Goal: Contribute content: Contribute content

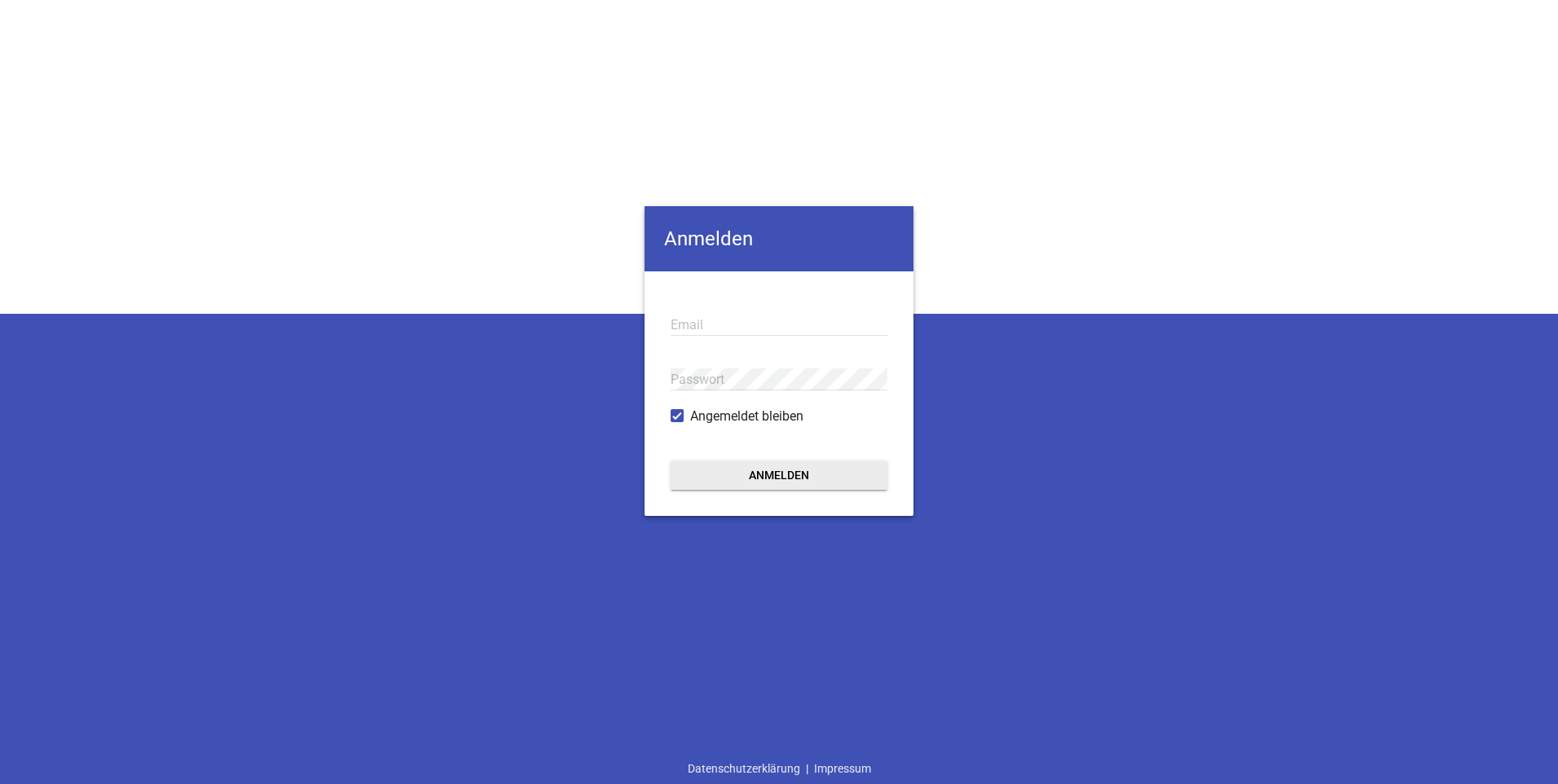
type input "[PERSON_NAME][EMAIL_ADDRESS][DOMAIN_NAME]"
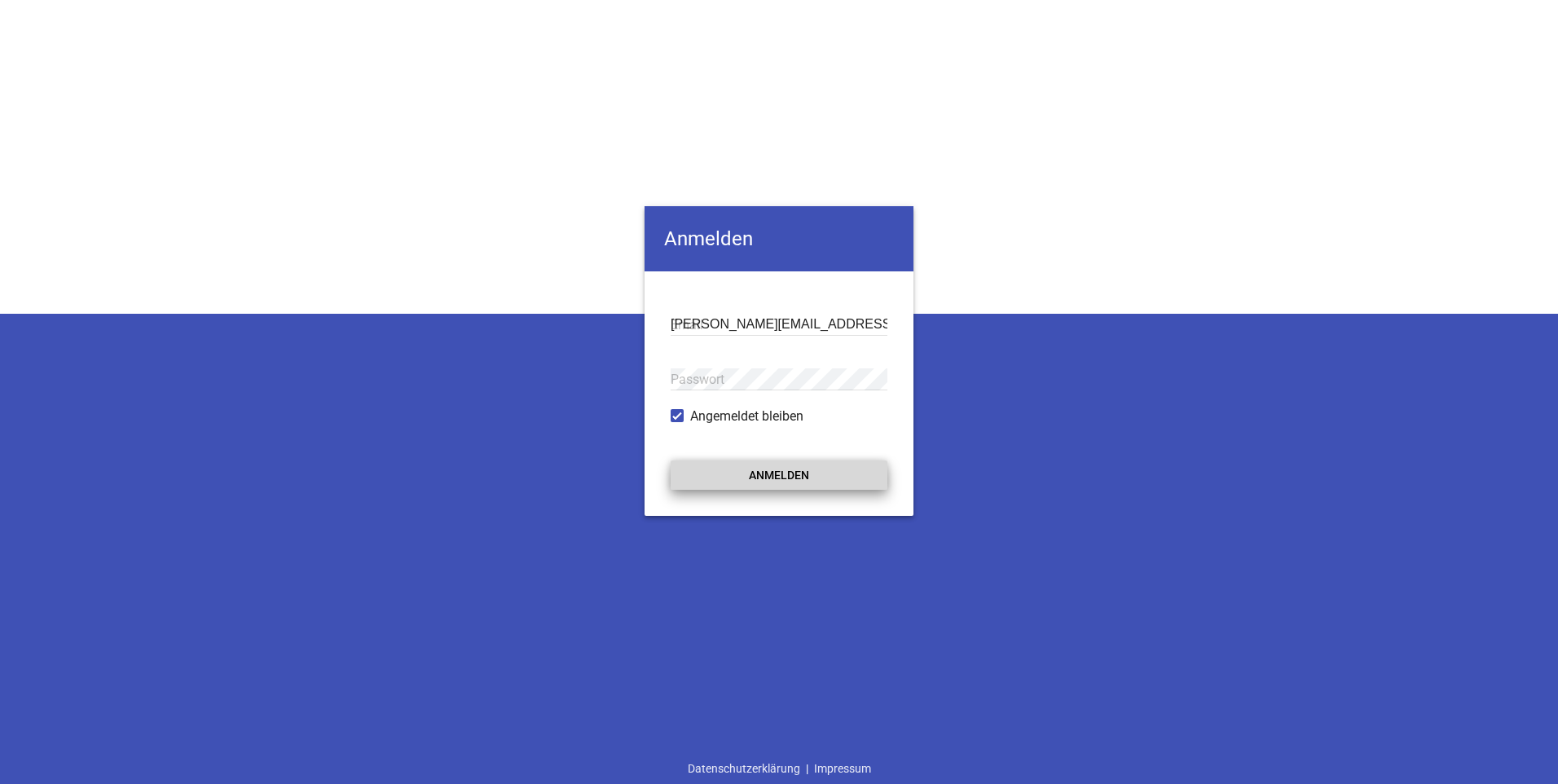
click at [845, 467] on button "Anmelden" at bounding box center [779, 475] width 217 height 29
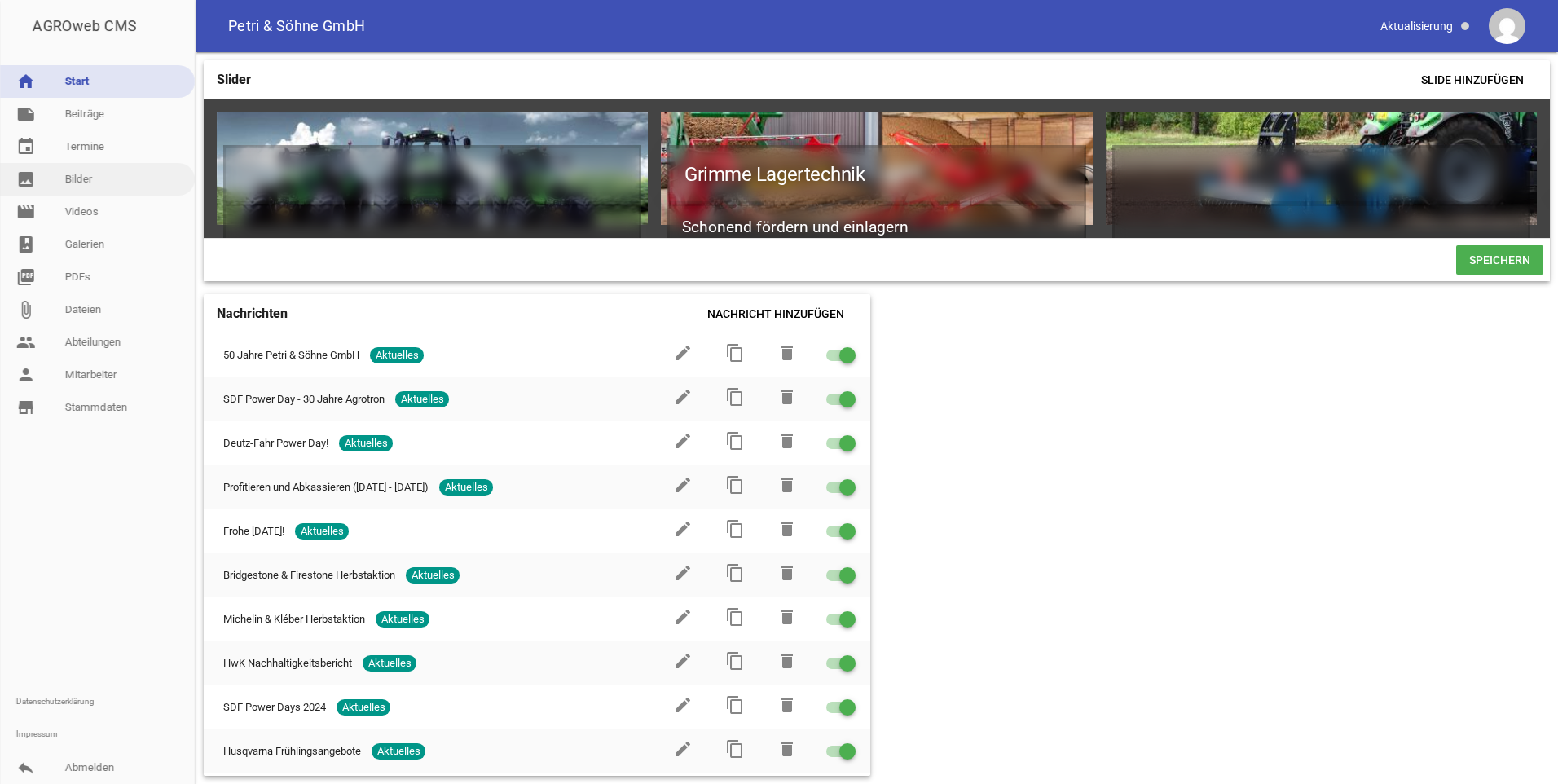
click at [94, 182] on link "image Bilder" at bounding box center [98, 179] width 195 height 33
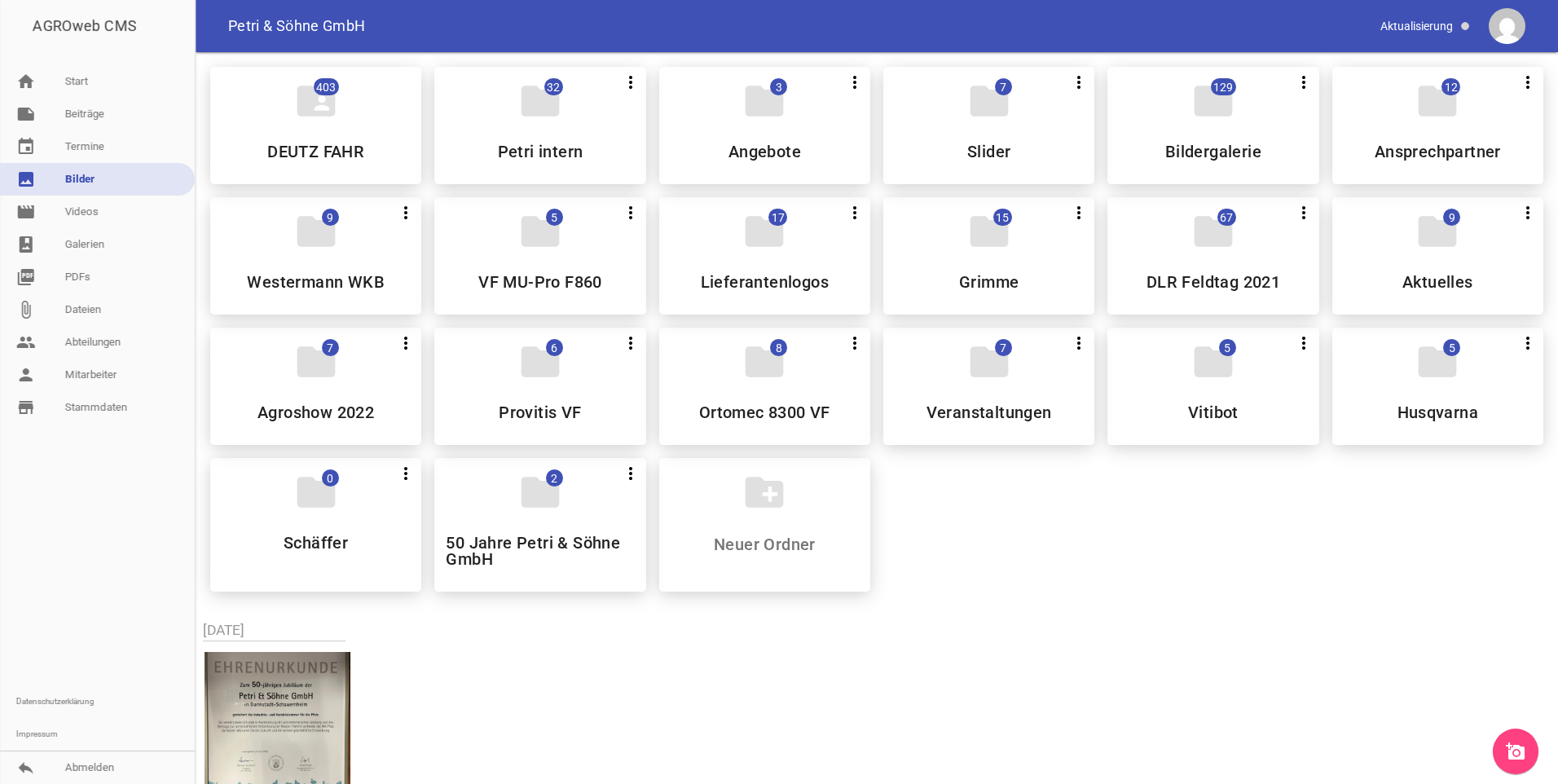
click at [1502, 746] on link "add_a_photo" at bounding box center [1516, 751] width 45 height 45
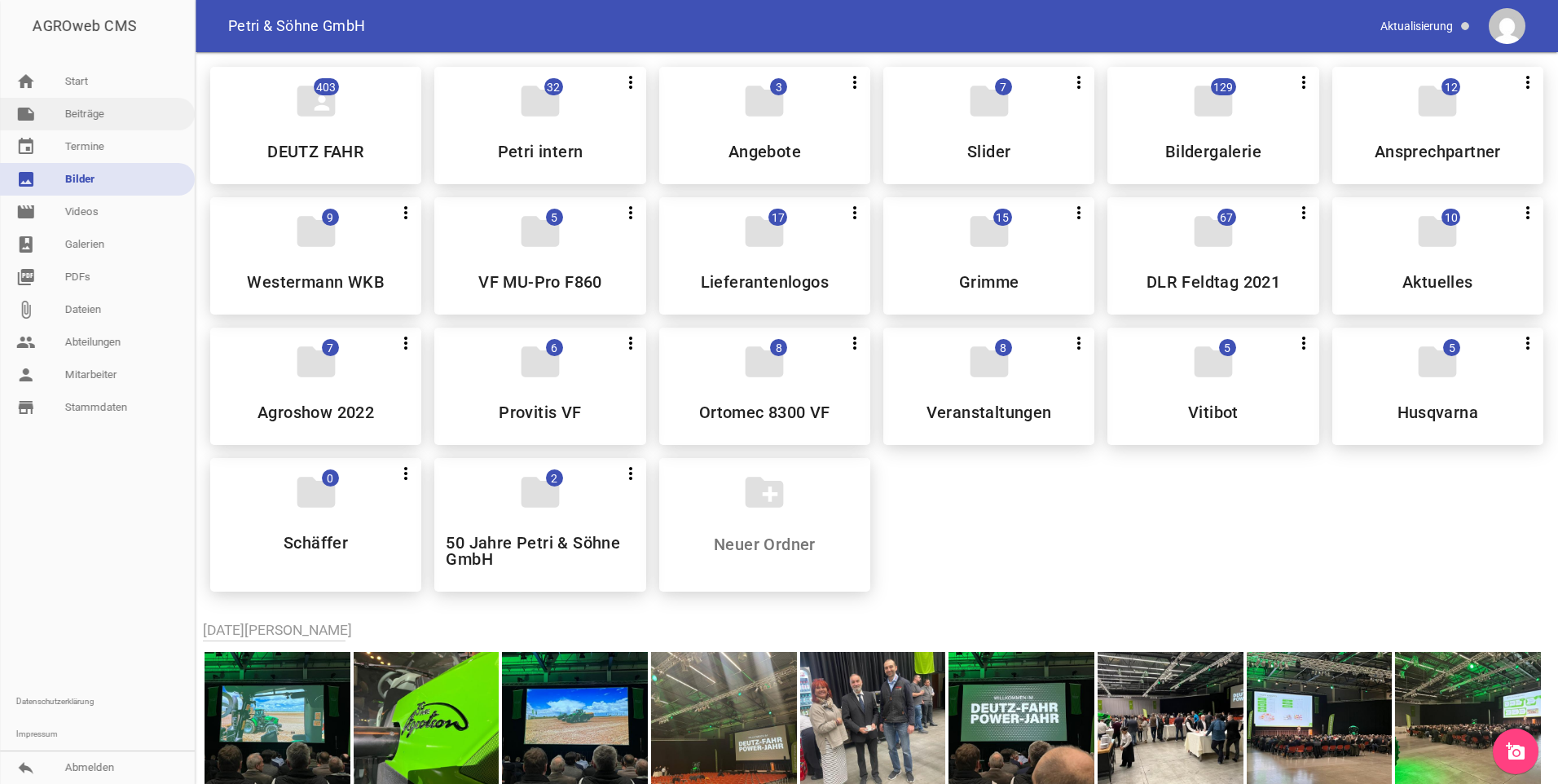
click at [117, 115] on link "note Beiträge" at bounding box center [98, 114] width 195 height 33
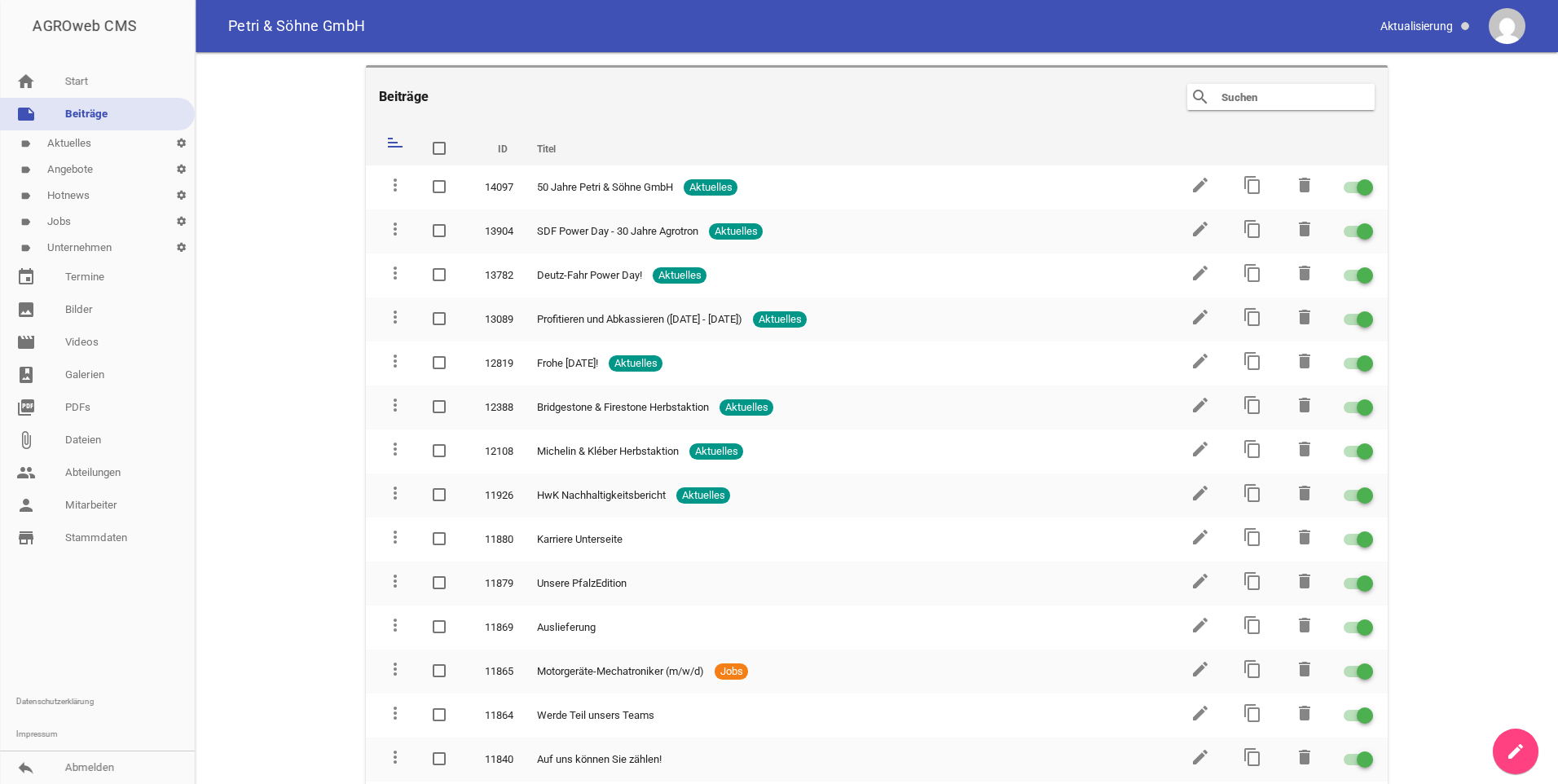
click at [1530, 751] on link "create" at bounding box center [1516, 751] width 45 height 45
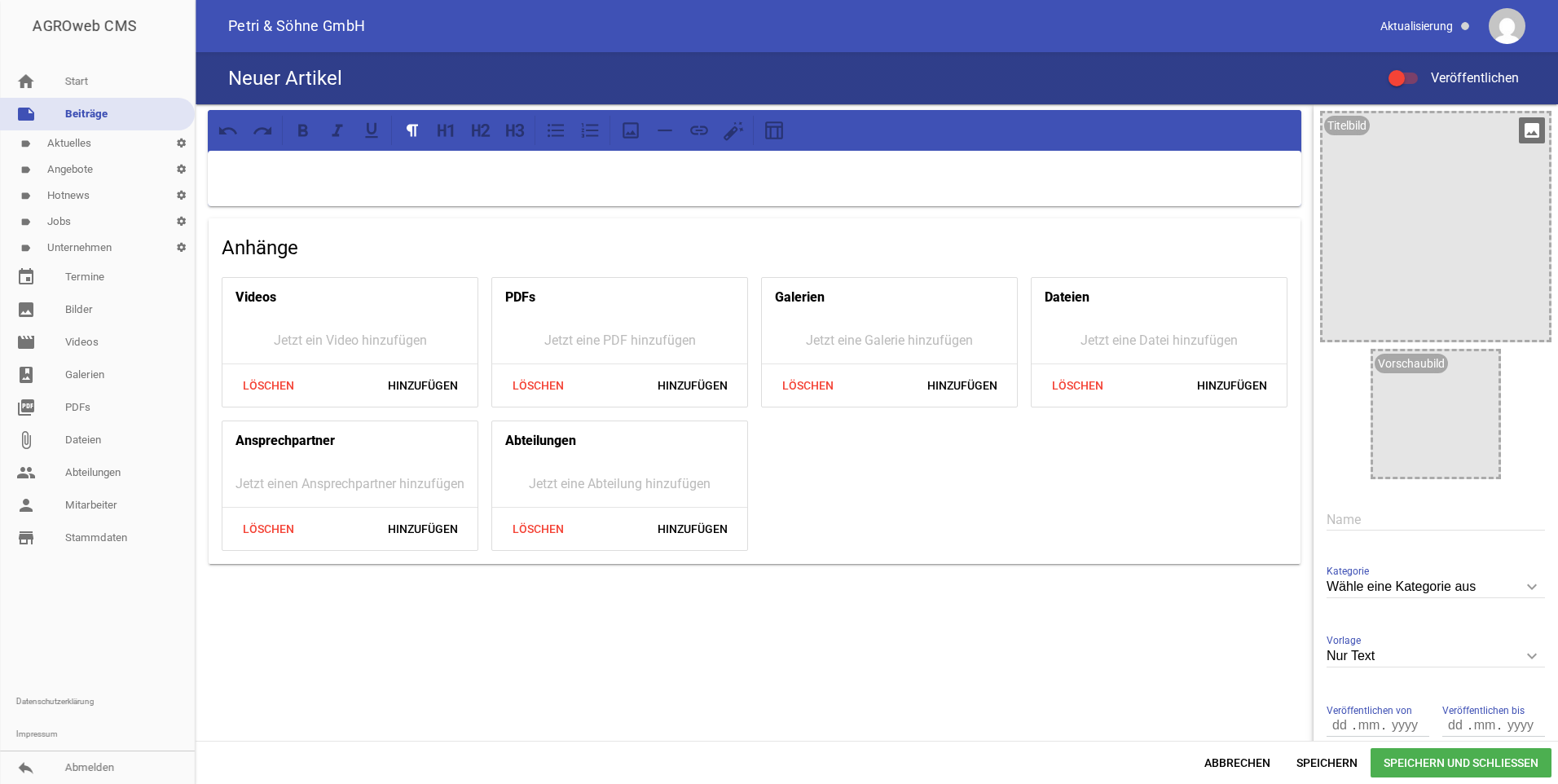
click at [1531, 128] on icon "image" at bounding box center [1532, 130] width 26 height 26
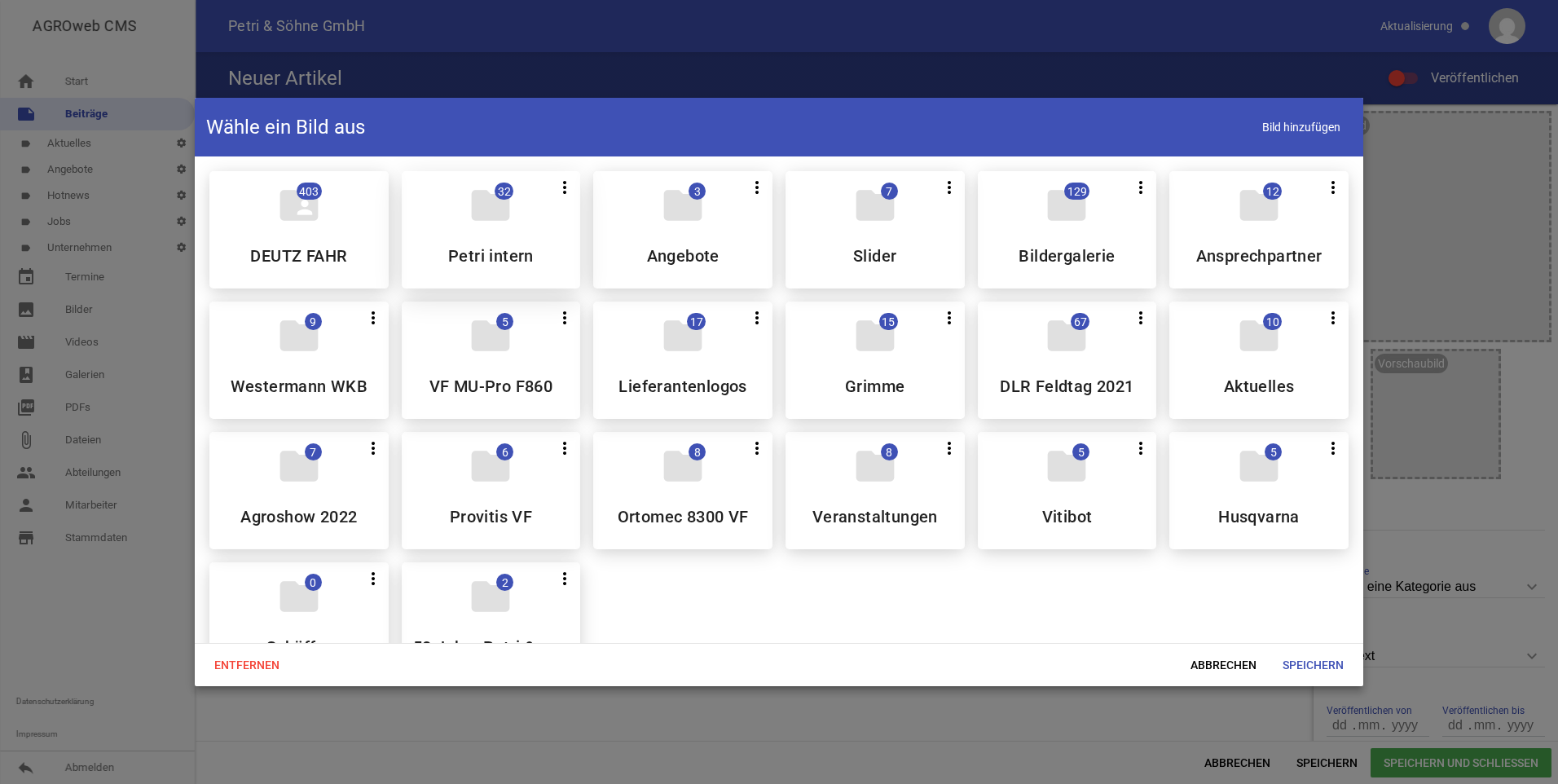
click at [511, 227] on icon "folder" at bounding box center [491, 205] width 45 height 45
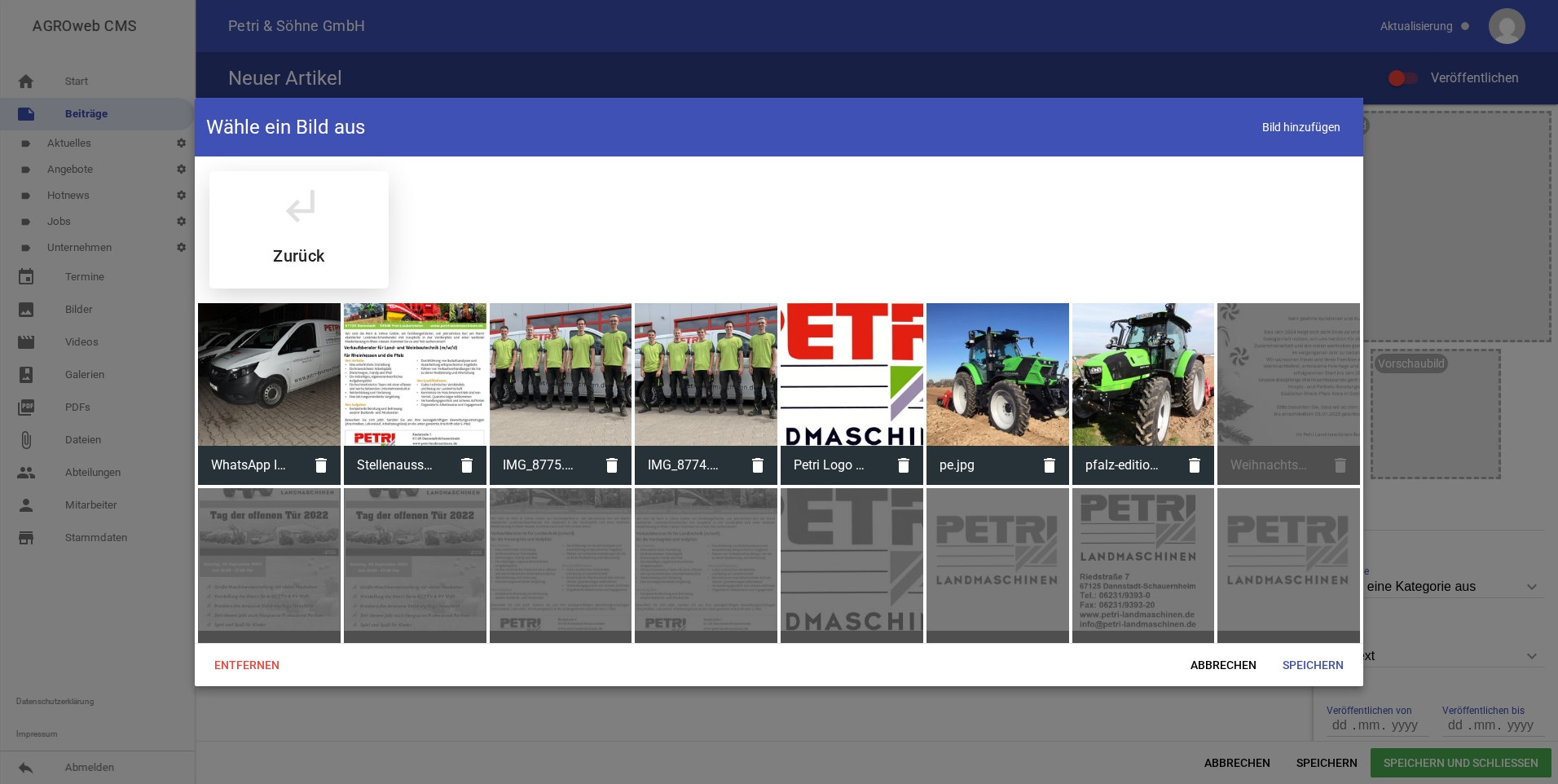
click at [307, 227] on icon "subdirectory_arrow_left" at bounding box center [299, 205] width 45 height 45
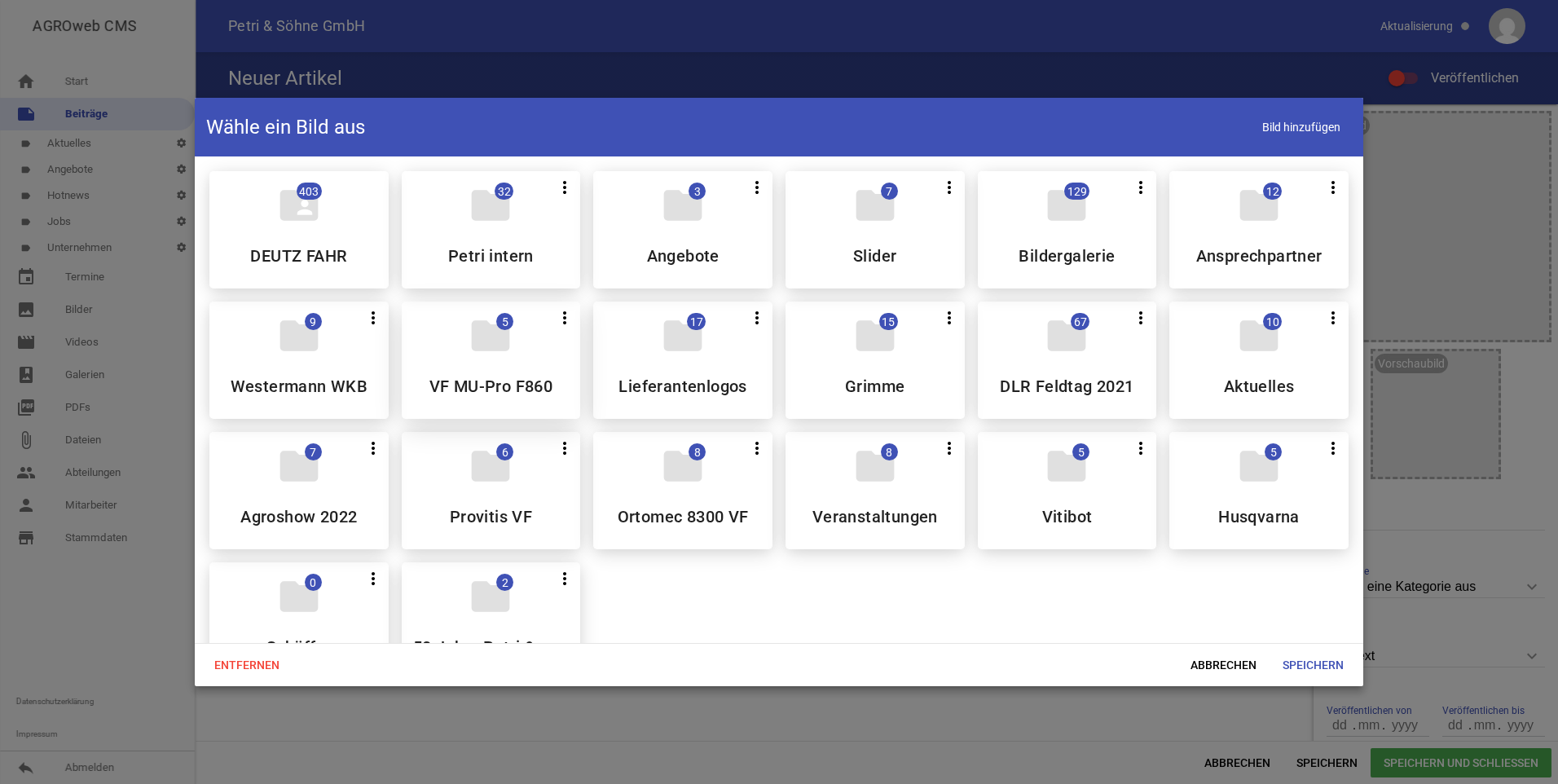
click at [507, 315] on span "5" at bounding box center [504, 321] width 17 height 17
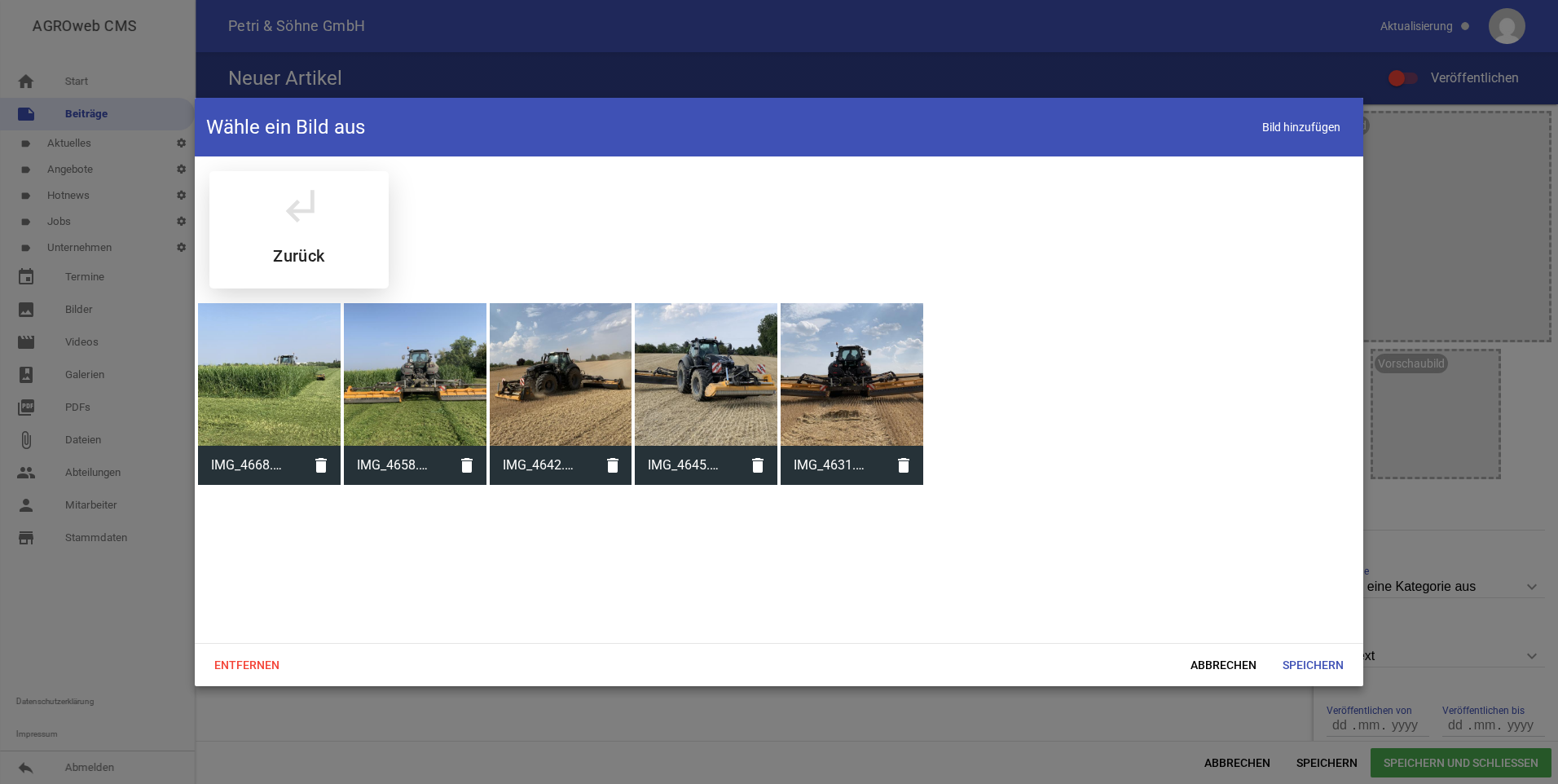
click at [296, 223] on icon "subdirectory_arrow_left" at bounding box center [299, 205] width 45 height 45
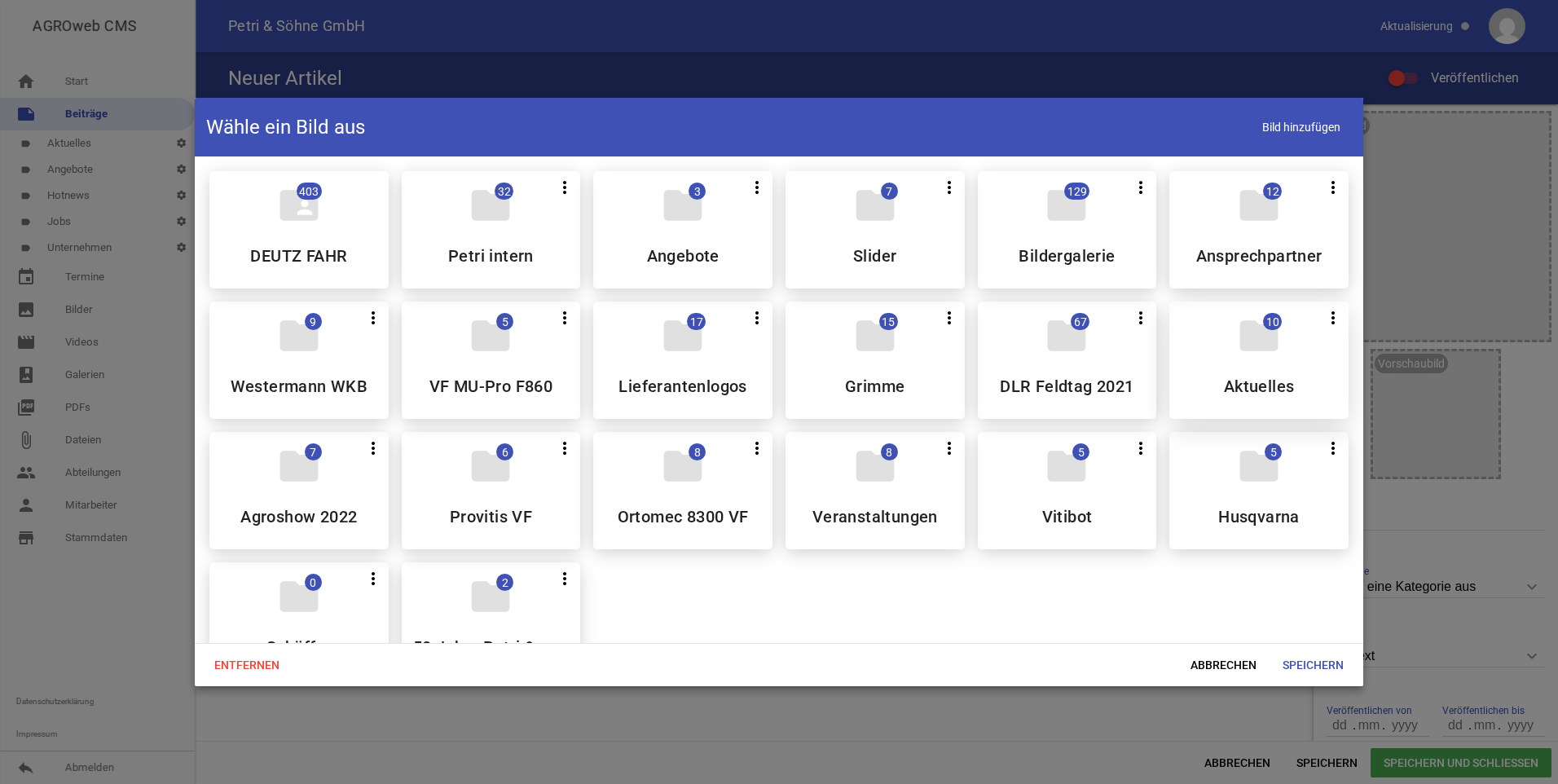
click at [1236, 339] on icon "folder" at bounding box center [1259, 335] width 45 height 45
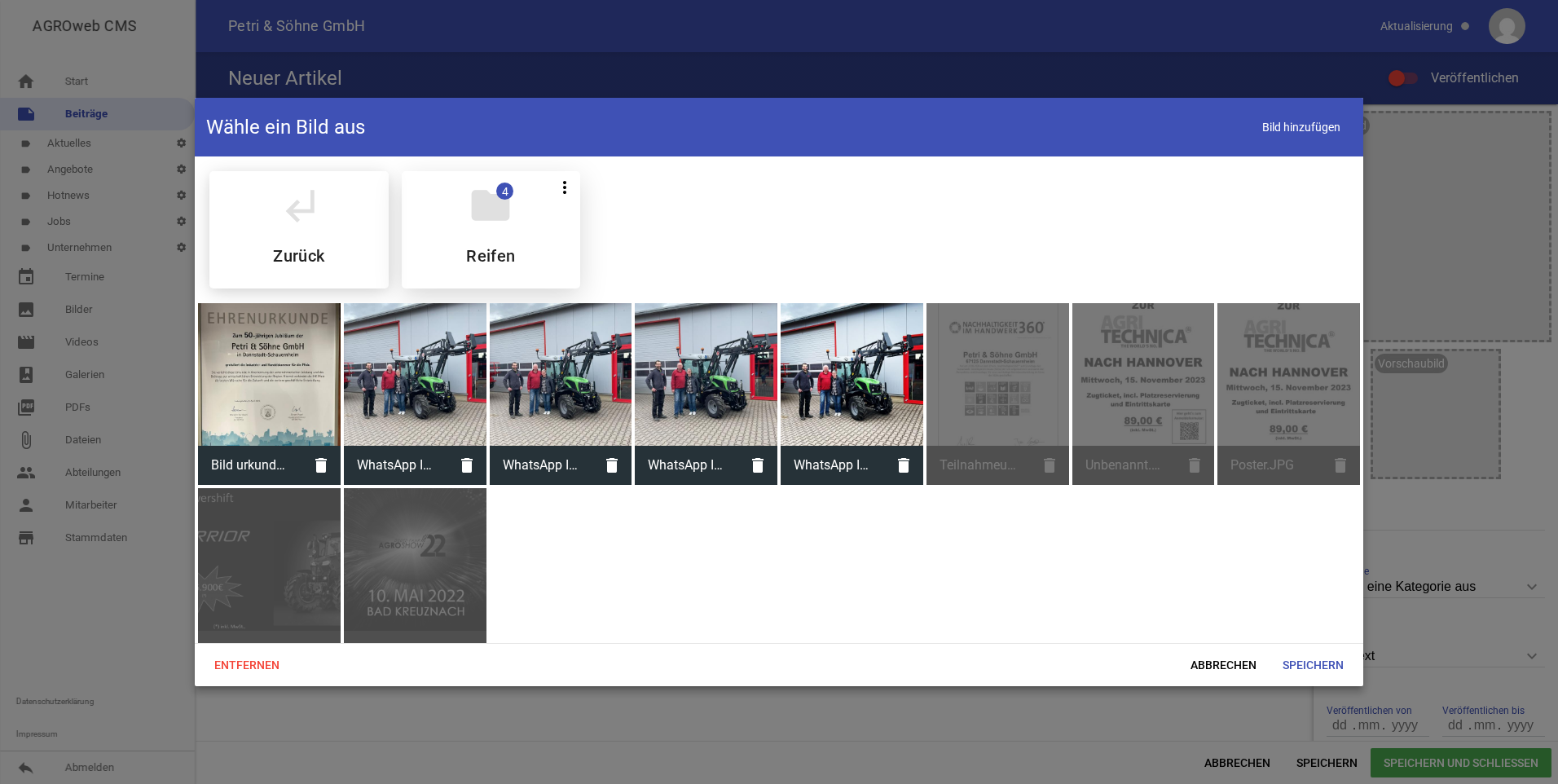
click at [469, 229] on div "folder 4 more_vert Teilen Bearbeiten Löschen Reifen" at bounding box center [492, 229] width 179 height 117
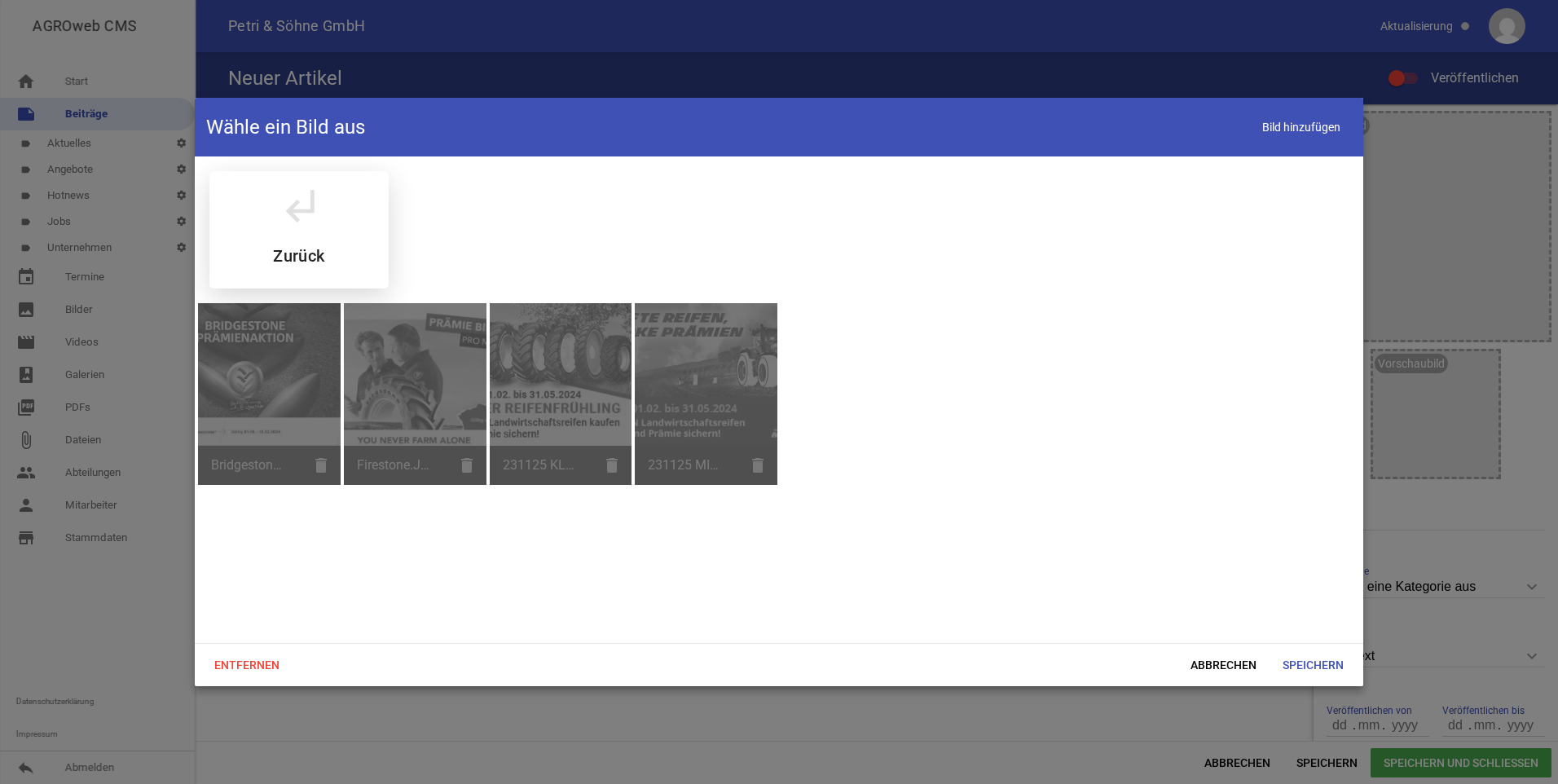
click at [324, 235] on div "subdirectory_arrow_left Zurück" at bounding box center [299, 229] width 179 height 117
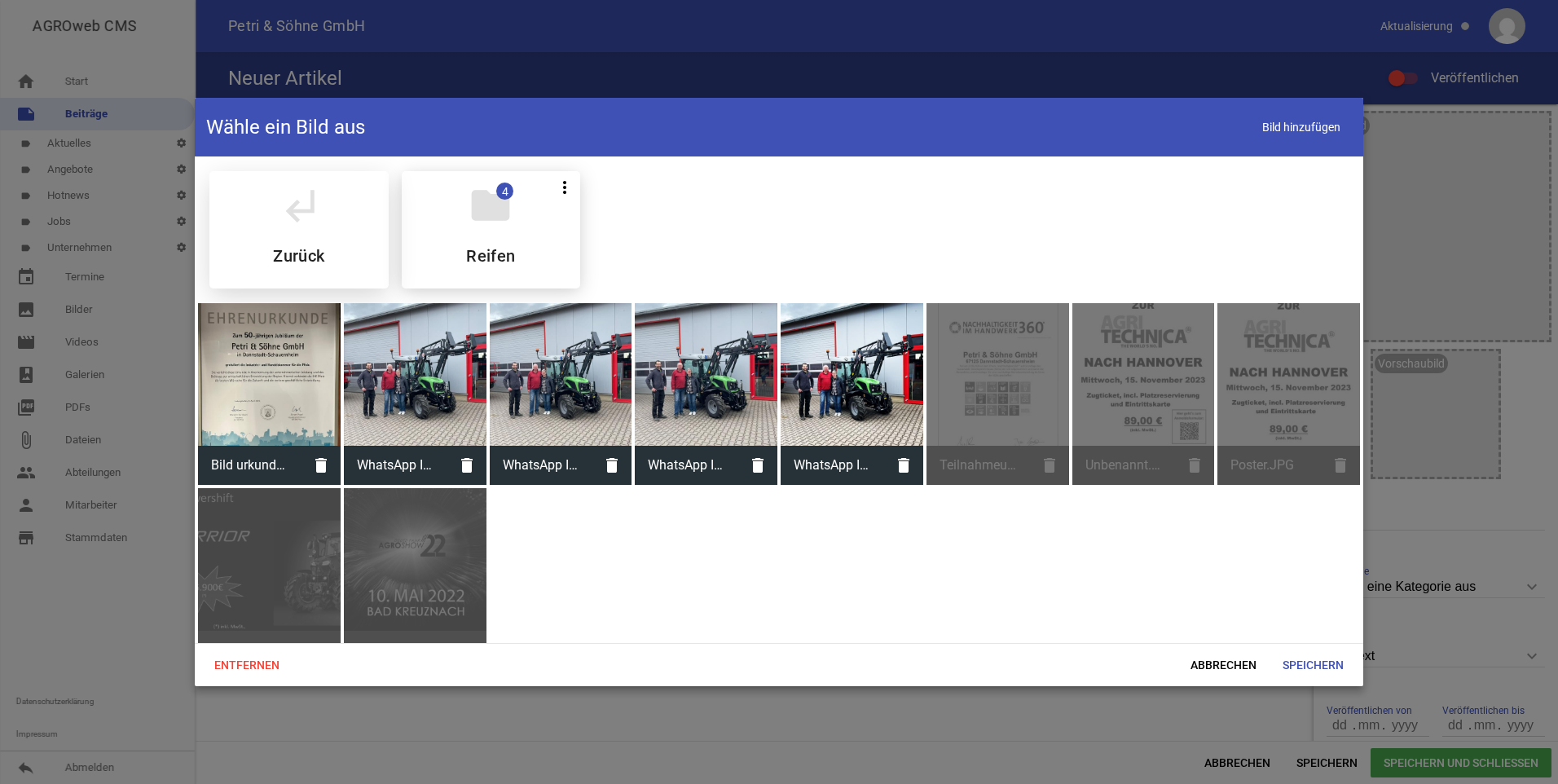
click at [330, 225] on div "subdirectory_arrow_left Zurück" at bounding box center [299, 229] width 179 height 117
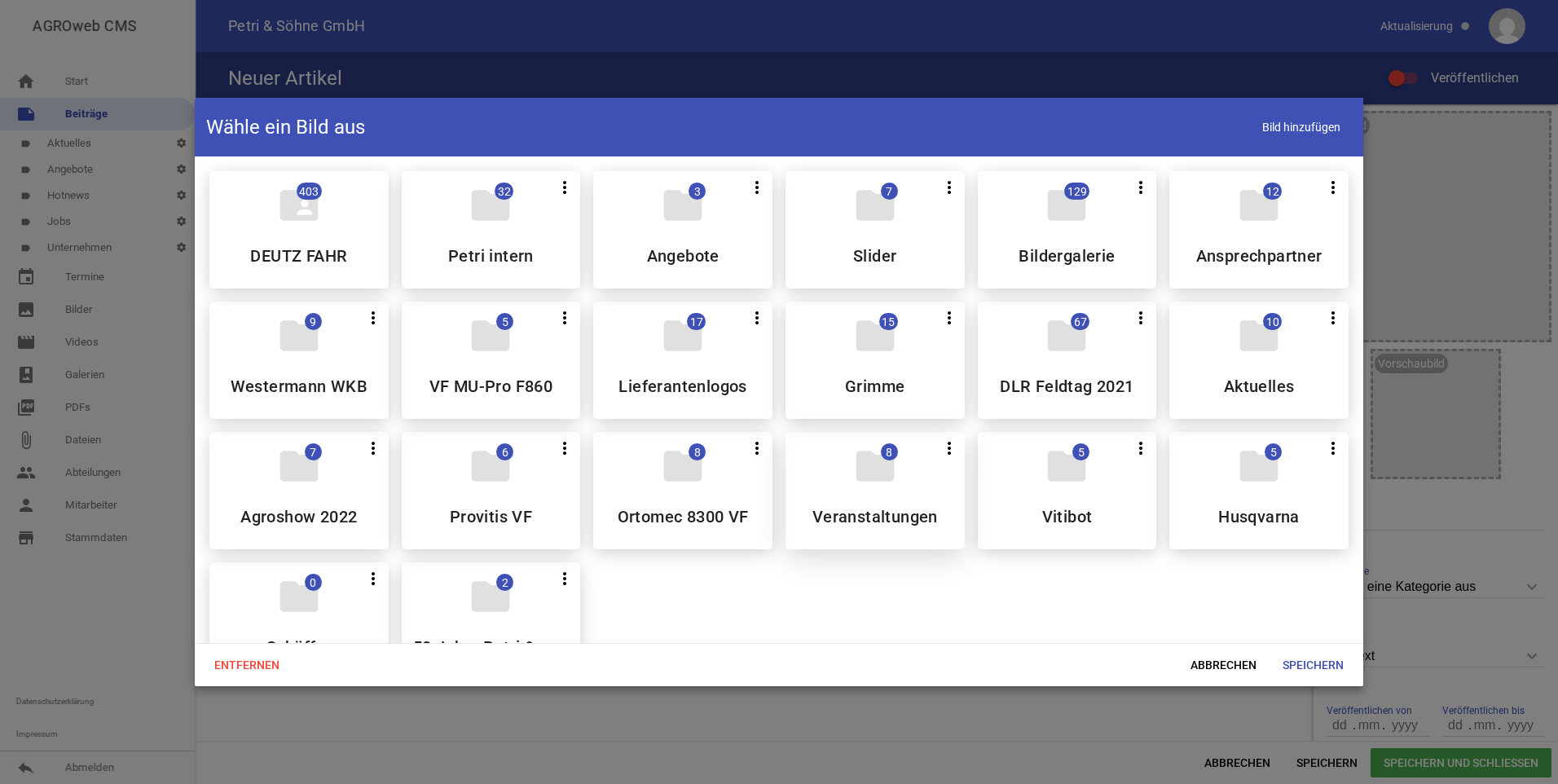
click at [852, 471] on icon "folder" at bounding box center [875, 466] width 45 height 45
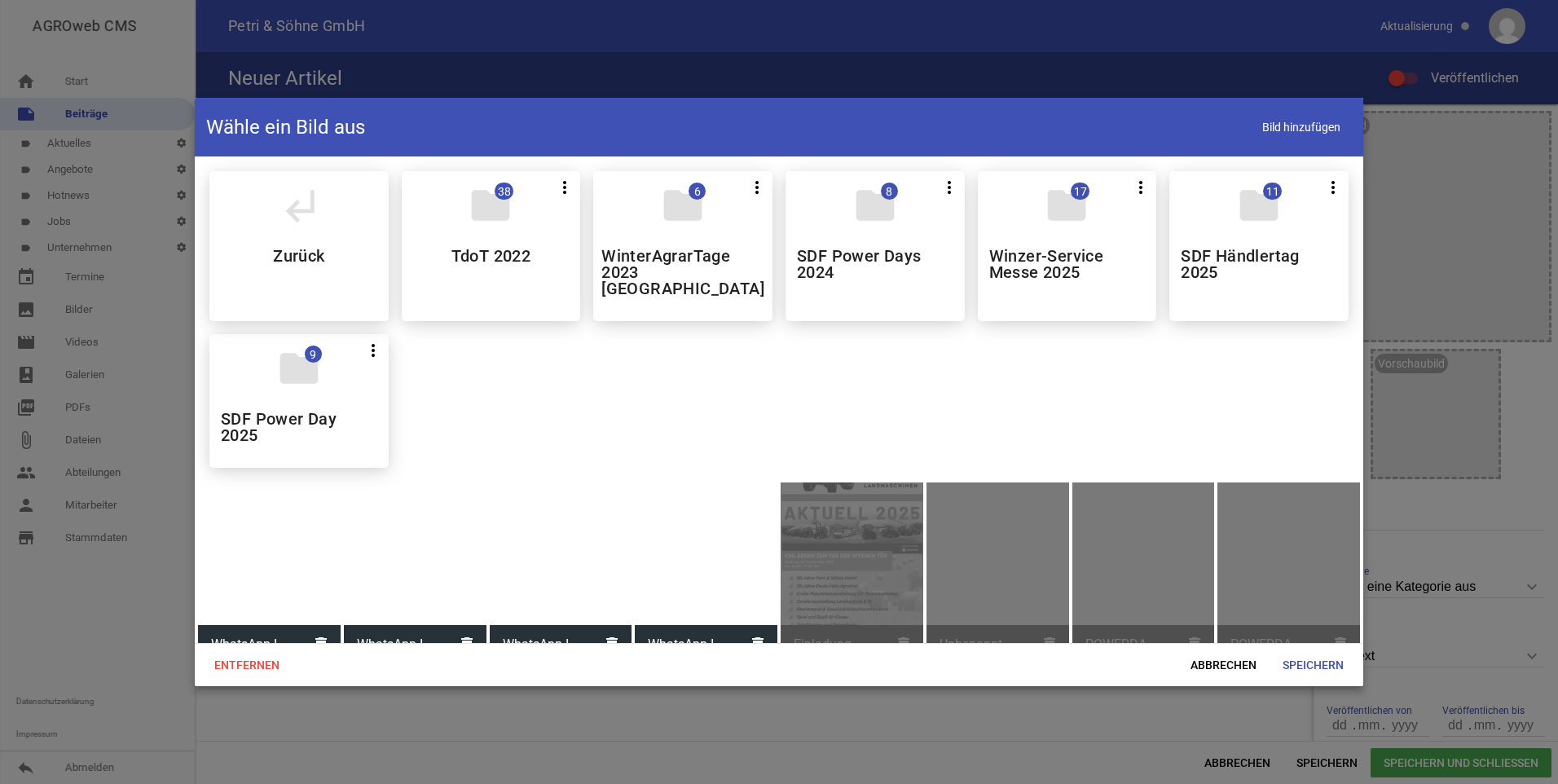
scroll to position [7, 0]
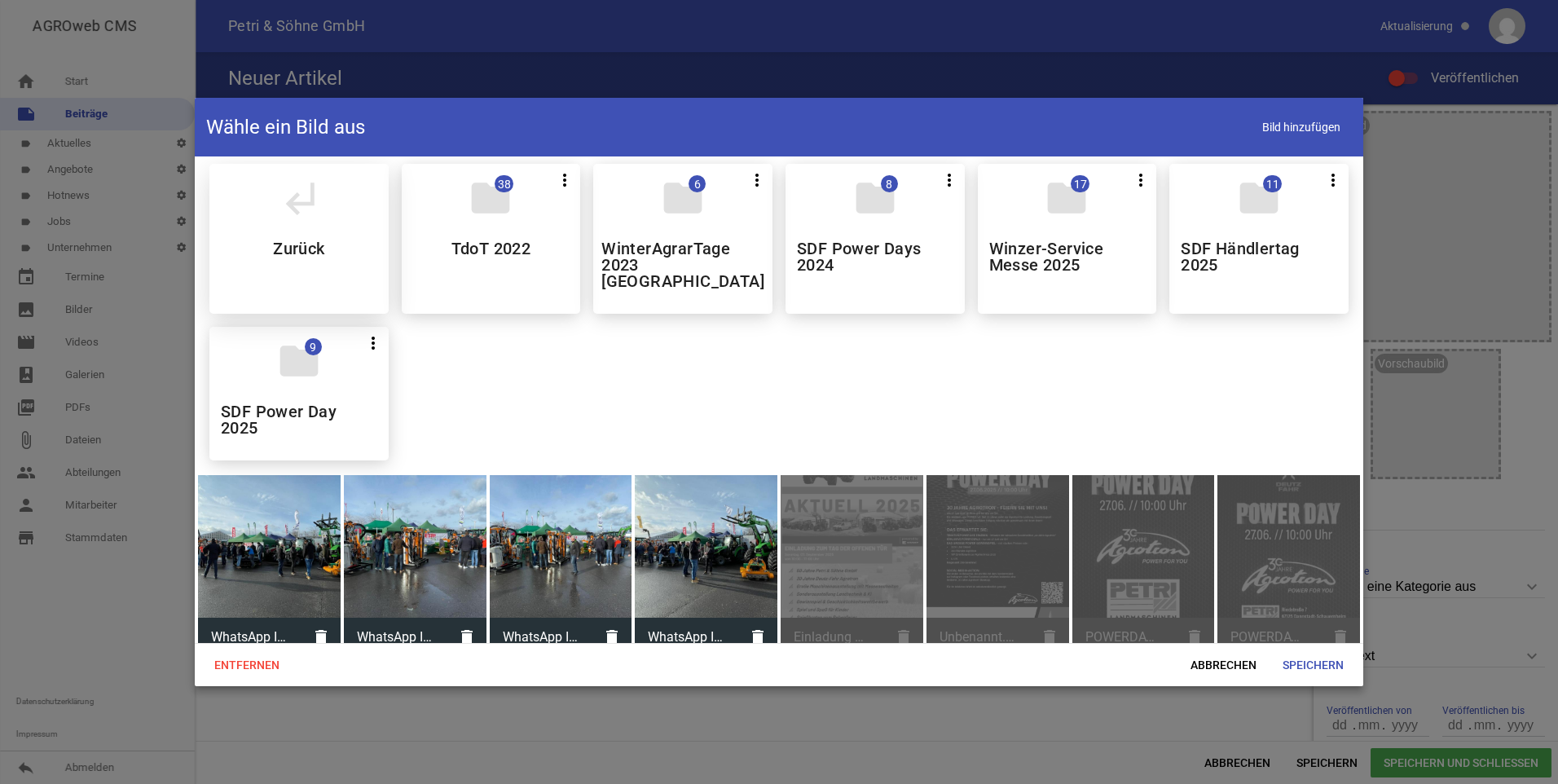
click at [336, 217] on div "subdirectory_arrow_left Zurück" at bounding box center [299, 238] width 179 height 150
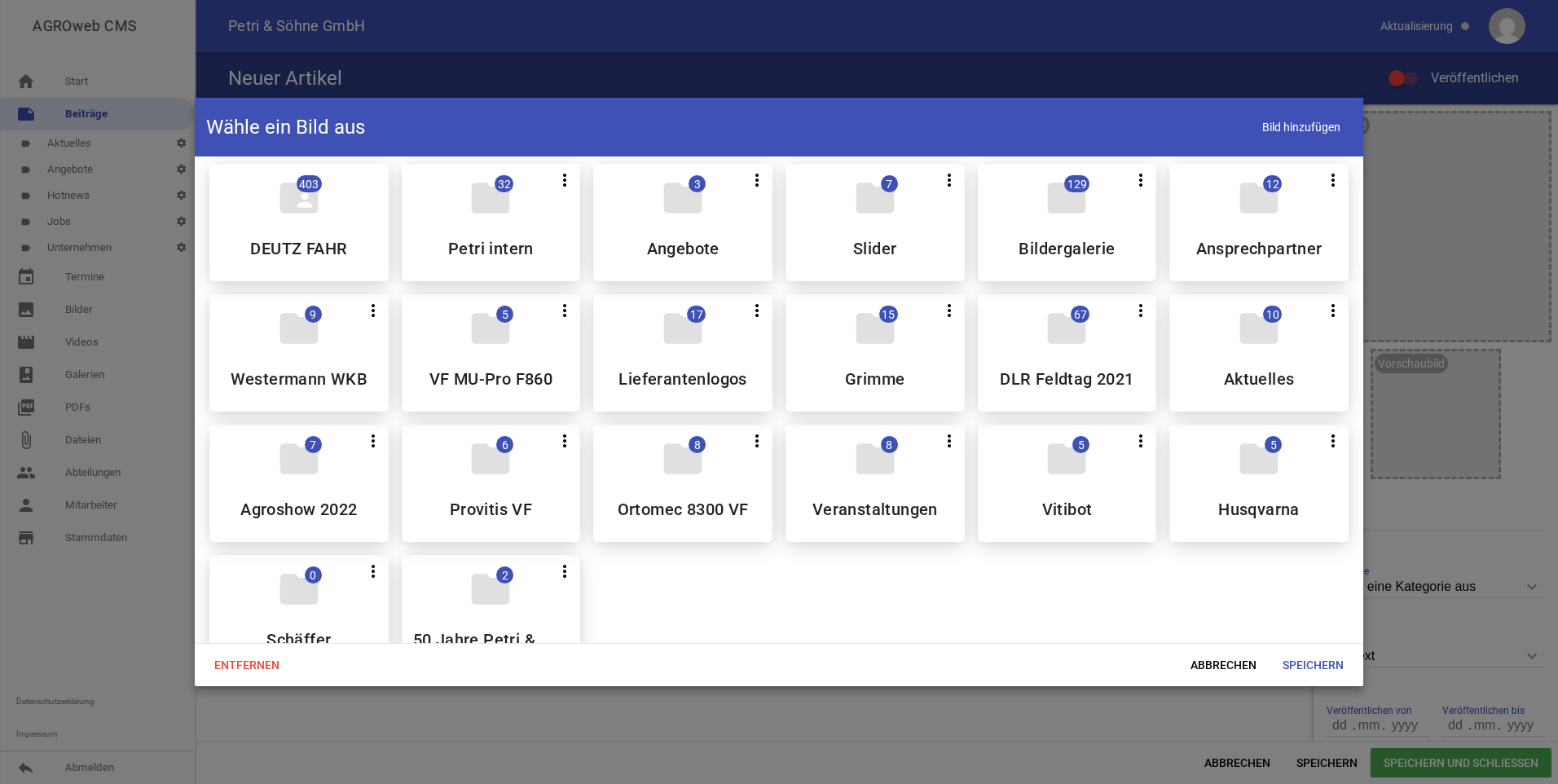
drag, startPoint x: 477, startPoint y: 578, endPoint x: 468, endPoint y: 576, distance: 9.2
click at [477, 579] on icon "folder" at bounding box center [491, 589] width 45 height 45
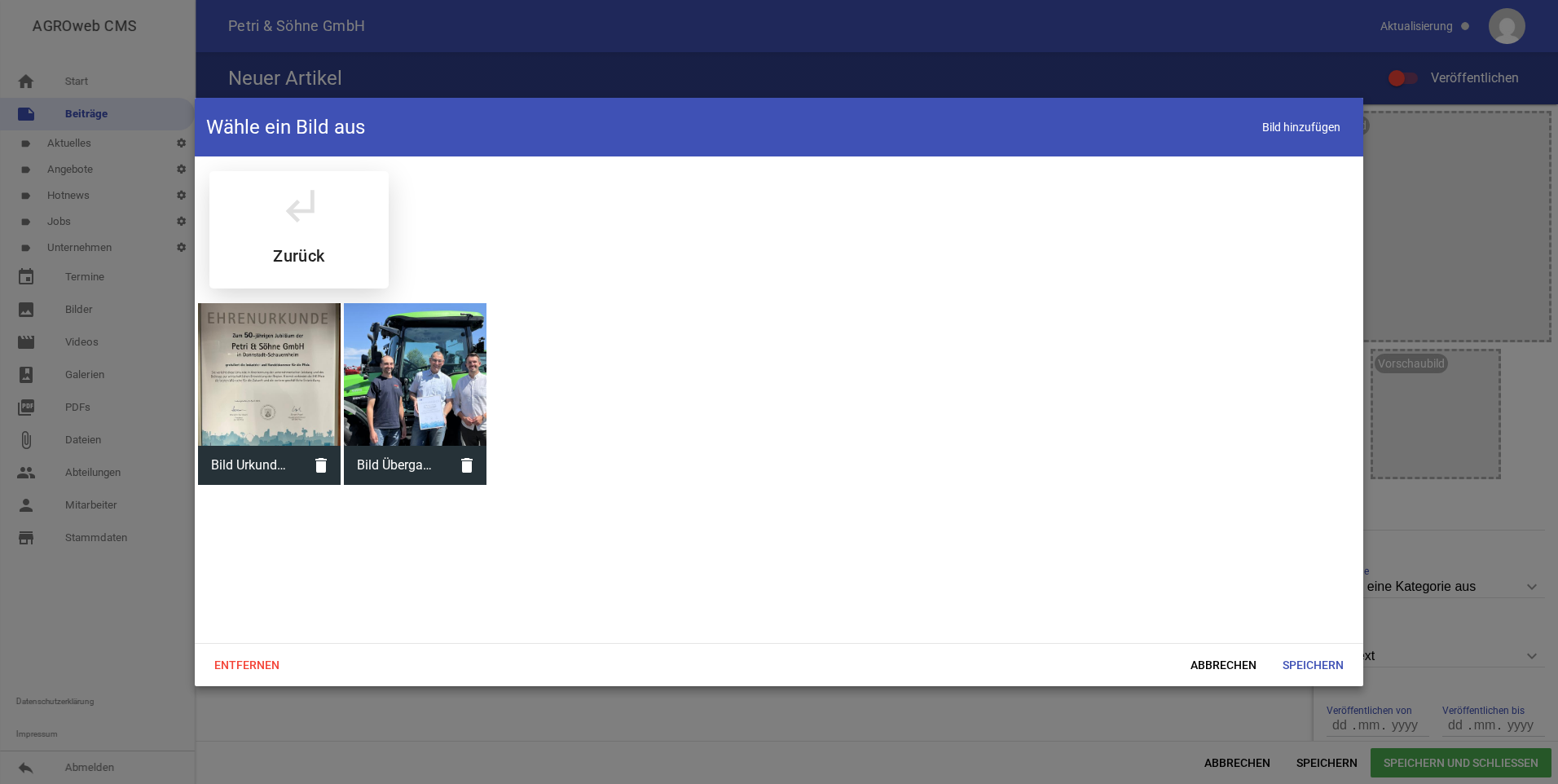
click at [296, 242] on div "subdirectory_arrow_left Zurück" at bounding box center [299, 229] width 179 height 117
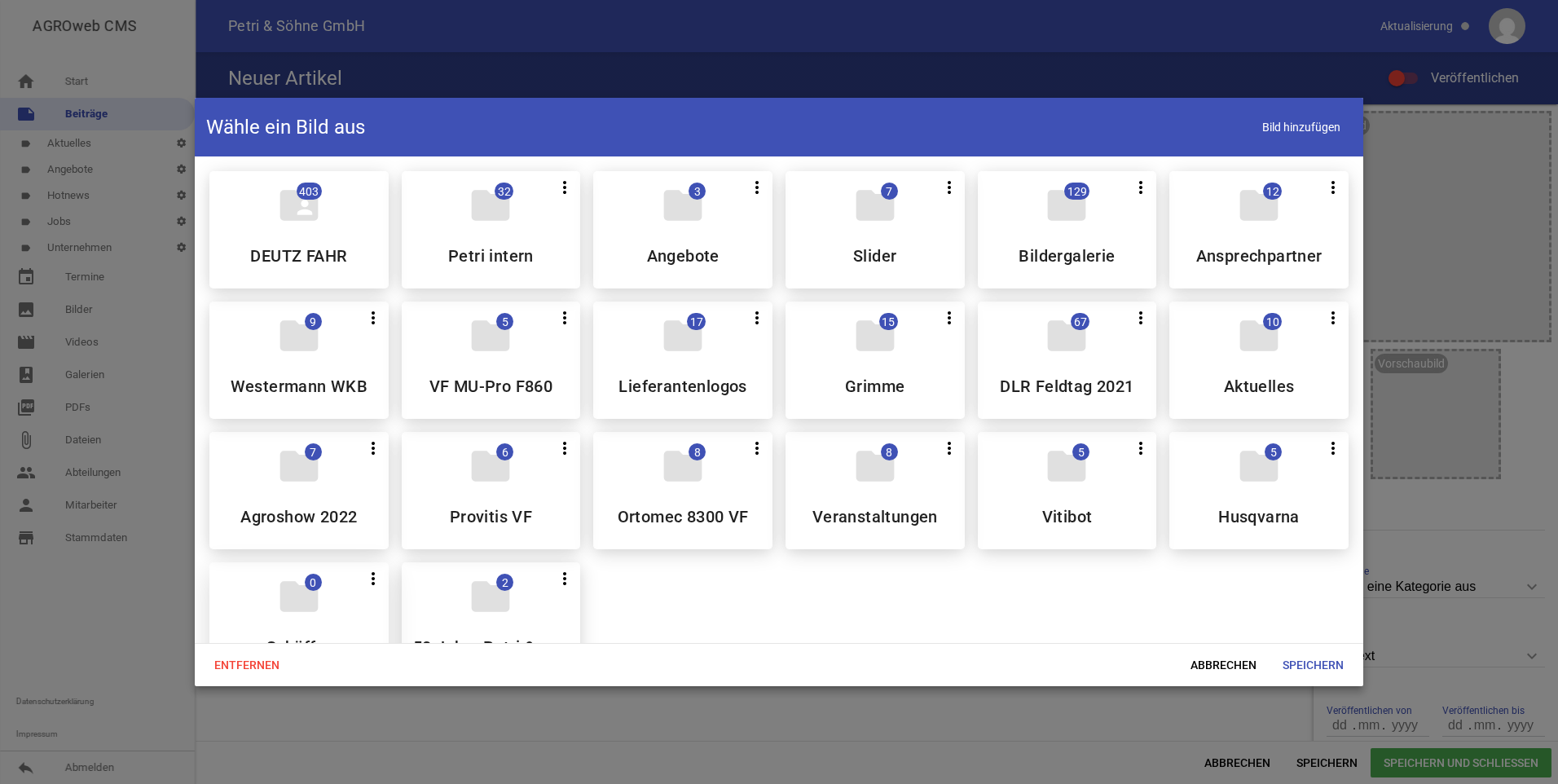
click at [318, 580] on span "0" at bounding box center [313, 582] width 17 height 17
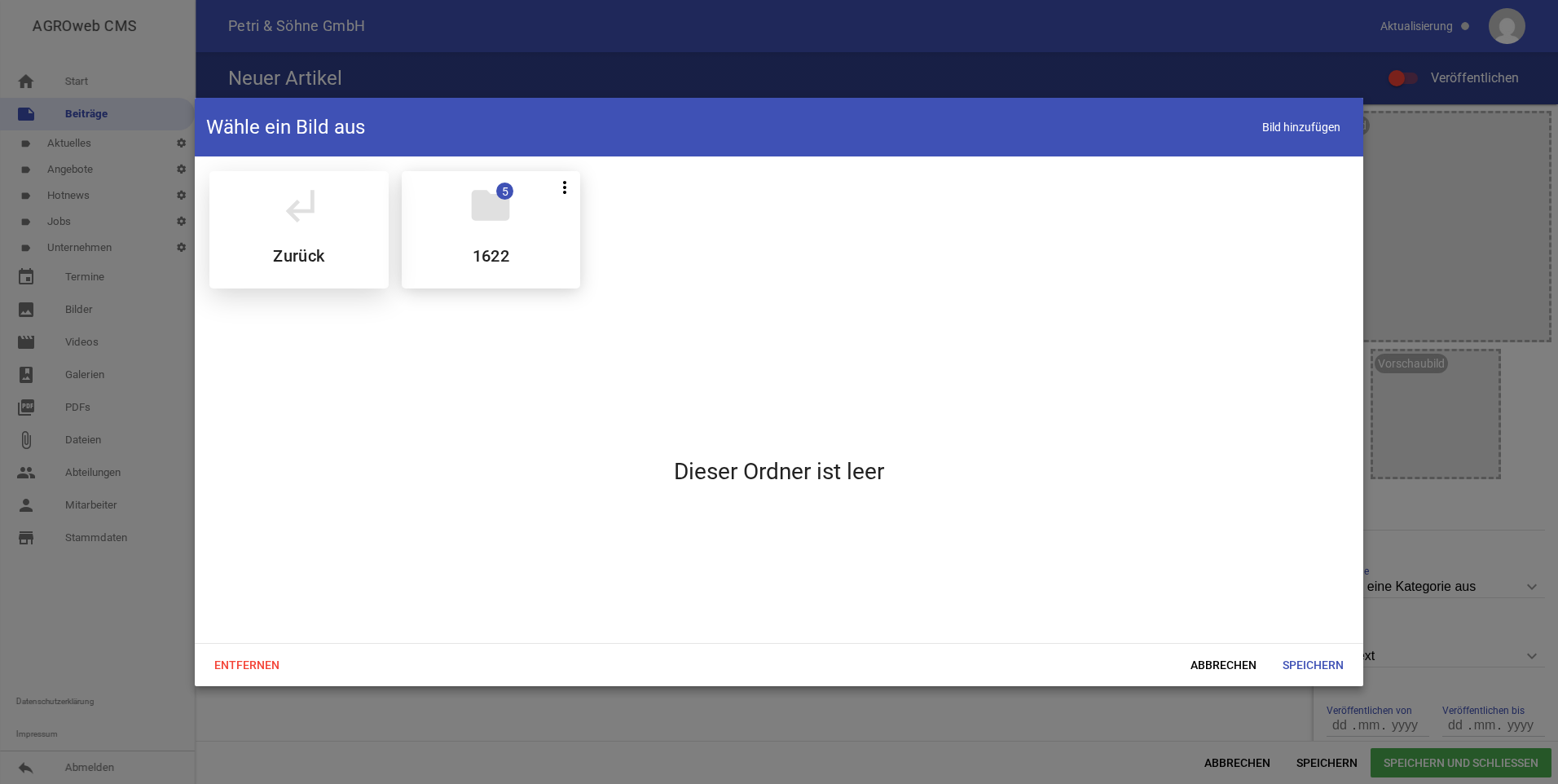
click at [348, 219] on div "subdirectory_arrow_left Zurück" at bounding box center [299, 229] width 179 height 117
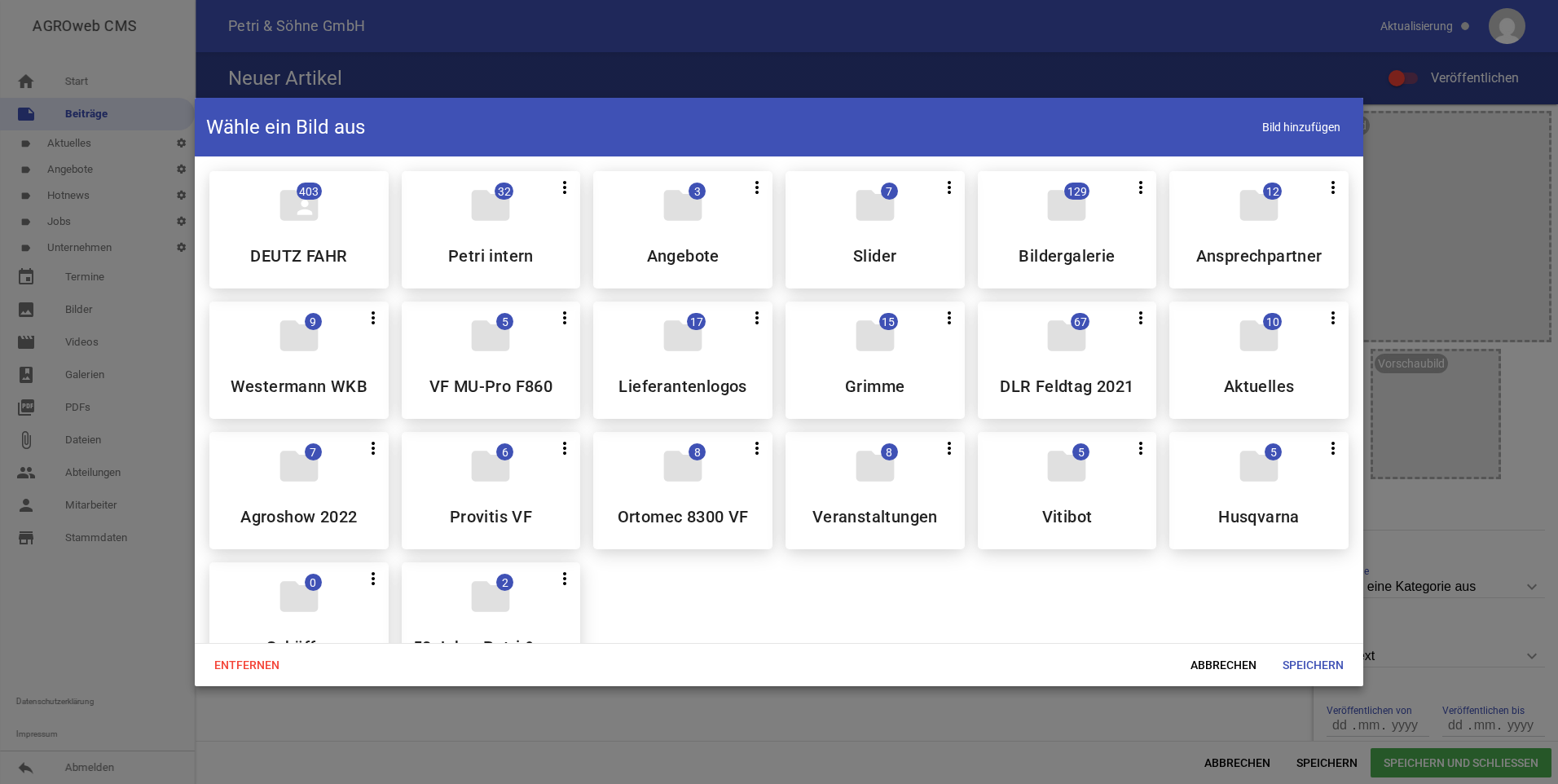
click at [676, 360] on div "folder 17 more_vert Teilen Bearbeiten Löschen Lieferantenlogos" at bounding box center [682, 360] width 179 height 117
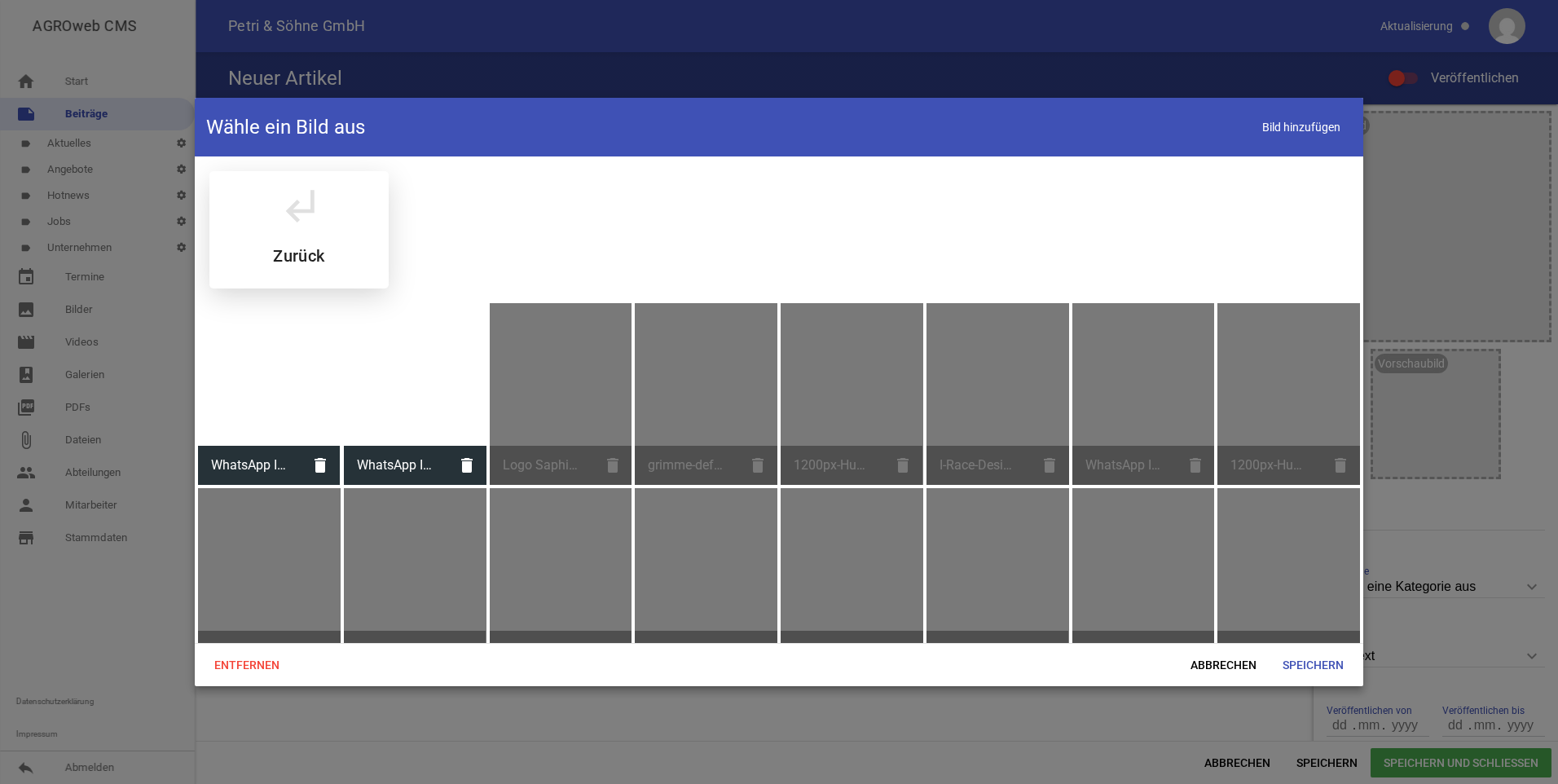
click at [279, 218] on icon "subdirectory_arrow_left" at bounding box center [299, 205] width 45 height 45
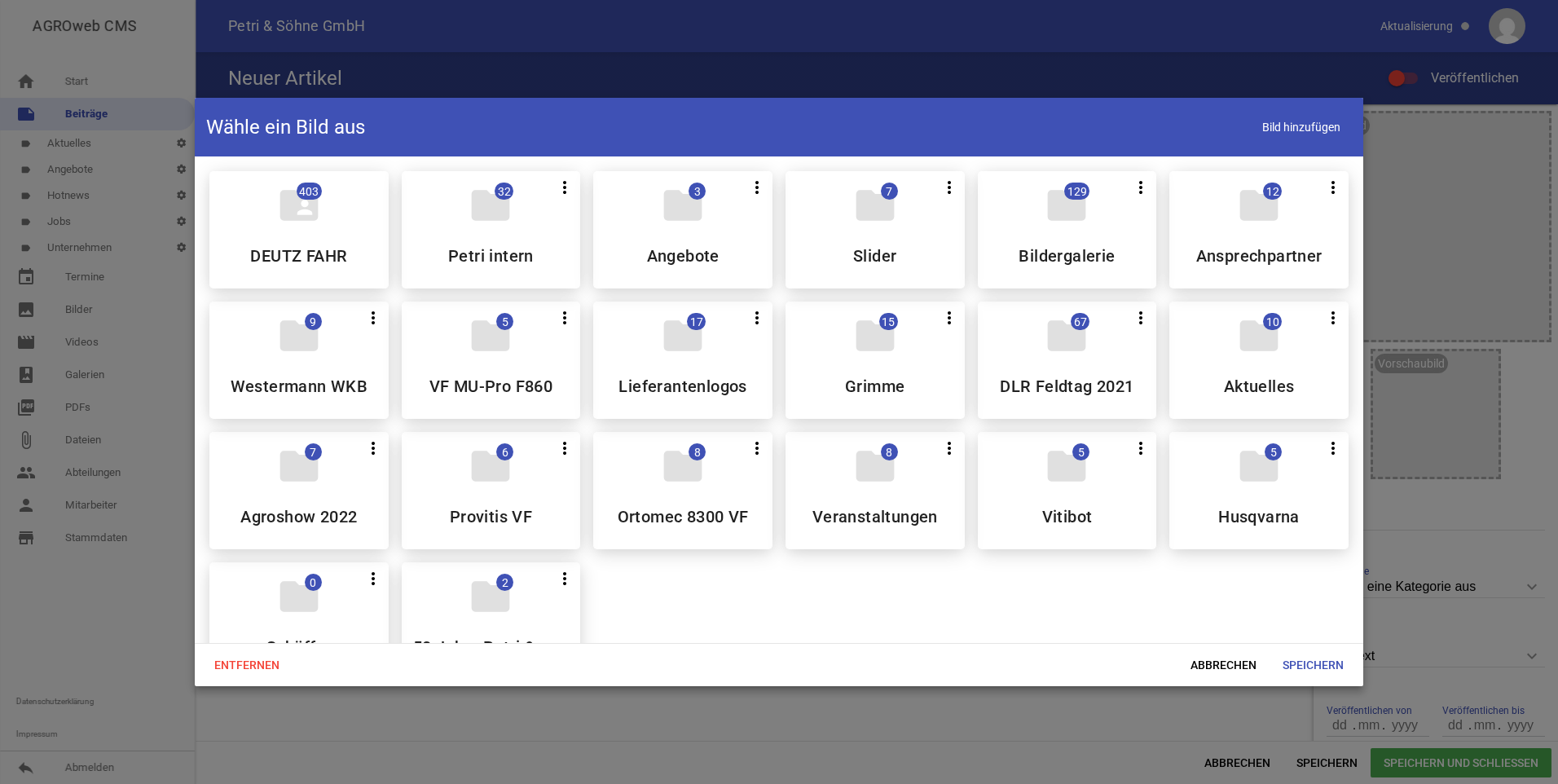
click at [527, 223] on div "folder 32 more_vert Teilen Bearbeiten Löschen Petri intern" at bounding box center [492, 229] width 179 height 117
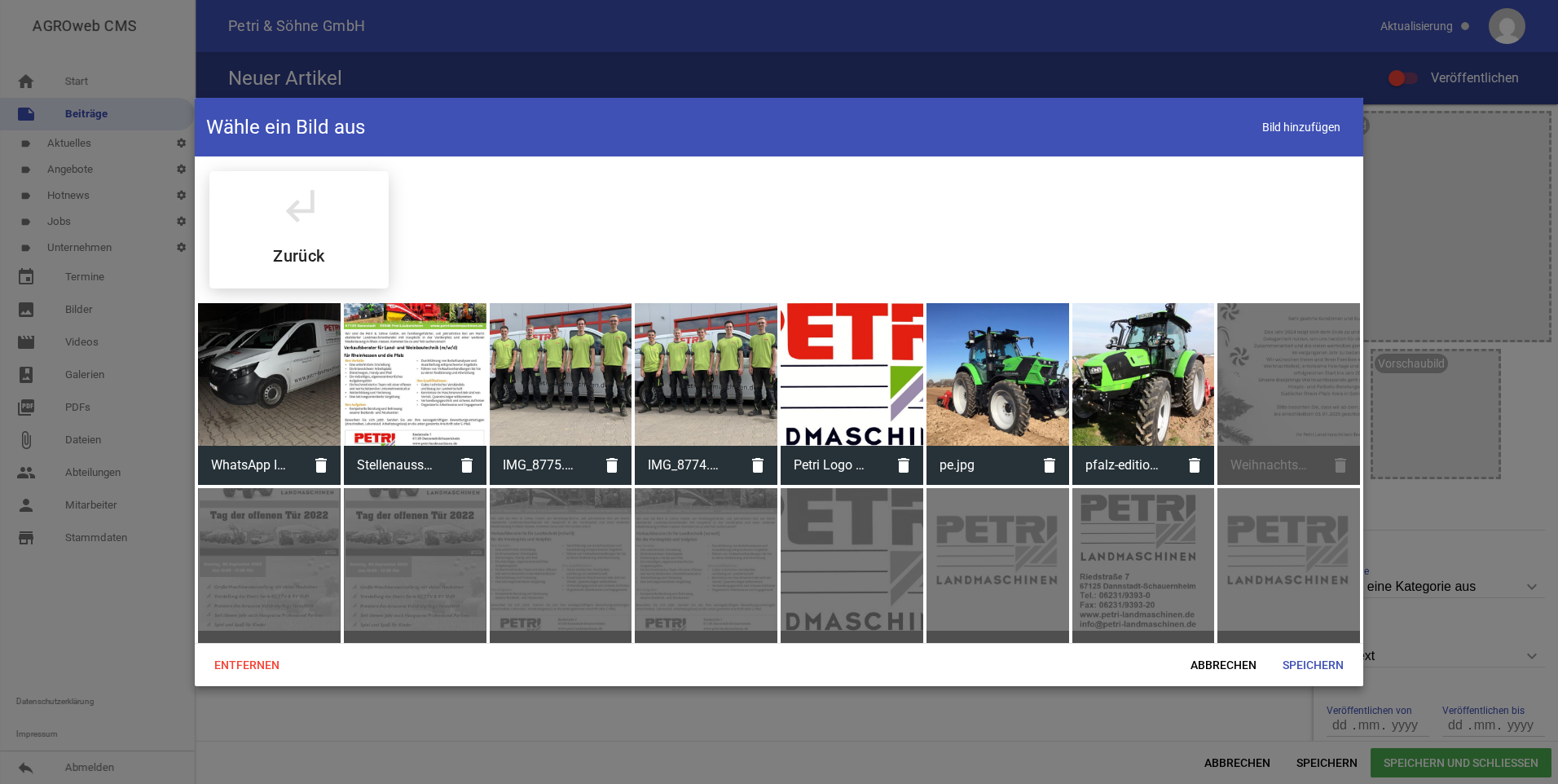
click at [828, 348] on div at bounding box center [852, 374] width 143 height 143
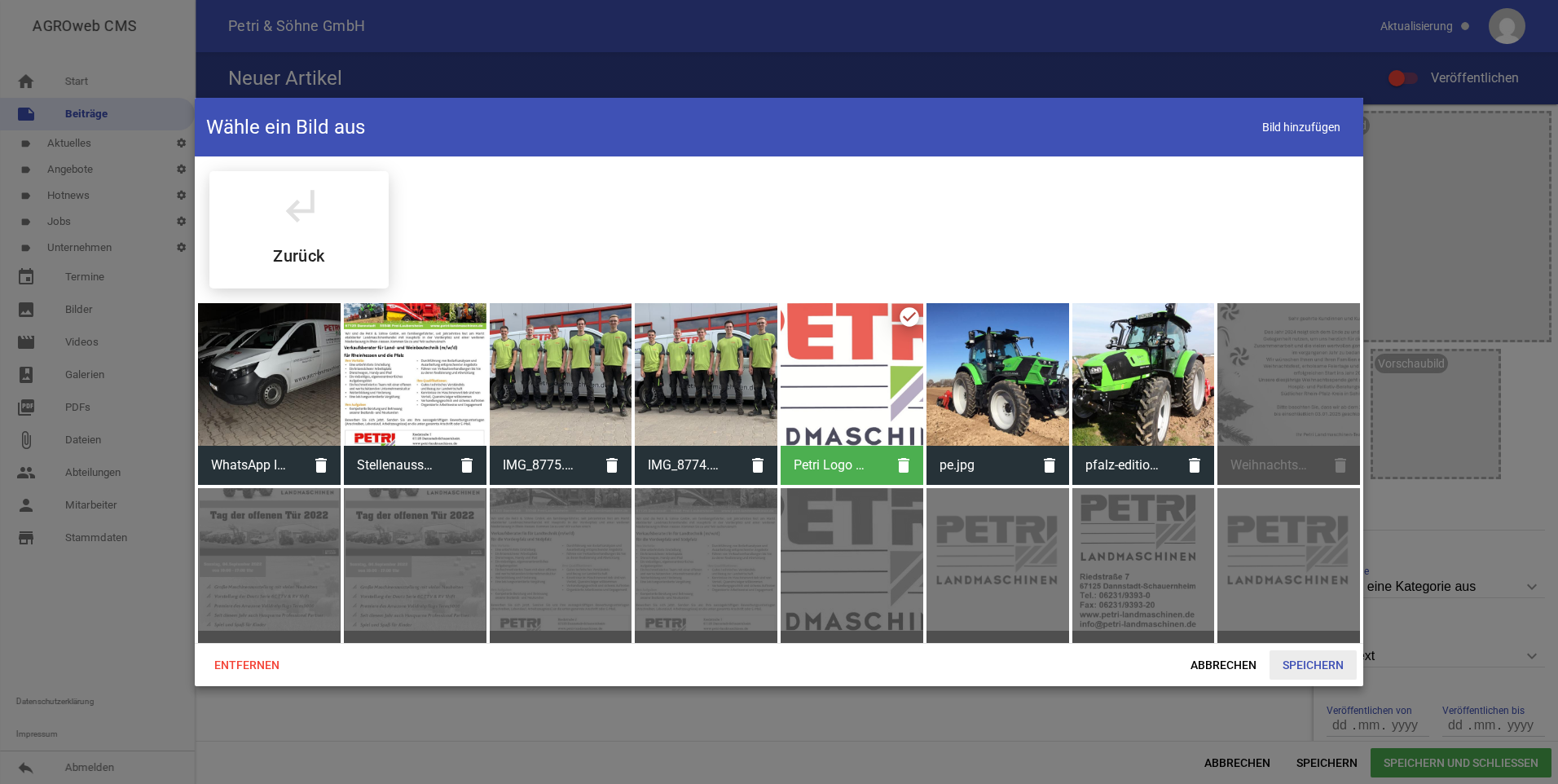
click at [1307, 654] on span "Speichern" at bounding box center [1313, 665] width 87 height 29
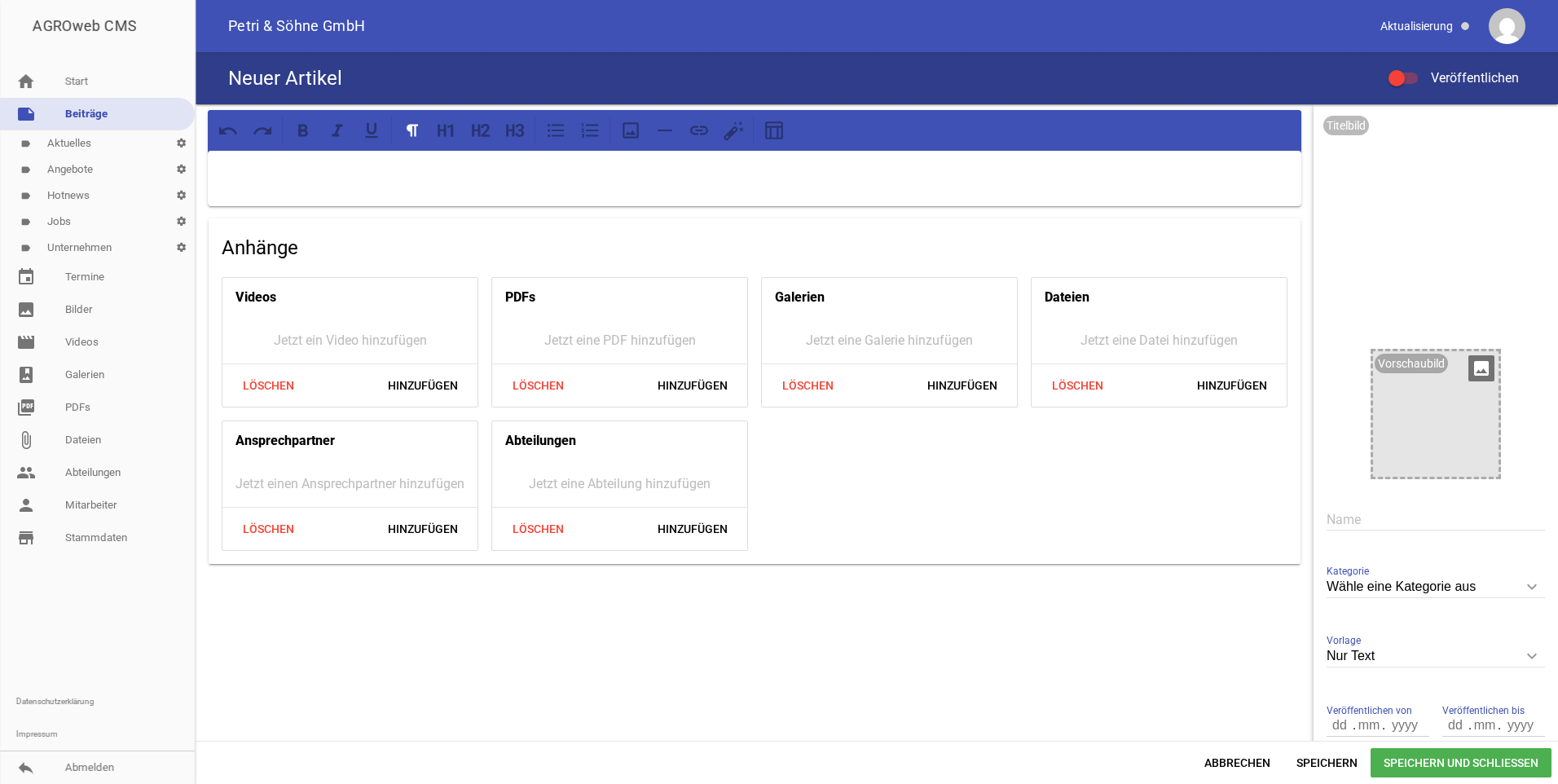
click at [1411, 377] on div at bounding box center [1435, 414] width 126 height 126
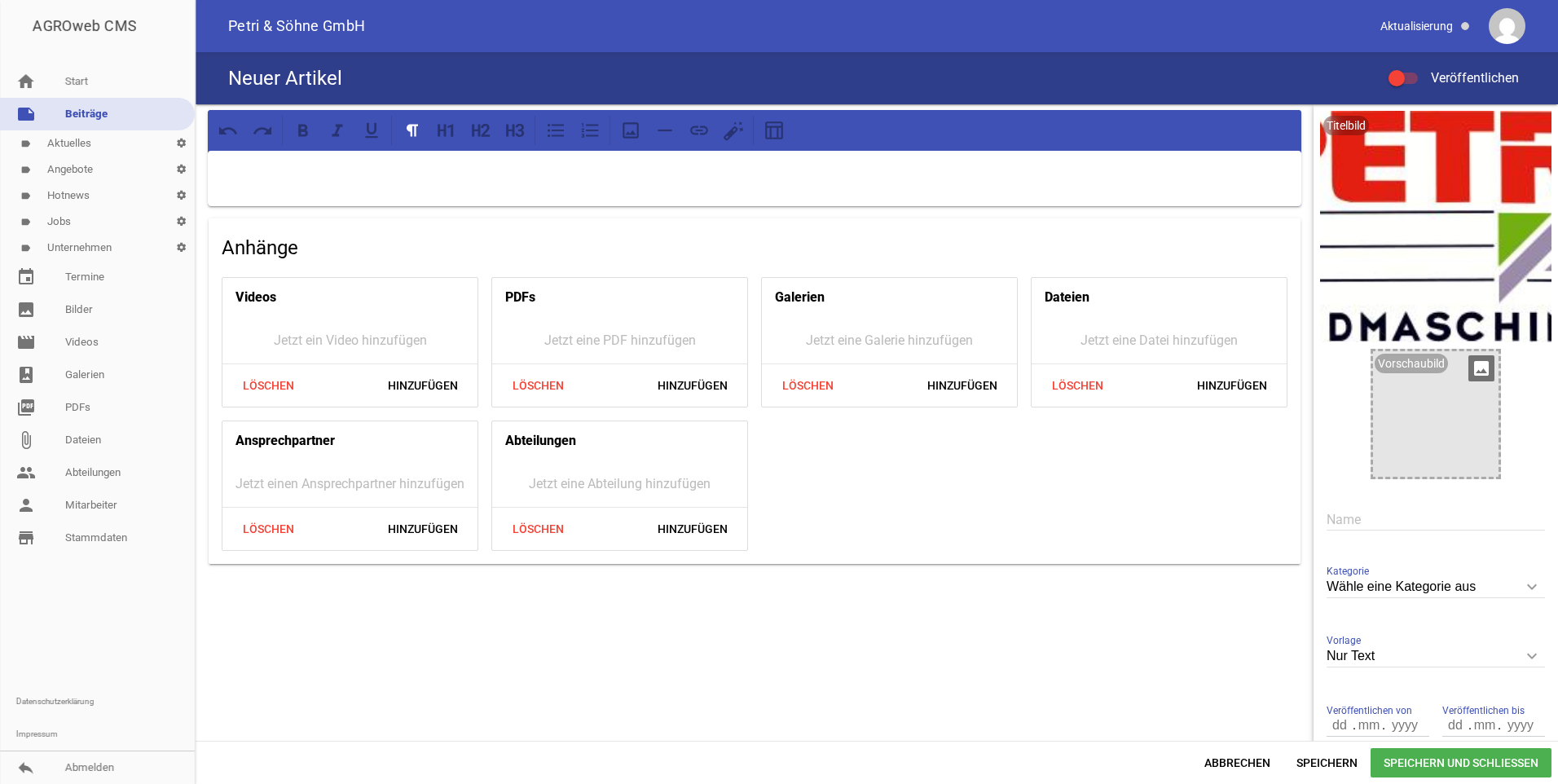
click at [1481, 369] on icon "image" at bounding box center [1481, 368] width 26 height 26
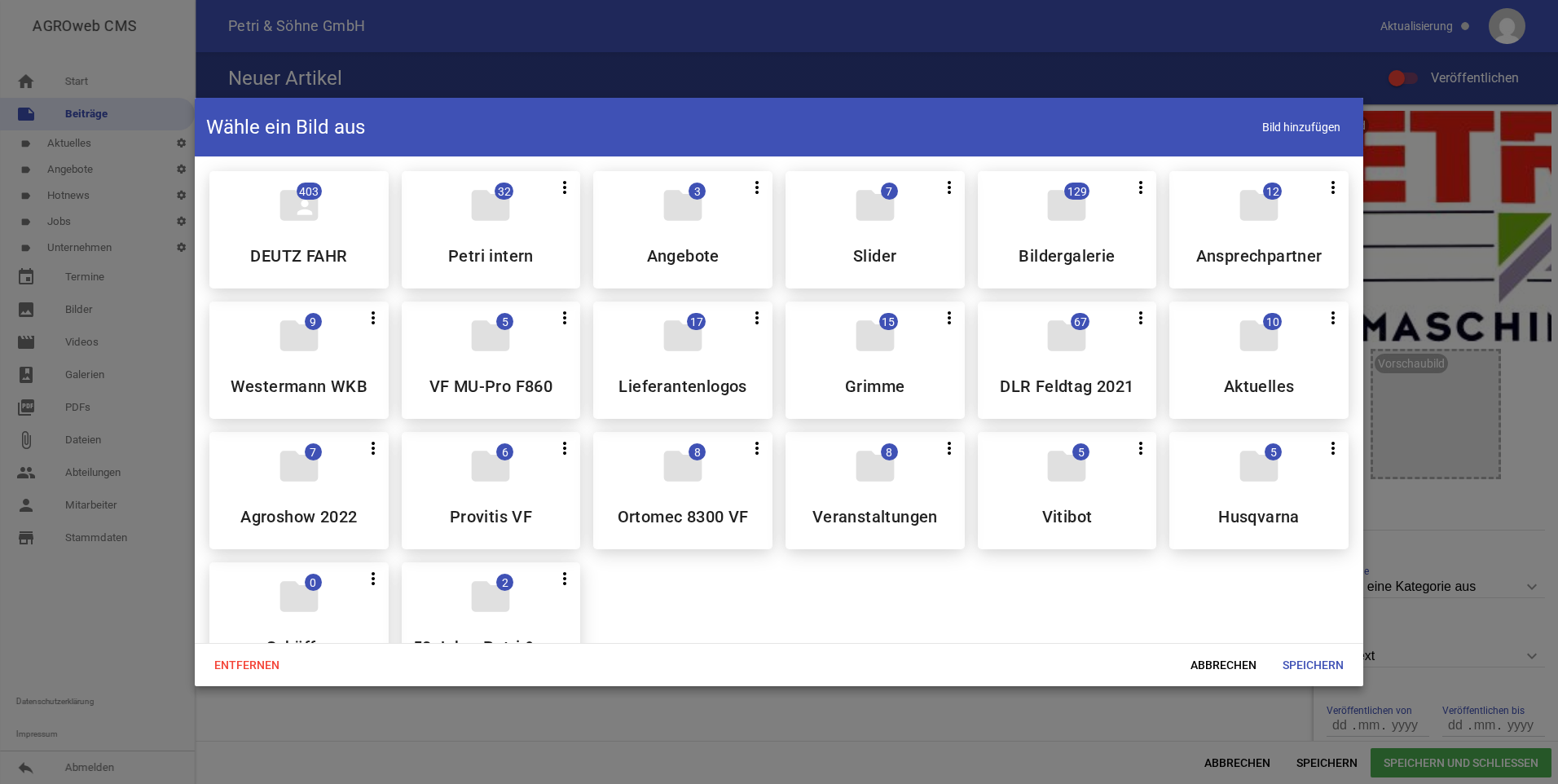
click at [927, 472] on div "folder 8 more_vert Teilen Bearbeiten Löschen Veranstaltungen" at bounding box center [875, 490] width 179 height 117
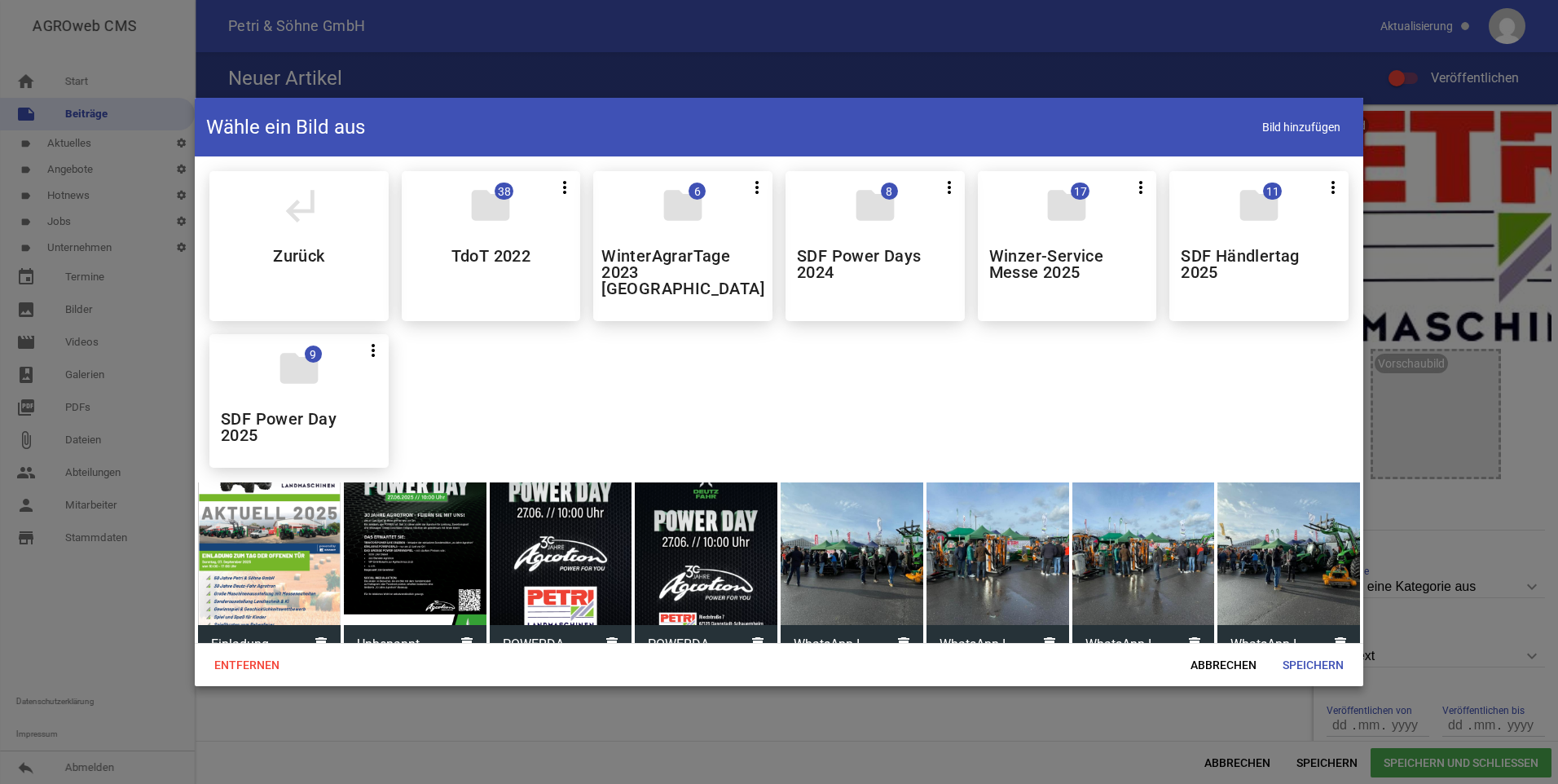
click at [318, 497] on div at bounding box center [269, 554] width 143 height 143
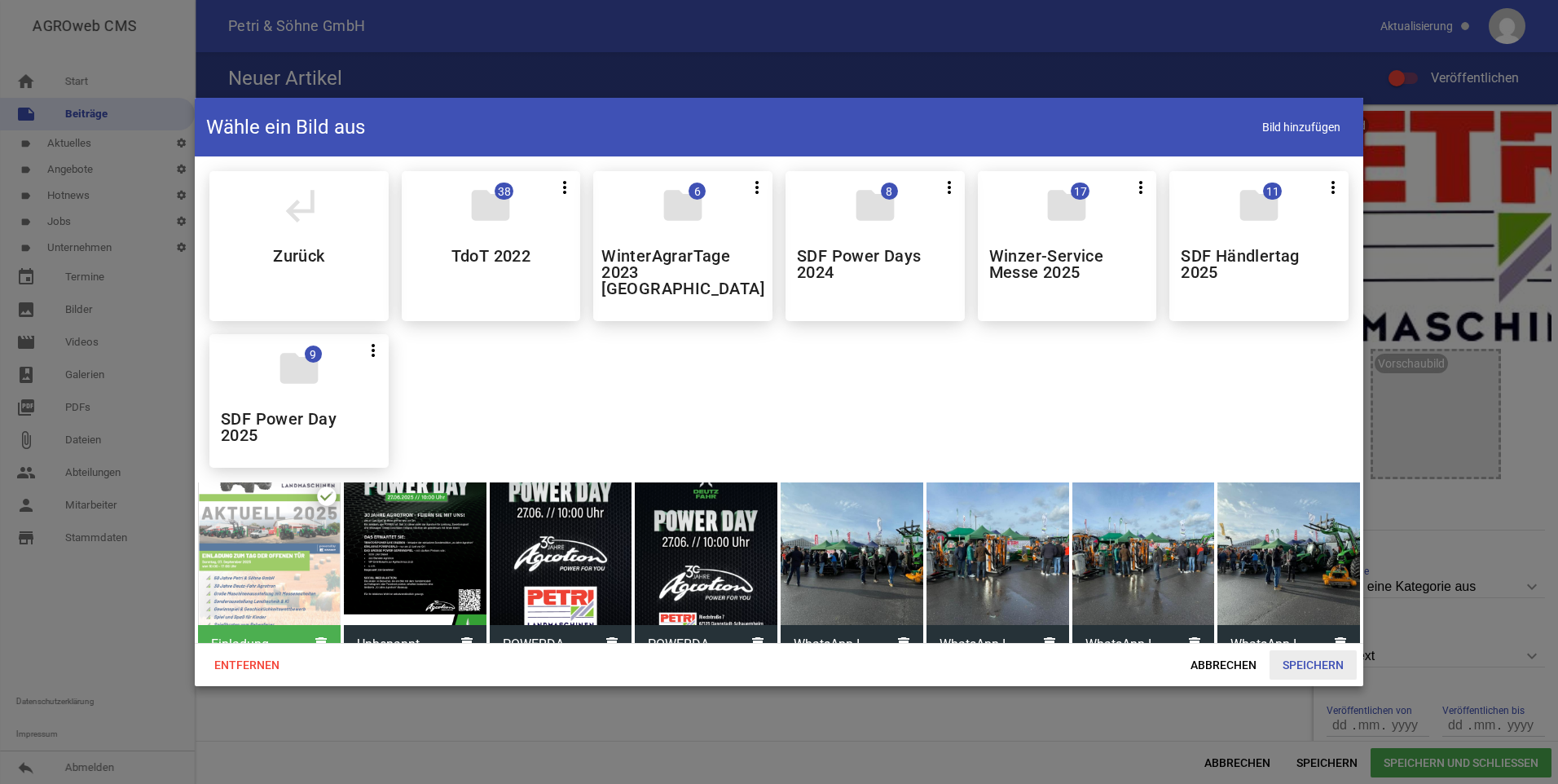
click at [1310, 658] on span "Speichern" at bounding box center [1313, 665] width 87 height 29
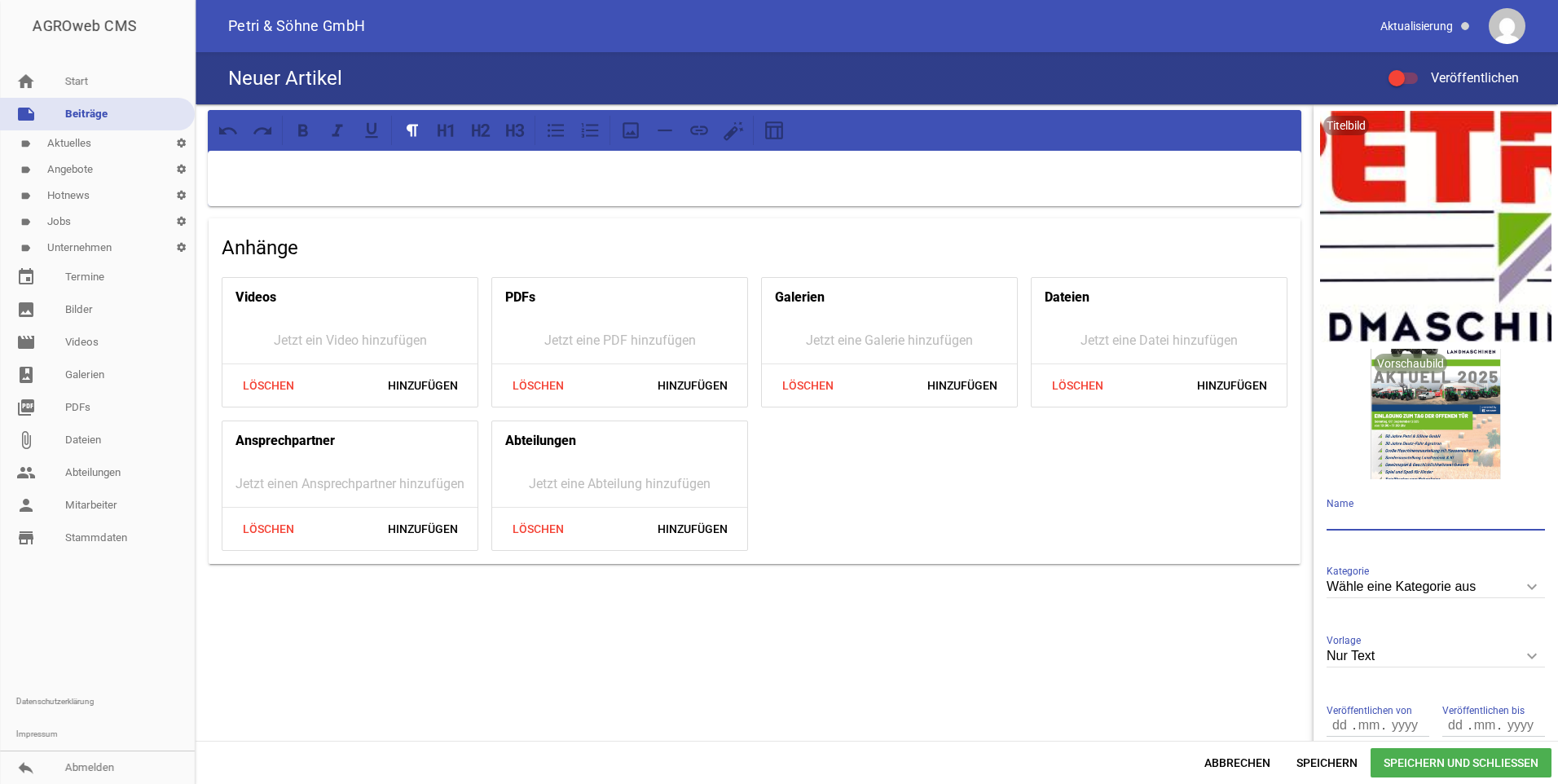
click at [1384, 525] on input "text" at bounding box center [1436, 519] width 219 height 22
type input "T"
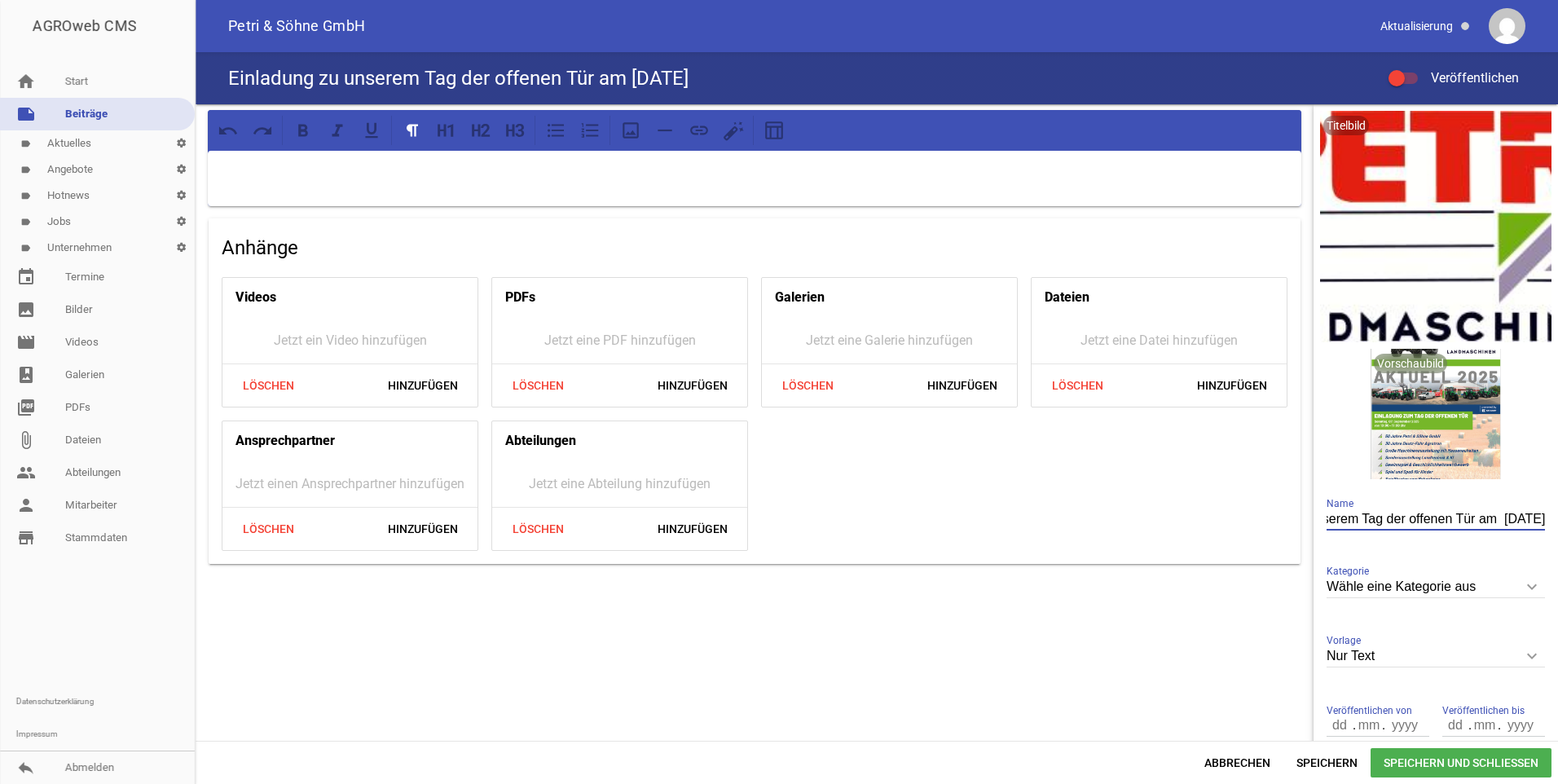
scroll to position [0, 122]
type input "Einladung zu unserem Tag der offenen Tür am [DATE]"
click at [1476, 600] on div "Wähle eine Kategorie aus keyboard_arrow_down Kategorie Wähle eine Kategorie aus…" at bounding box center [1436, 588] width 219 height 56
click at [1519, 588] on icon "keyboard_arrow_down" at bounding box center [1532, 586] width 26 height 26
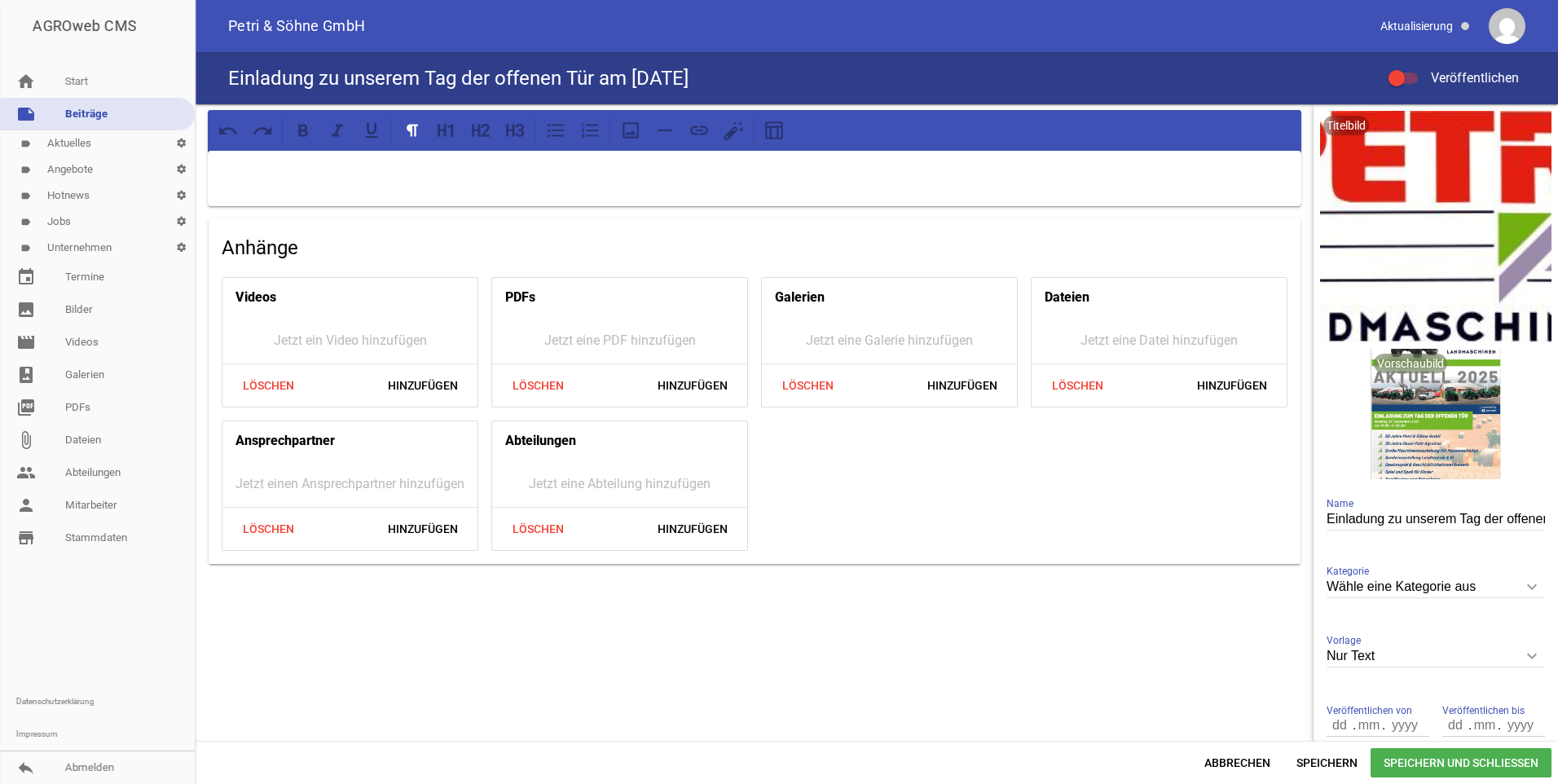
click at [1518, 588] on input "Wähle eine Kategorie aus" at bounding box center [1436, 587] width 219 height 22
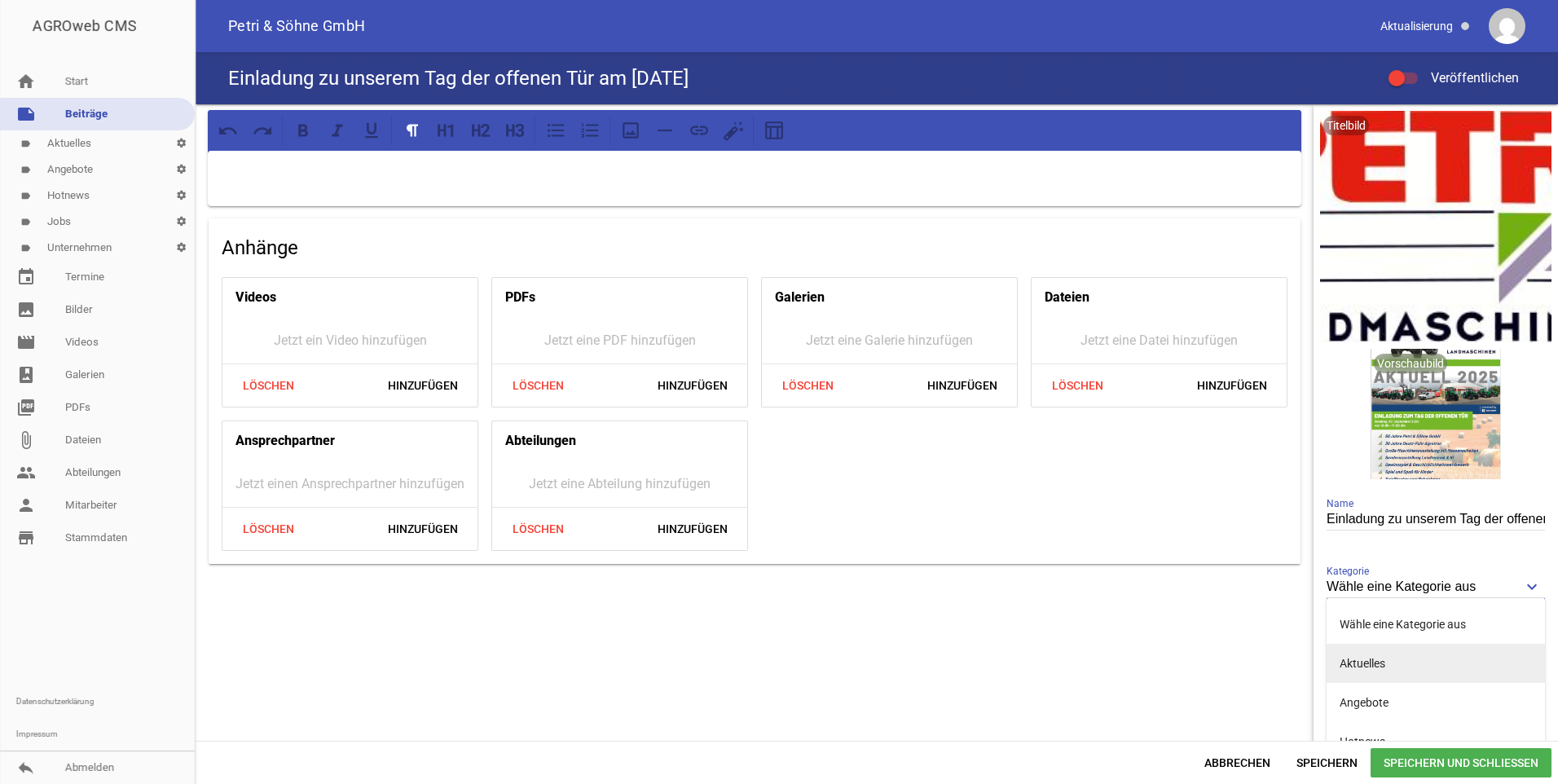
click at [1400, 649] on li "Aktuelles" at bounding box center [1436, 662] width 219 height 39
type input "Aktuelles"
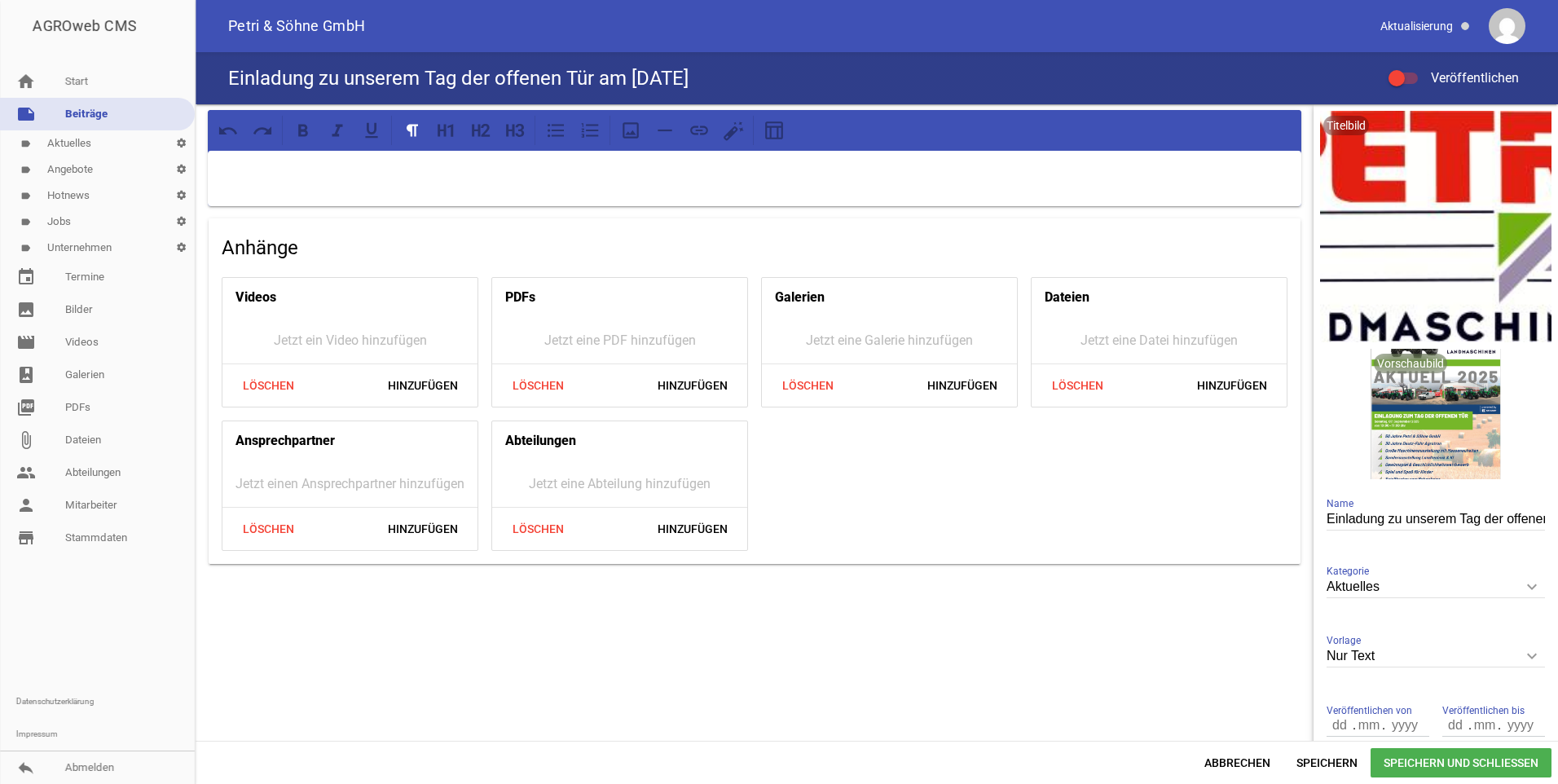
click at [1523, 661] on icon "keyboard_arrow_down" at bounding box center [1532, 656] width 26 height 26
click at [1523, 661] on input "Nur Text" at bounding box center [1436, 656] width 219 height 22
click at [1394, 723] on li "1 Bild" at bounding box center [1436, 732] width 219 height 39
type input "1 Bild"
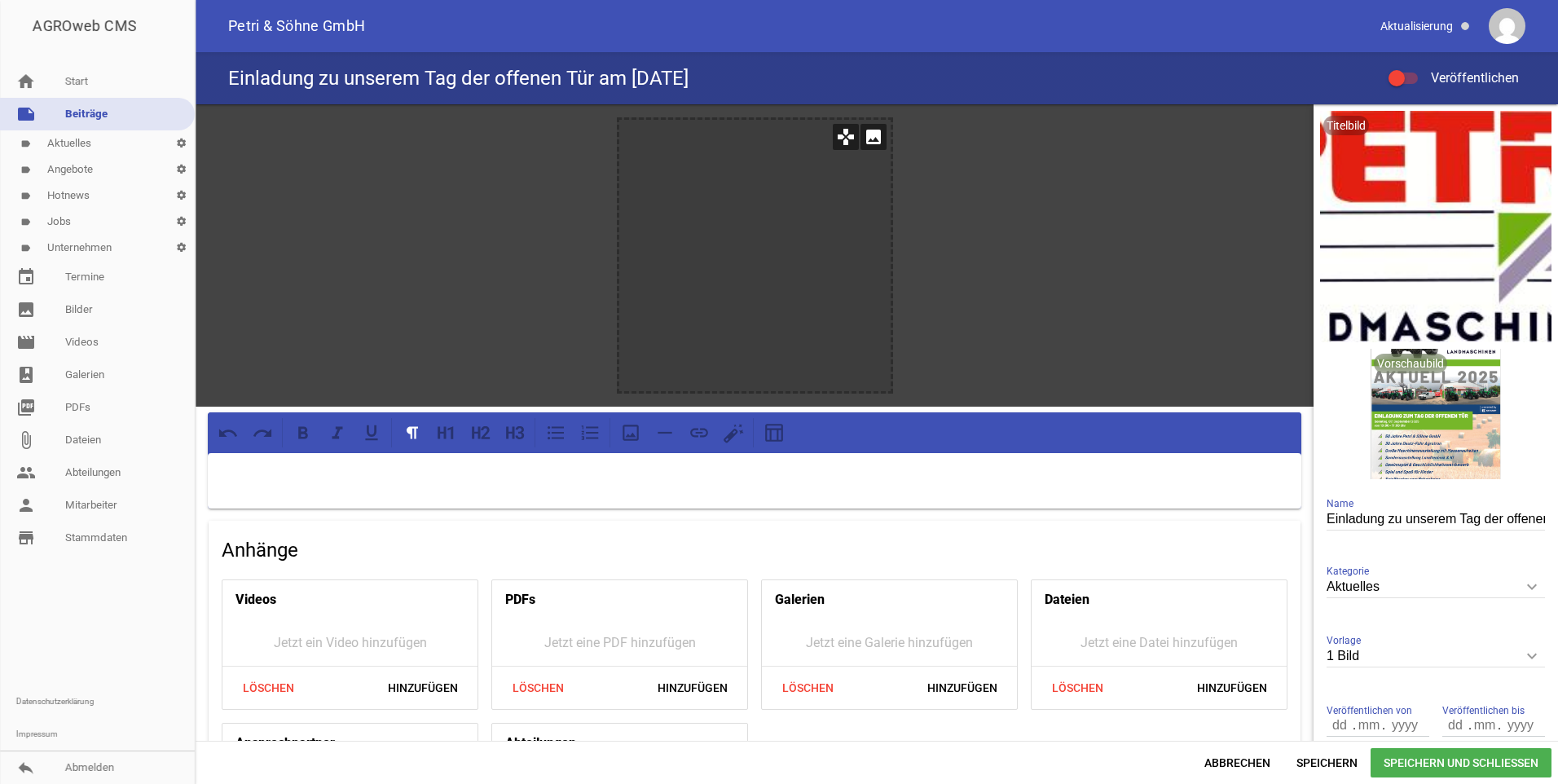
click at [689, 158] on div at bounding box center [755, 256] width 271 height 271
click at [875, 132] on icon "image" at bounding box center [873, 136] width 26 height 26
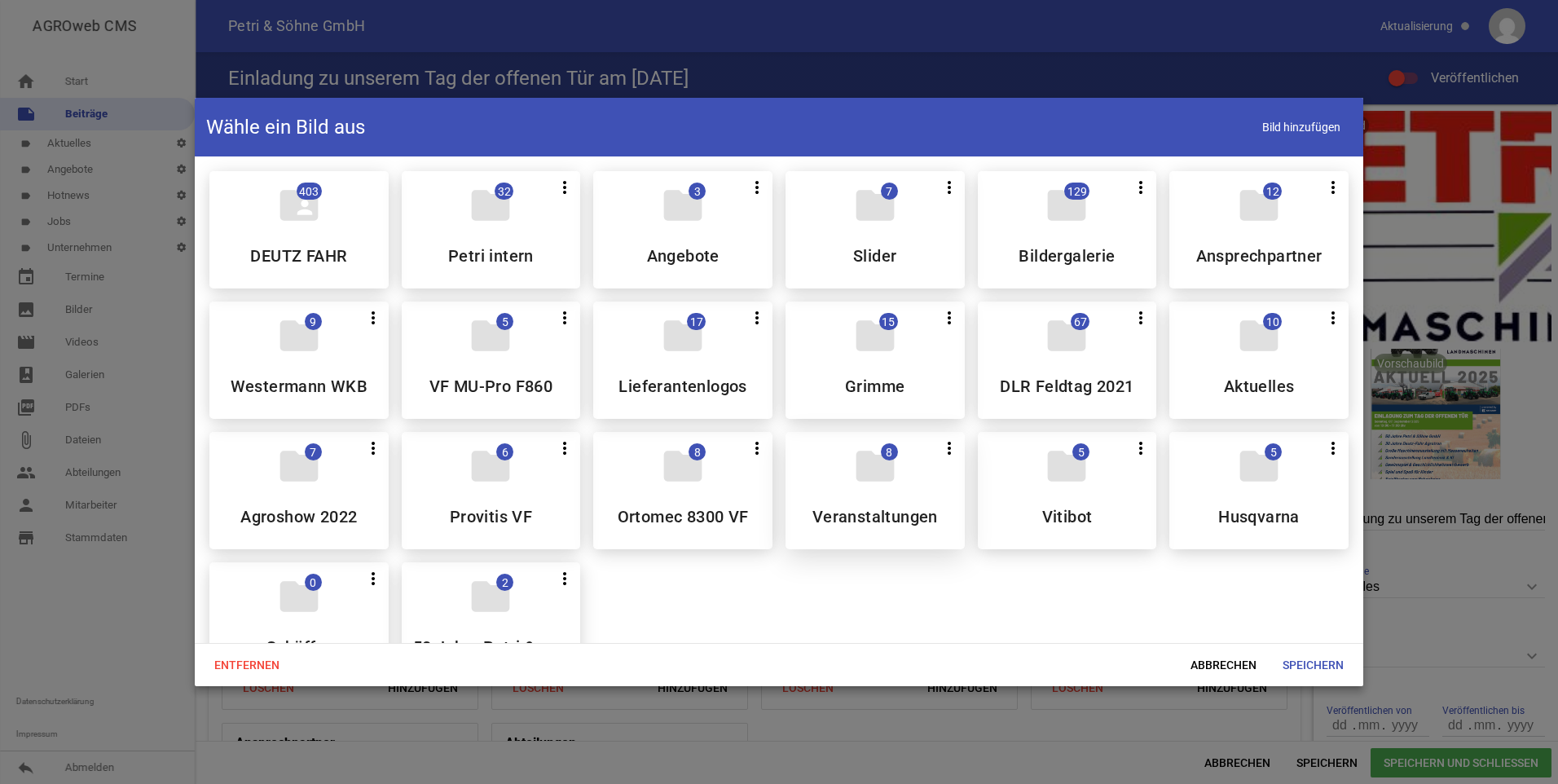
click at [827, 475] on div "folder 8 more_vert Teilen Bearbeiten Löschen Veranstaltungen" at bounding box center [875, 490] width 179 height 117
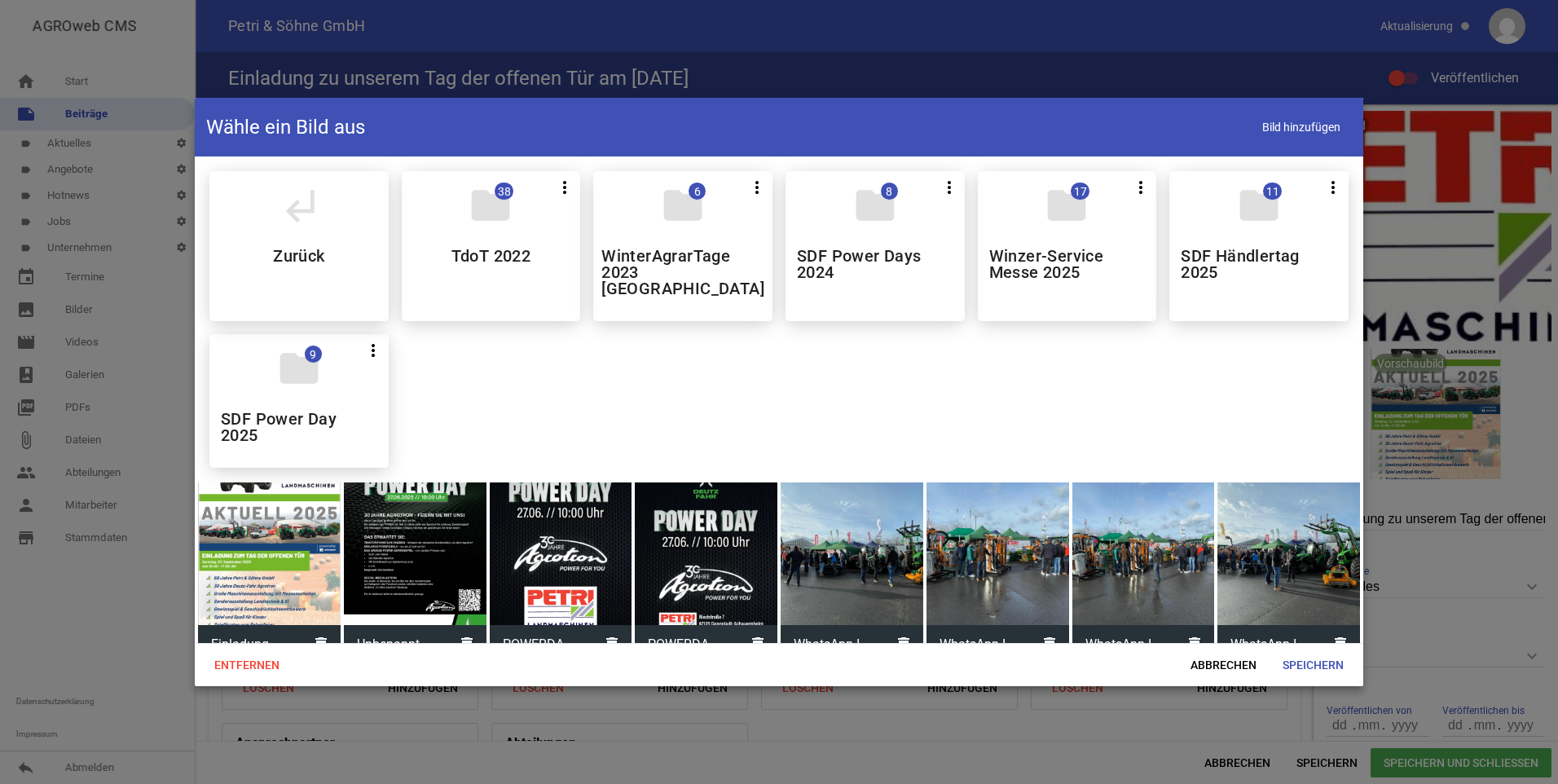
click at [258, 543] on div at bounding box center [269, 554] width 143 height 143
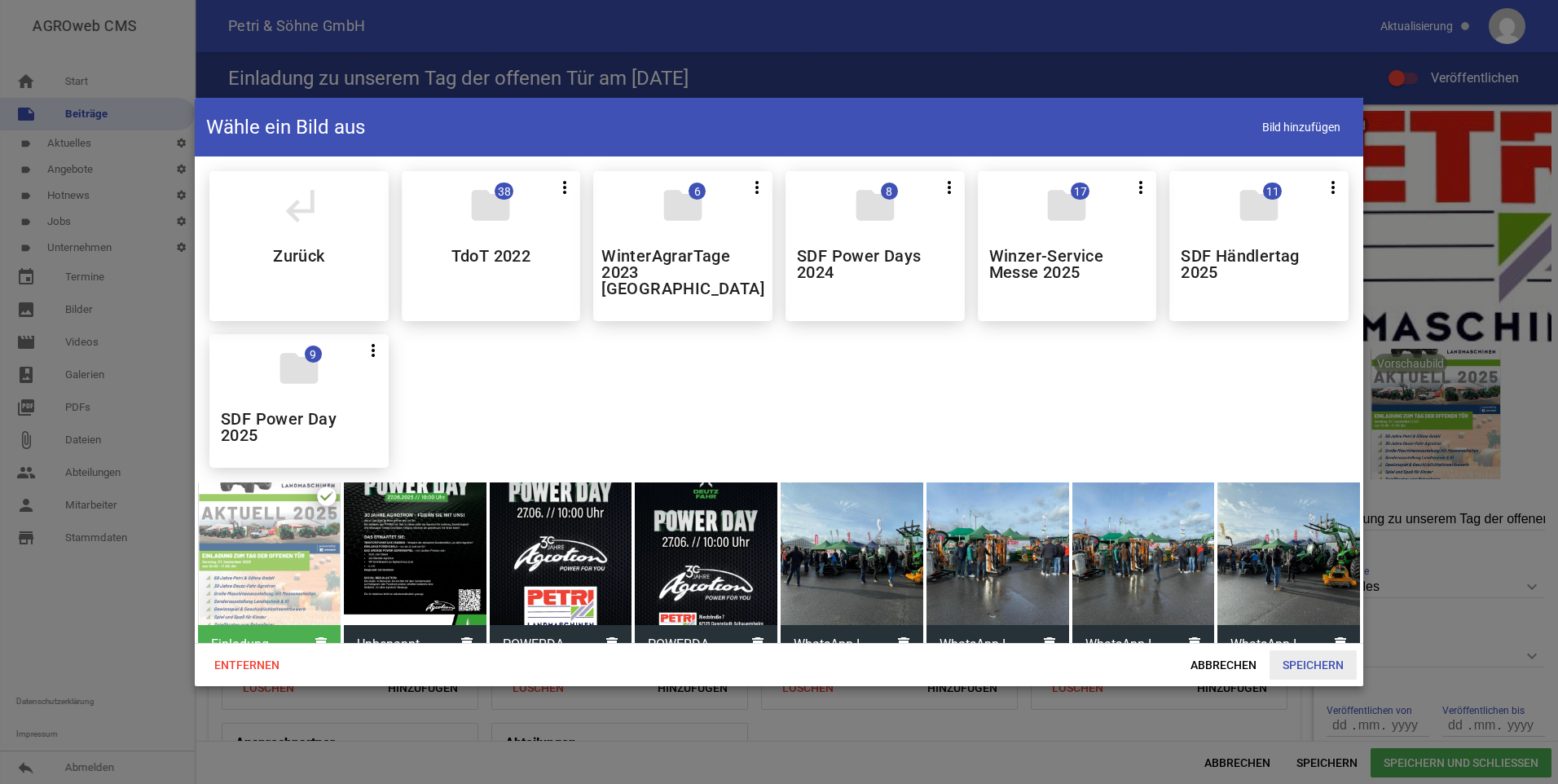
click at [1296, 662] on span "Speichern" at bounding box center [1313, 665] width 87 height 29
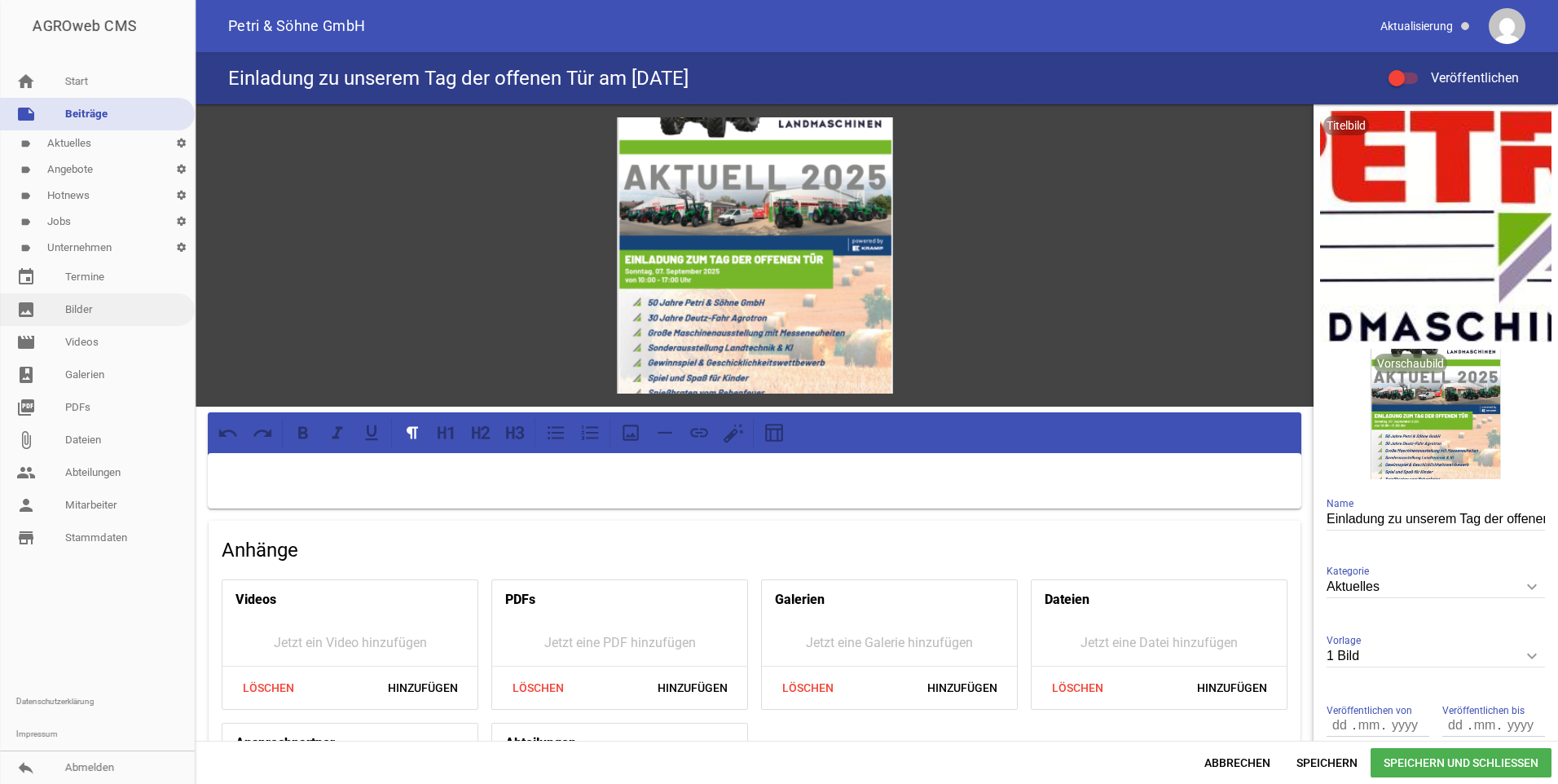
click at [112, 299] on link "image Bilder" at bounding box center [98, 310] width 195 height 33
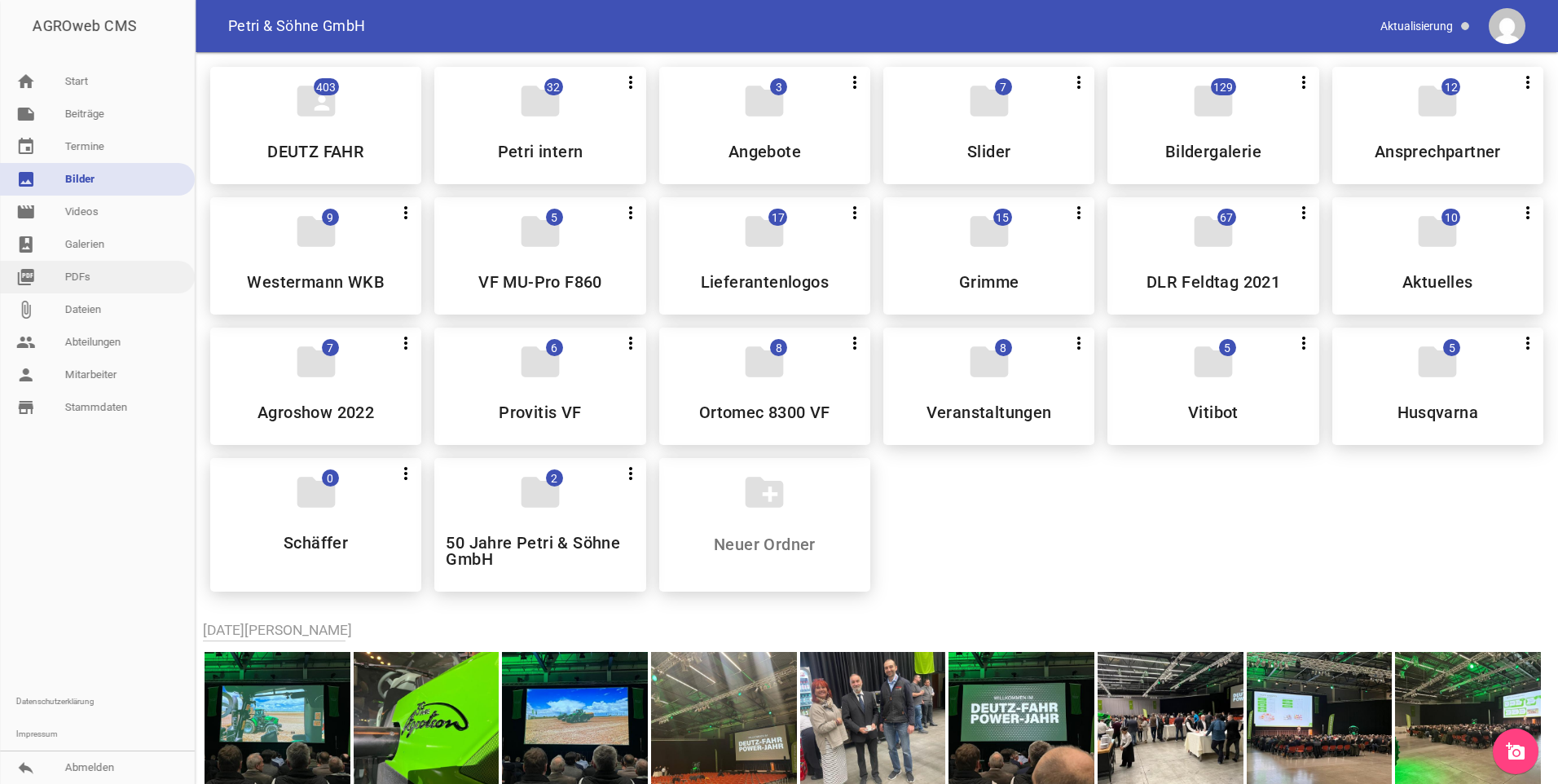
click at [101, 285] on link "picture_as_pdf PDFs" at bounding box center [98, 277] width 195 height 33
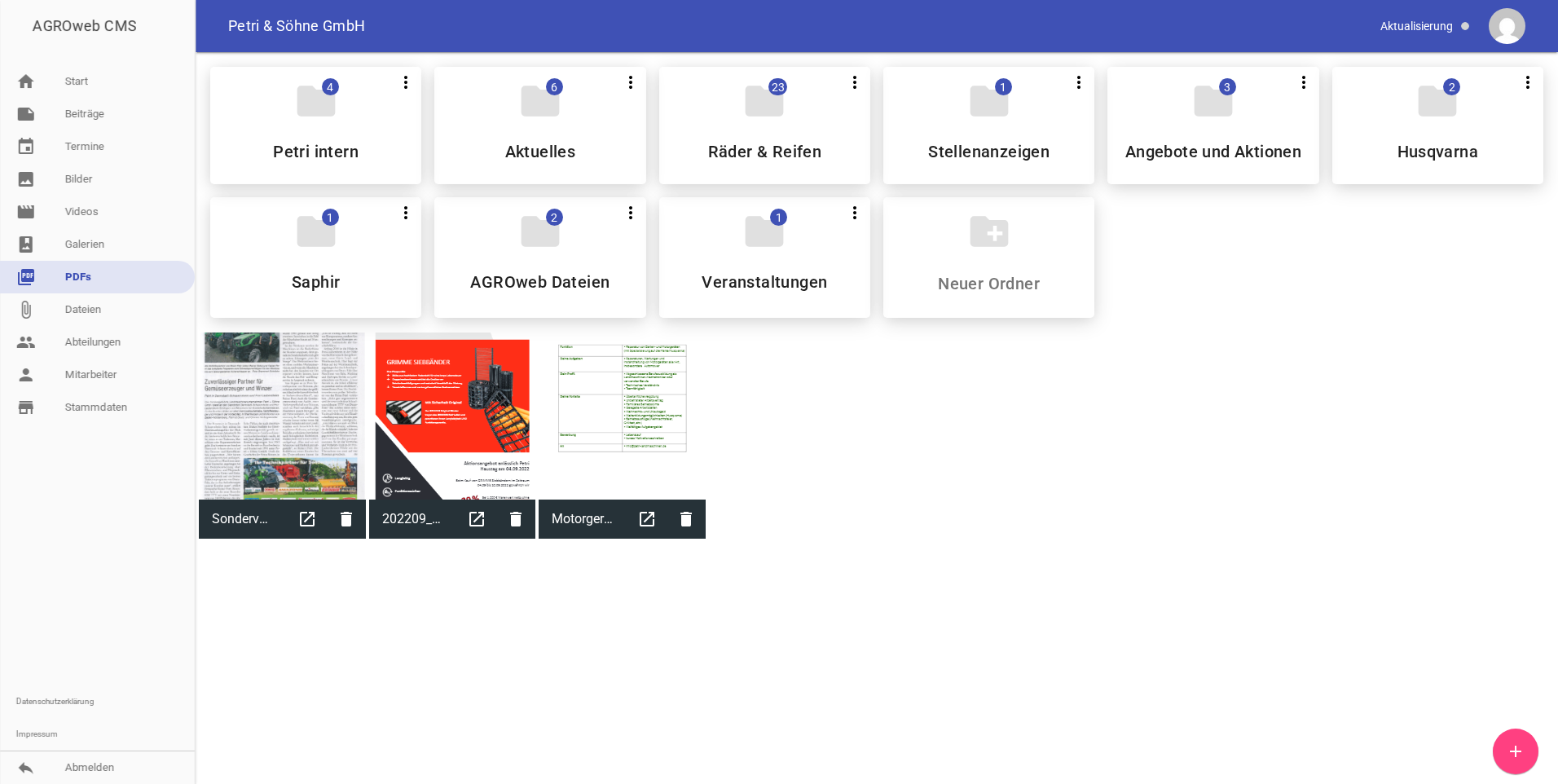
click at [1516, 744] on icon "add" at bounding box center [1516, 751] width 20 height 20
drag, startPoint x: 127, startPoint y: 116, endPoint x: 225, endPoint y: 141, distance: 101.1
click at [127, 116] on link "note Beiträge" at bounding box center [98, 114] width 195 height 33
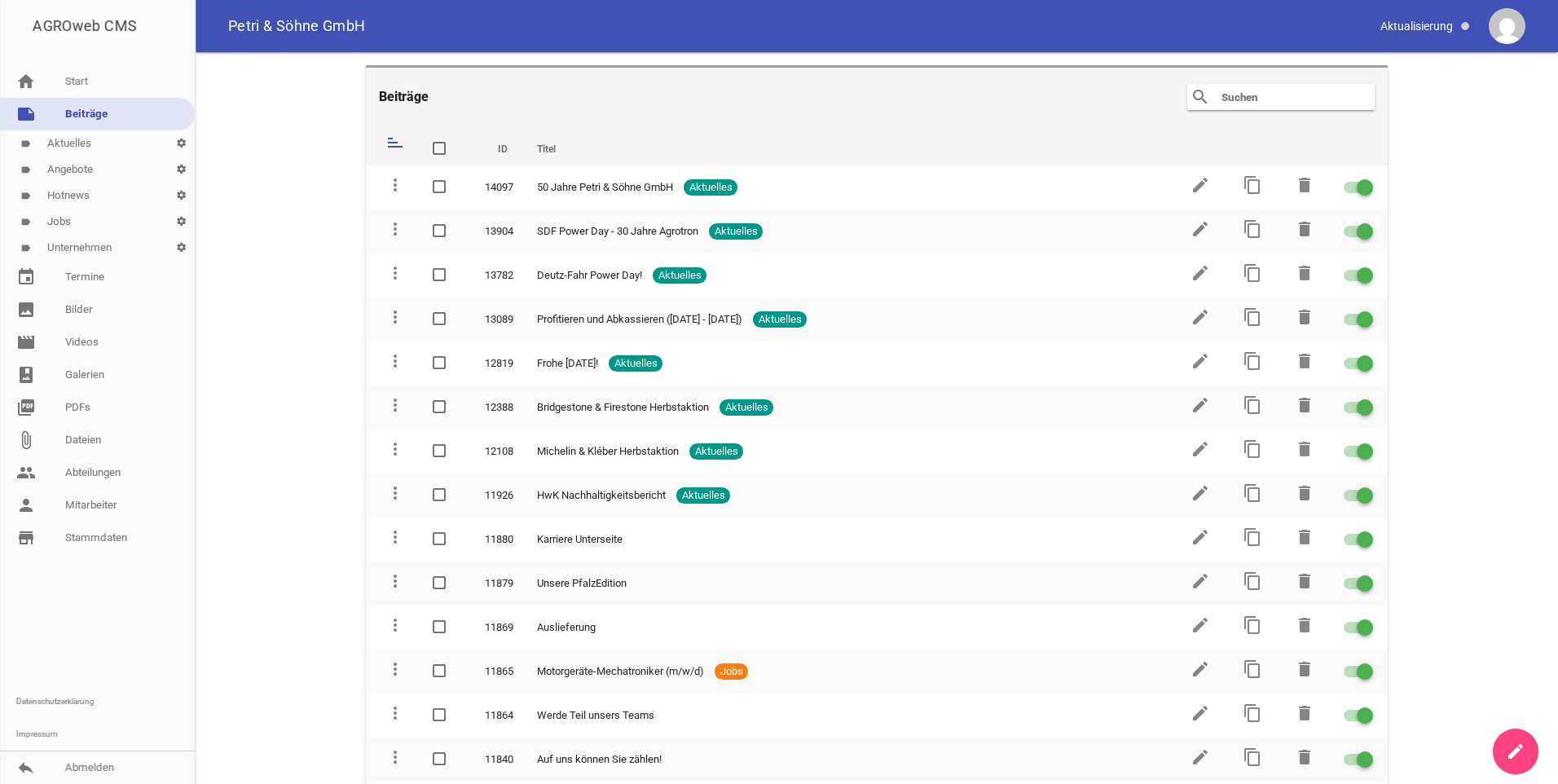
click at [1497, 749] on link "create" at bounding box center [1516, 751] width 45 height 45
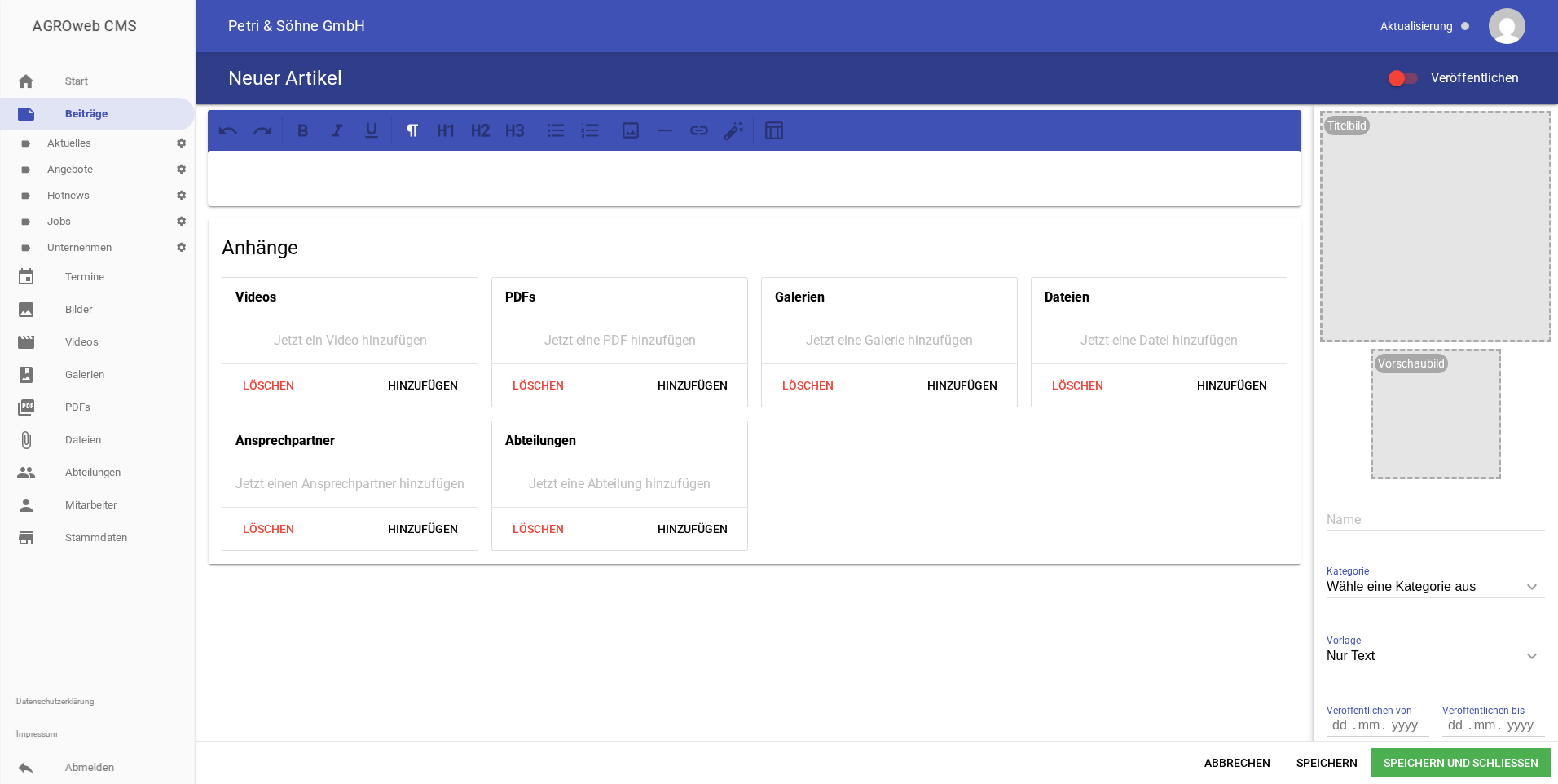
click at [1427, 79] on span "Veröffentlichen" at bounding box center [1465, 78] width 108 height 15
click at [1412, 69] on input "Veröffentlichen" at bounding box center [1412, 69] width 0 height 0
click at [1448, 153] on div at bounding box center [1436, 226] width 227 height 227
click at [1519, 119] on icon "image" at bounding box center [1532, 130] width 26 height 26
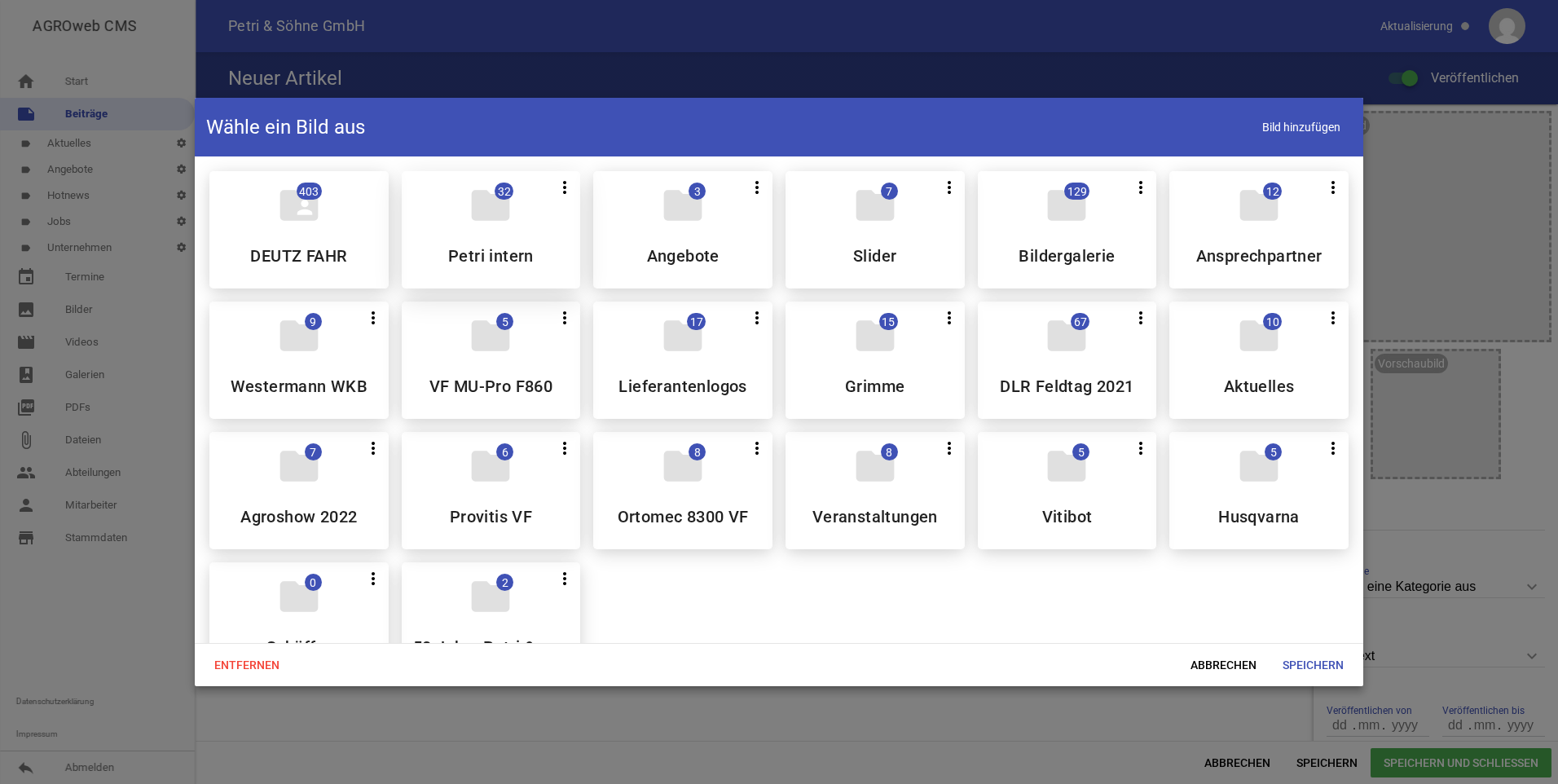
click at [534, 229] on div "folder 32 more_vert Teilen Bearbeiten Löschen Petri intern" at bounding box center [492, 229] width 179 height 117
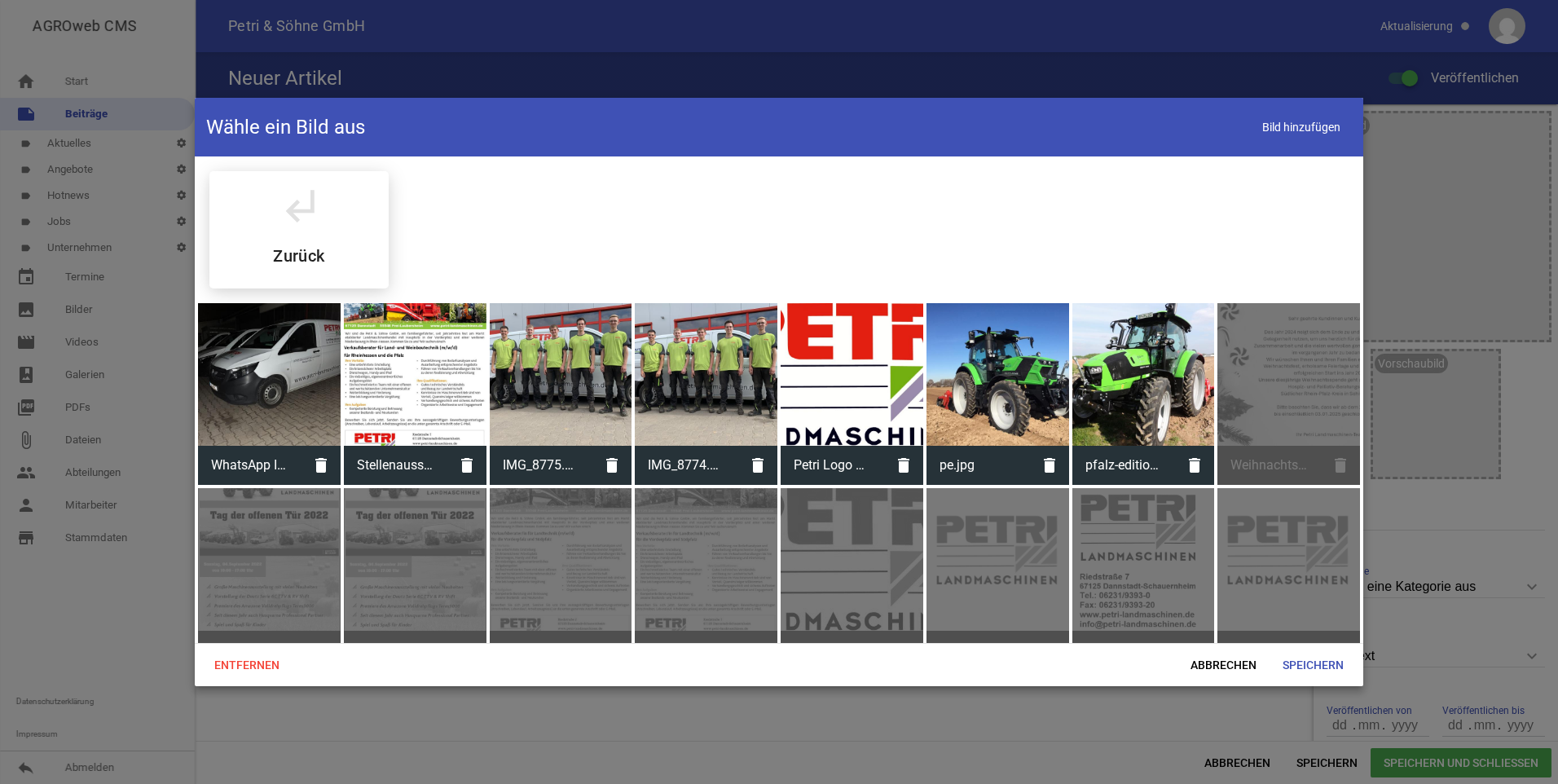
drag, startPoint x: 782, startPoint y: 360, endPoint x: 775, endPoint y: 349, distance: 13.0
click at [783, 360] on div at bounding box center [852, 374] width 143 height 143
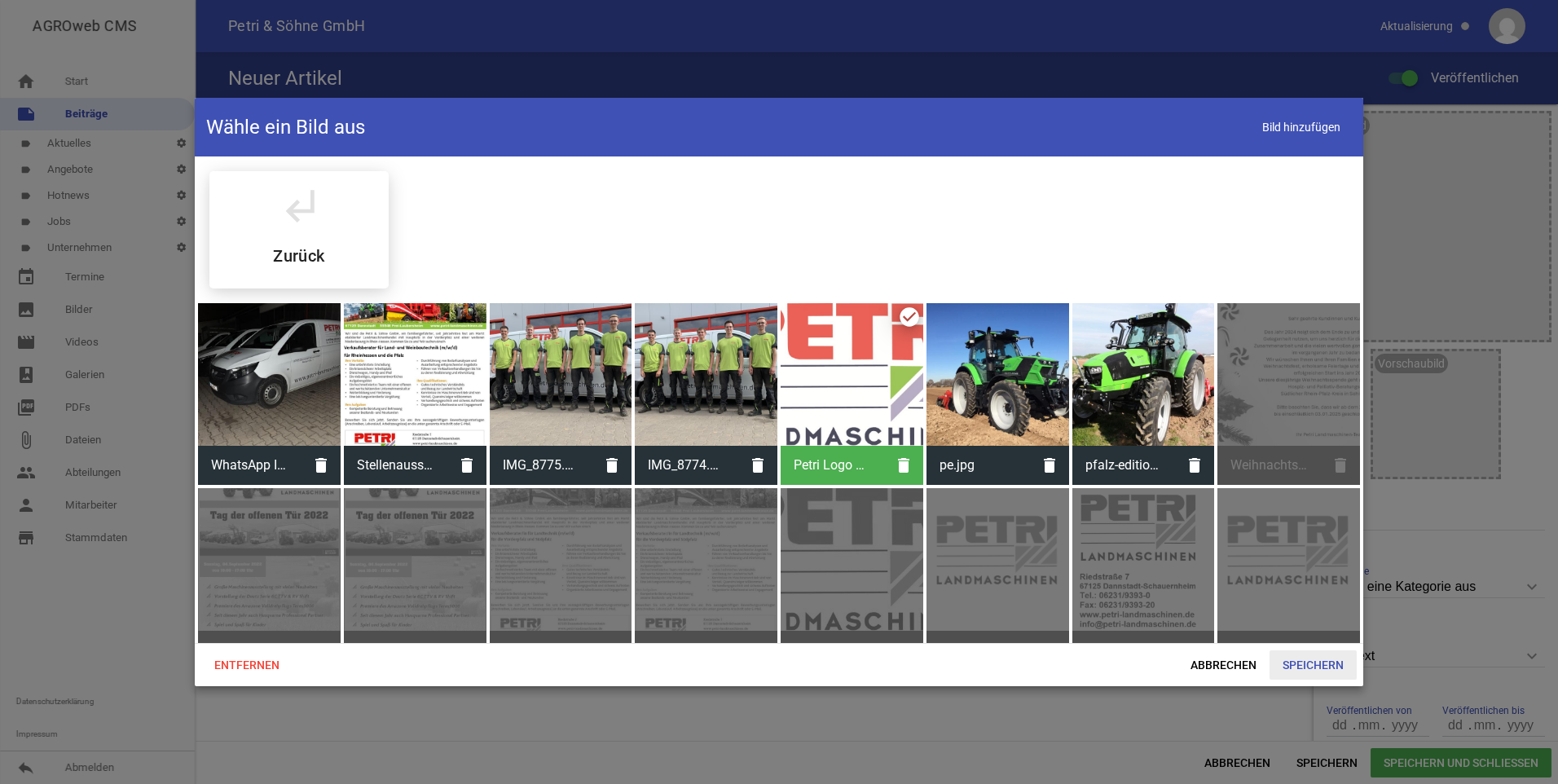
click at [1310, 677] on span "Speichern" at bounding box center [1313, 665] width 87 height 29
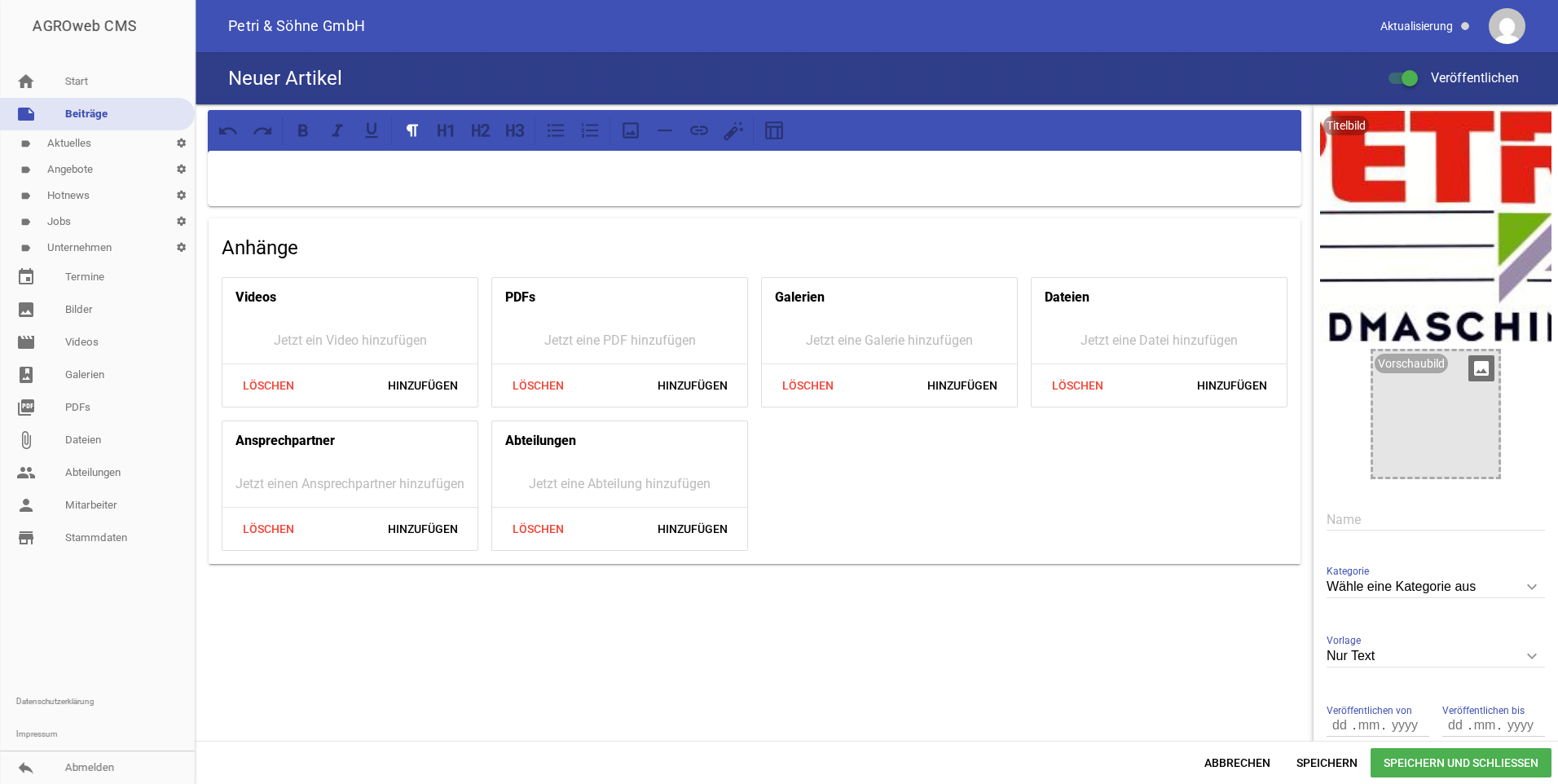
click at [1492, 367] on div "Vorschaubild image" at bounding box center [1436, 414] width 130 height 130
drag, startPoint x: 1473, startPoint y: 367, endPoint x: 1417, endPoint y: 313, distance: 77.8
click at [1473, 367] on icon "image" at bounding box center [1481, 368] width 26 height 26
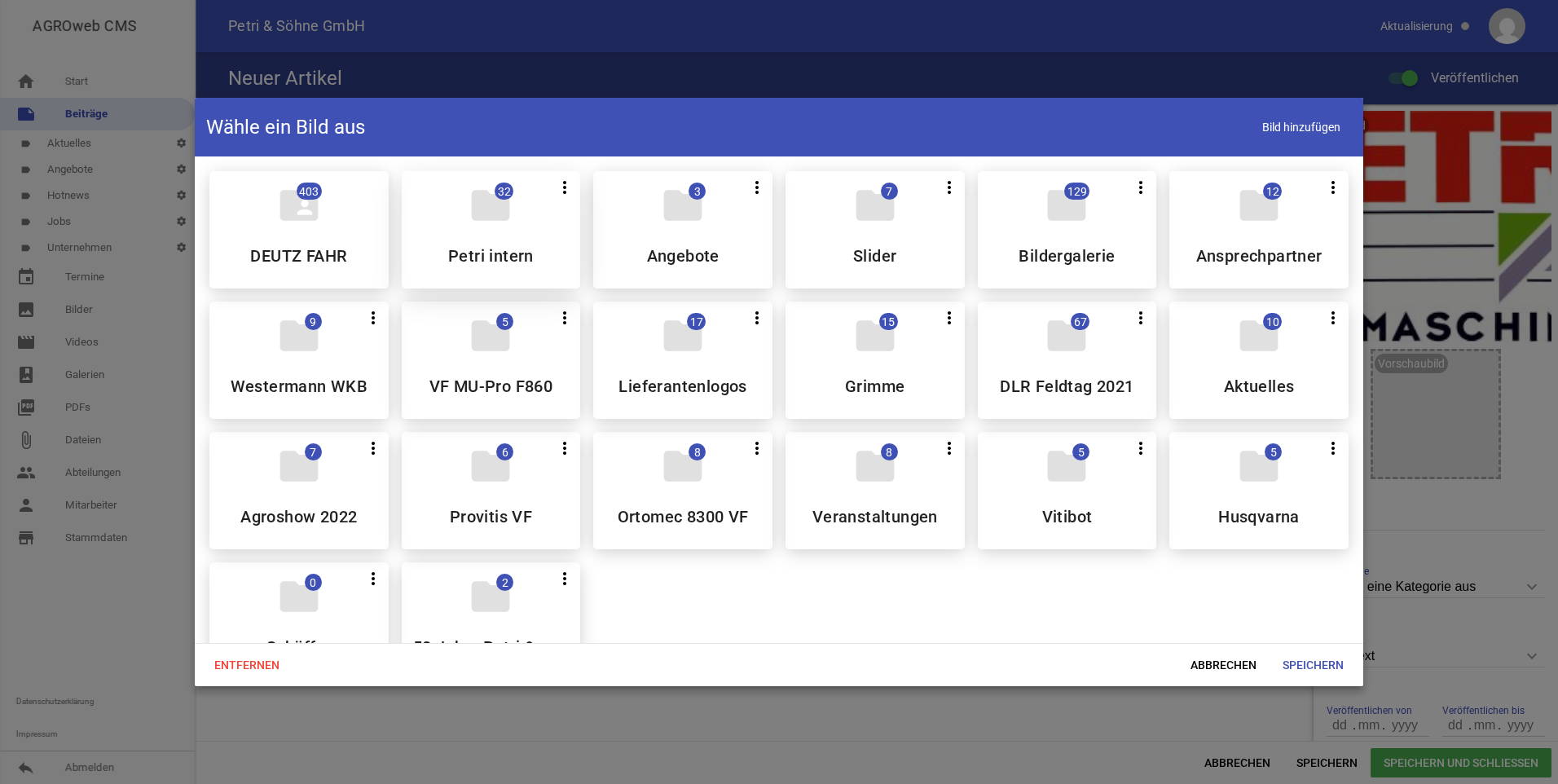
click at [514, 251] on h5 "Petri intern" at bounding box center [491, 256] width 86 height 16
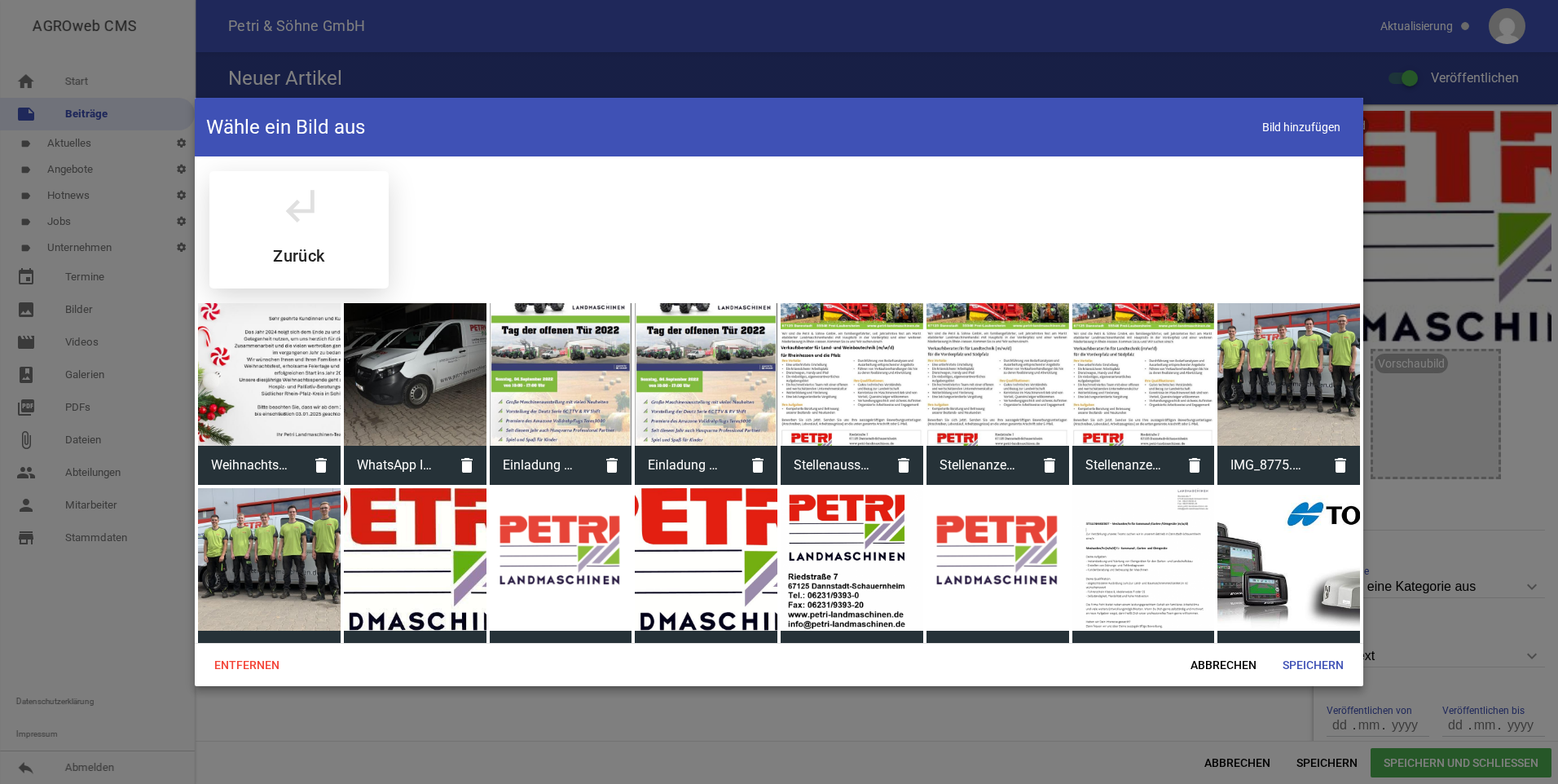
click at [369, 253] on div "subdirectory_arrow_left Zurück" at bounding box center [299, 229] width 179 height 117
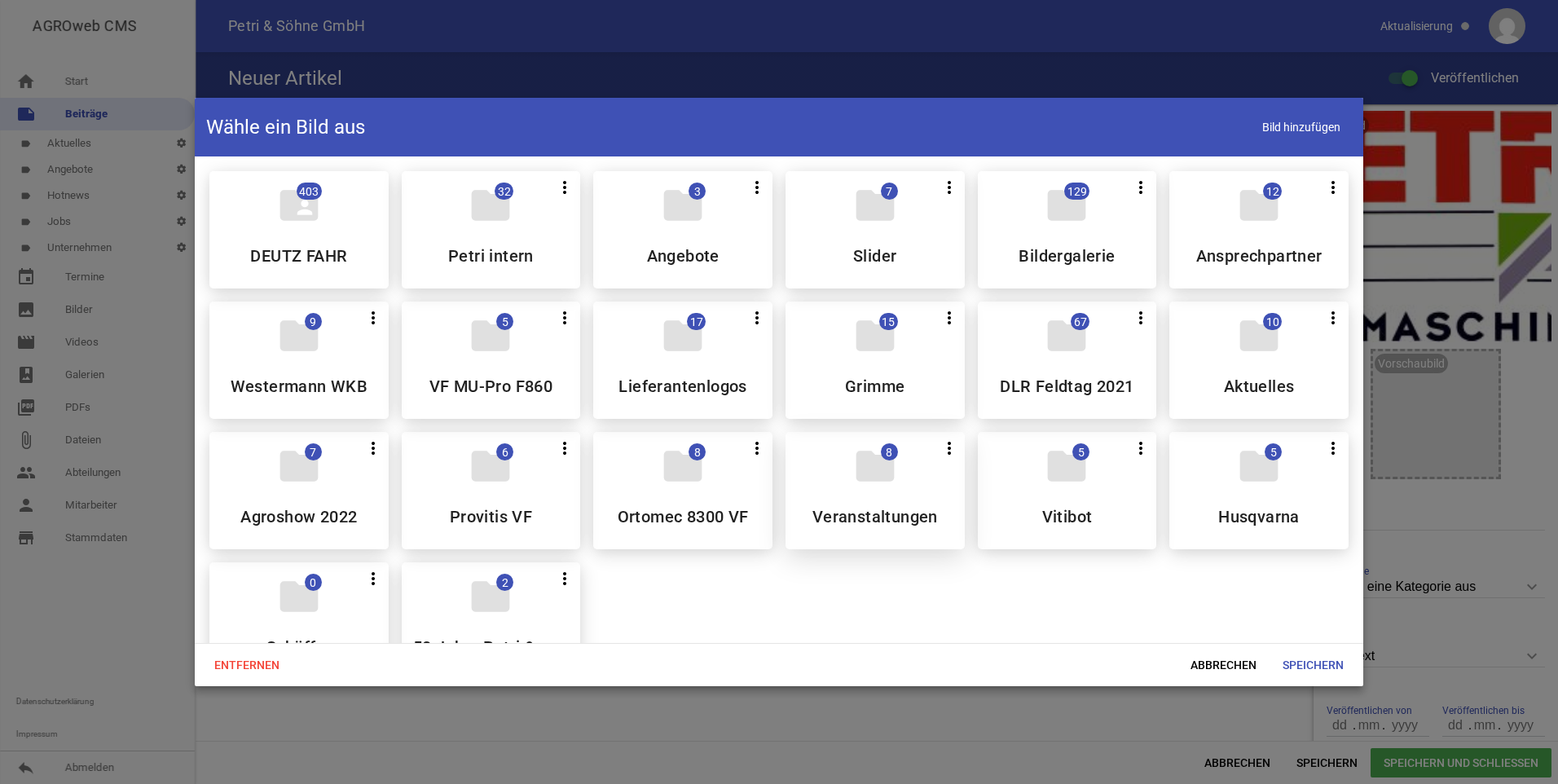
click at [867, 474] on icon "folder" at bounding box center [875, 466] width 45 height 45
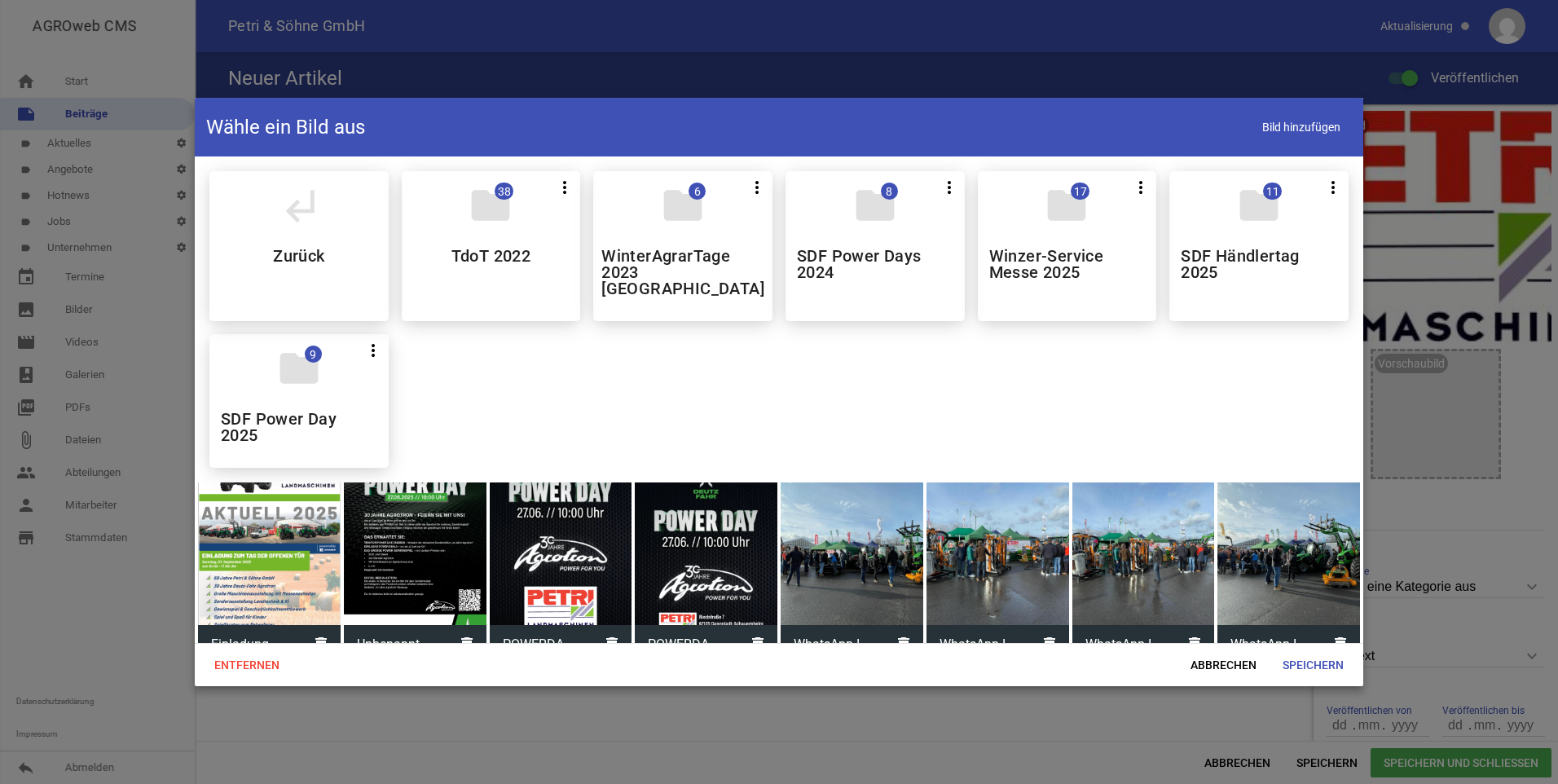
click at [312, 541] on div at bounding box center [269, 554] width 143 height 143
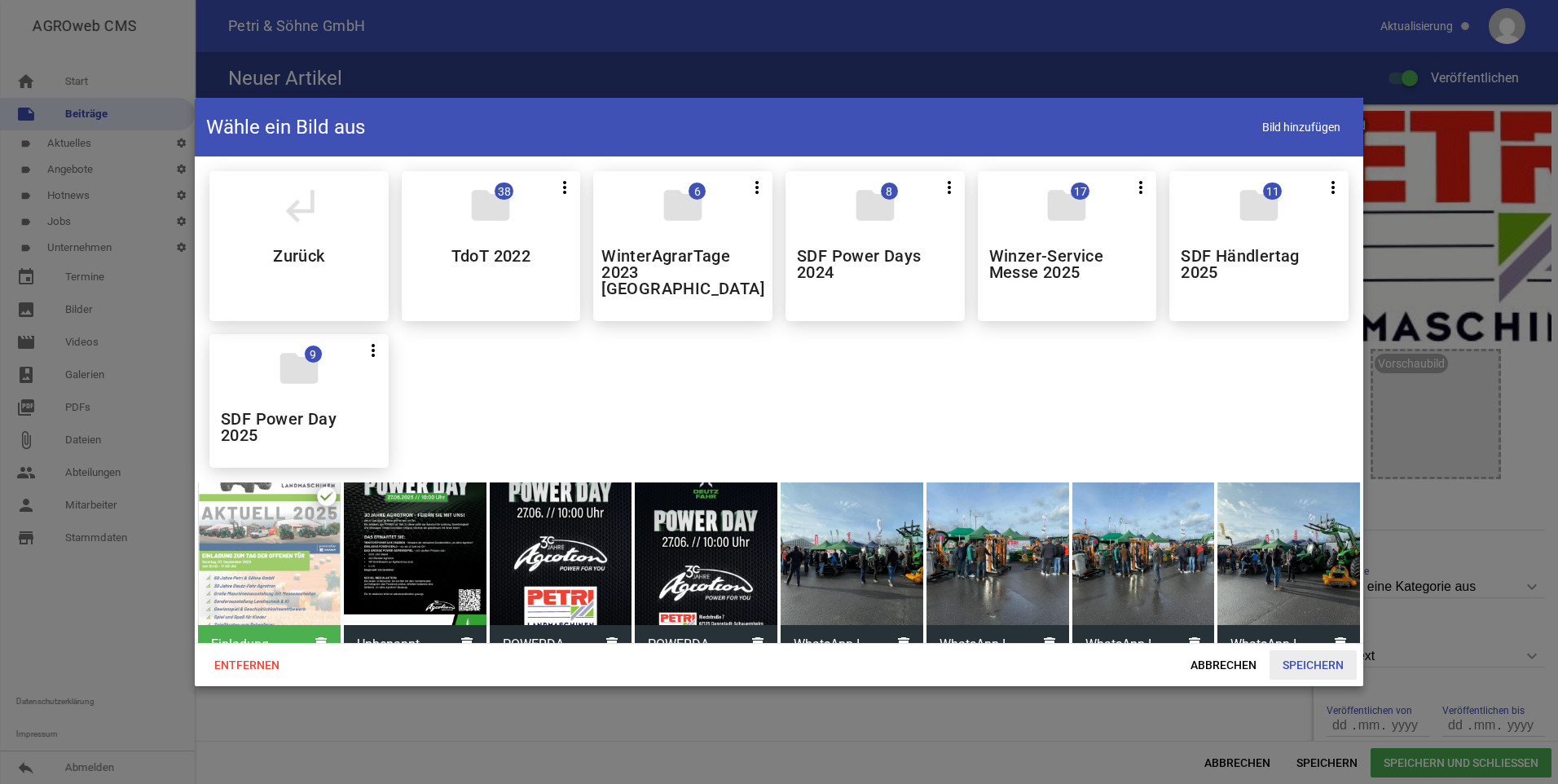
click at [1286, 662] on span "Speichern" at bounding box center [1313, 665] width 87 height 29
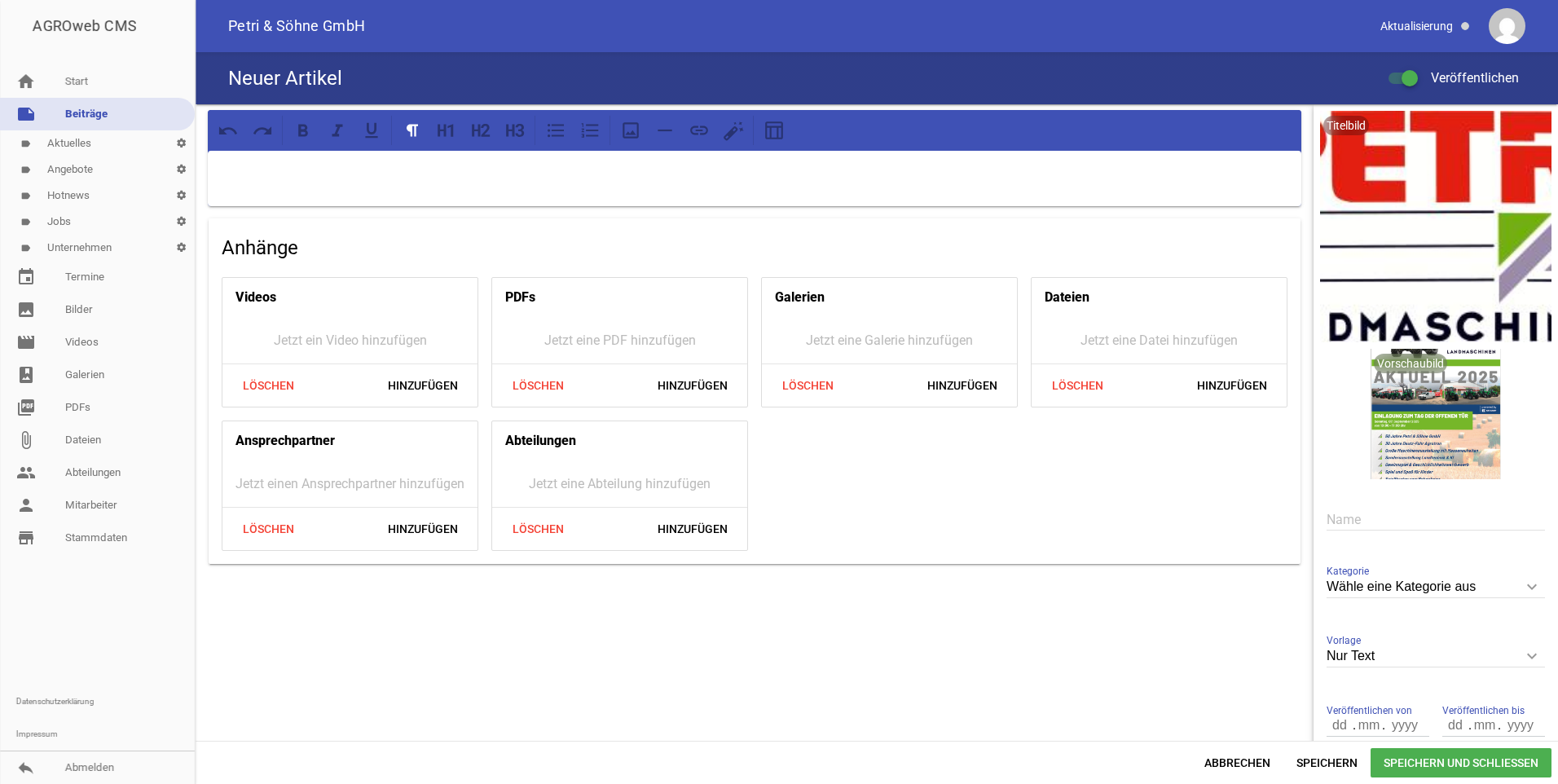
click at [1402, 522] on input "text" at bounding box center [1436, 519] width 219 height 22
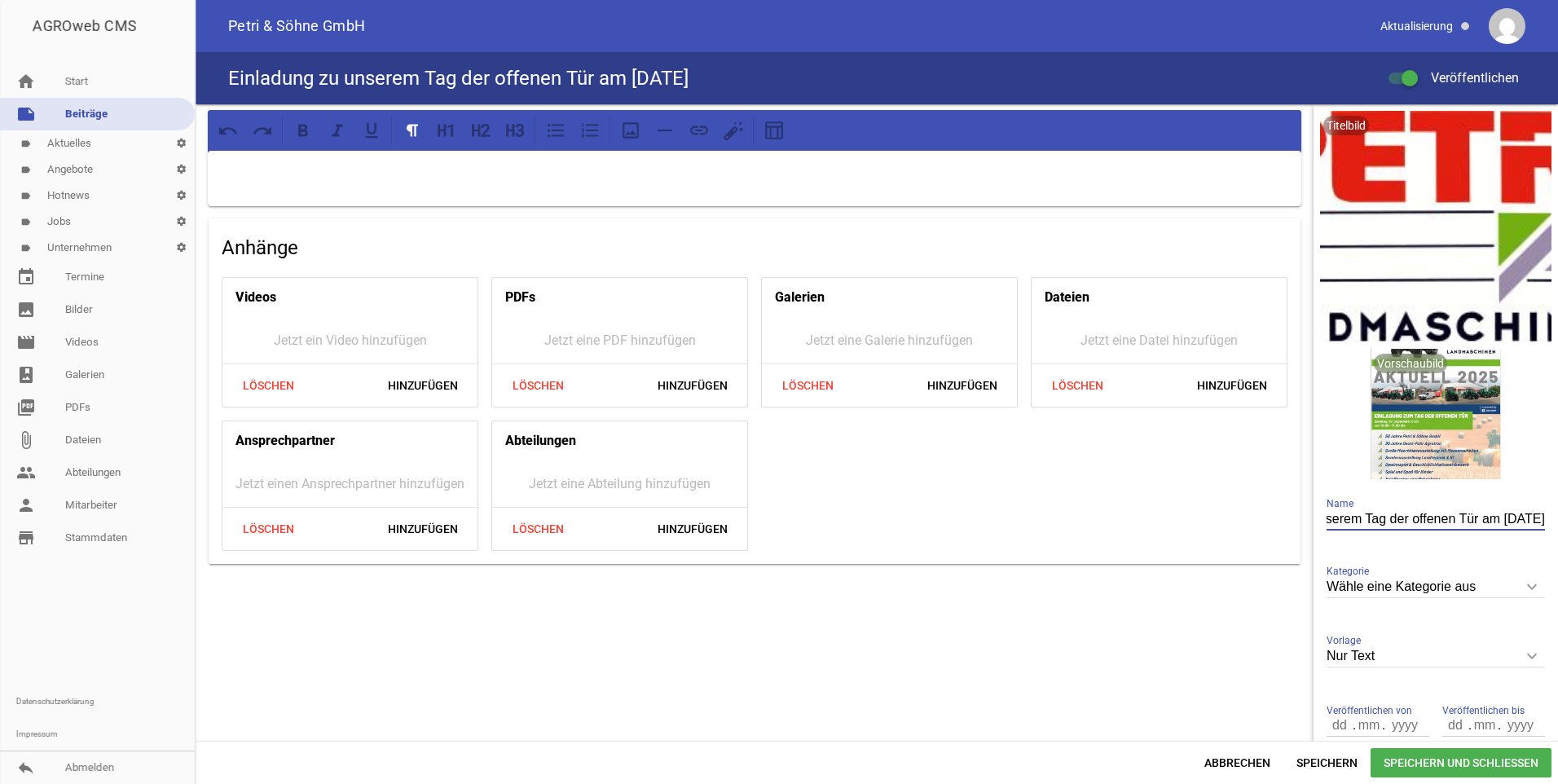
scroll to position [0, 118]
type input "Einladung zu unserem Tag der offenen Tür am [DATE]"
click at [1525, 588] on icon "keyboard_arrow_down" at bounding box center [1532, 586] width 26 height 26
click at [1525, 588] on input "Wähle eine Kategorie aus" at bounding box center [1436, 587] width 219 height 22
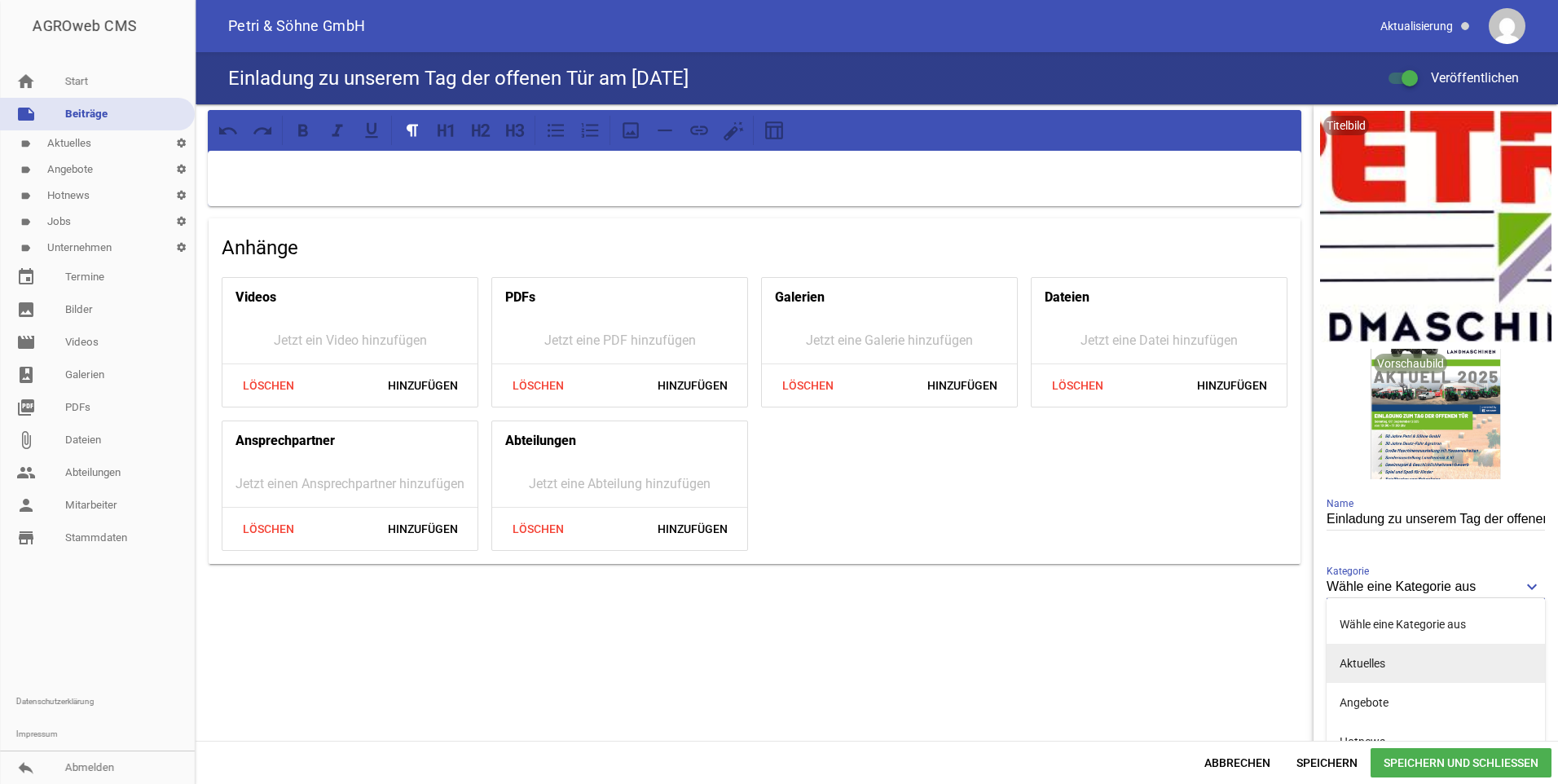
click at [1445, 670] on li "Aktuelles" at bounding box center [1436, 662] width 219 height 39
type input "Aktuelles"
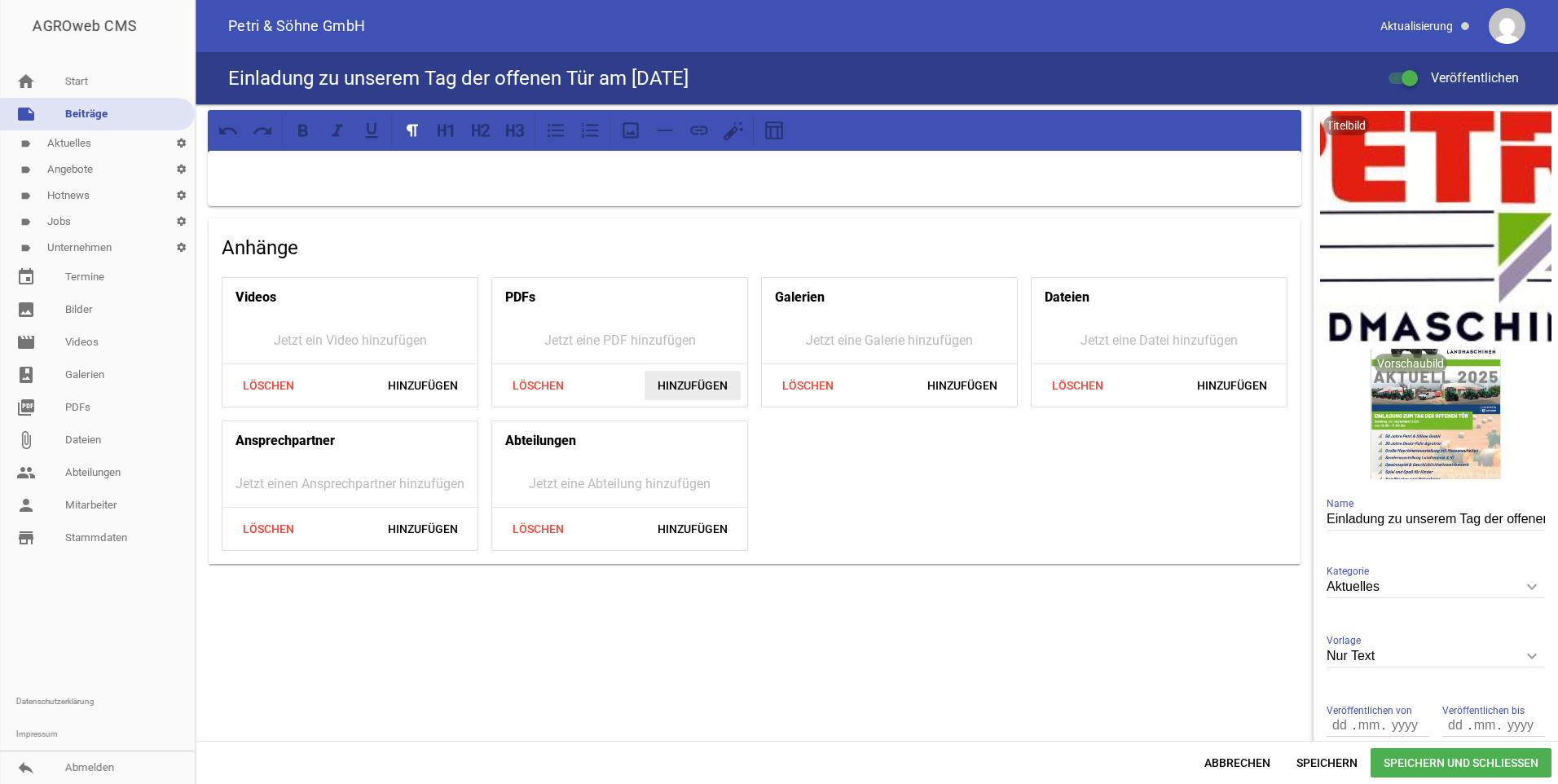
click at [655, 378] on span "Hinzufügen" at bounding box center [692, 385] width 96 height 29
click at [73, 400] on link "picture_as_pdf PDFs" at bounding box center [98, 407] width 195 height 33
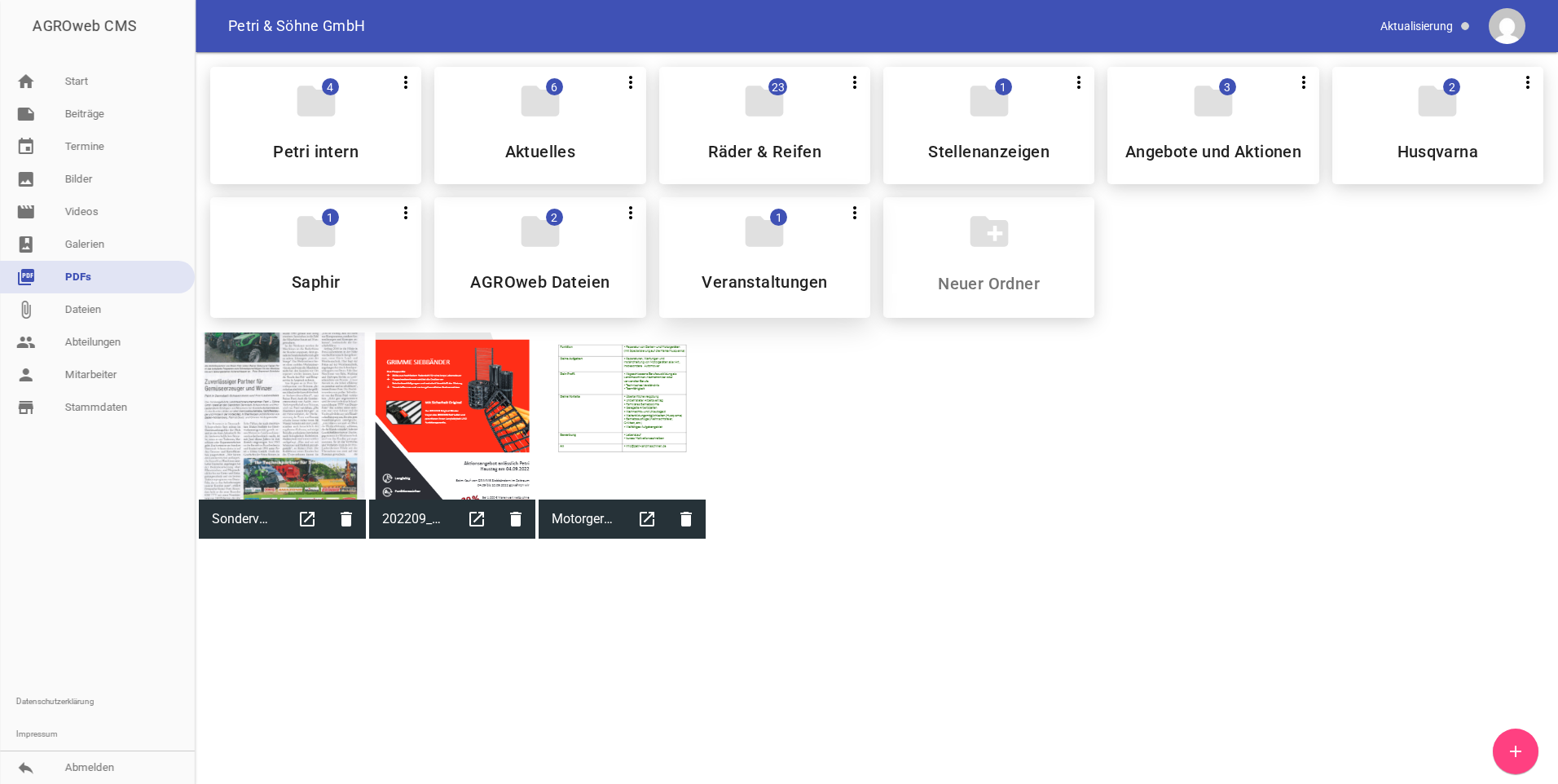
click at [723, 275] on h5 "Veranstaltungen" at bounding box center [764, 282] width 126 height 16
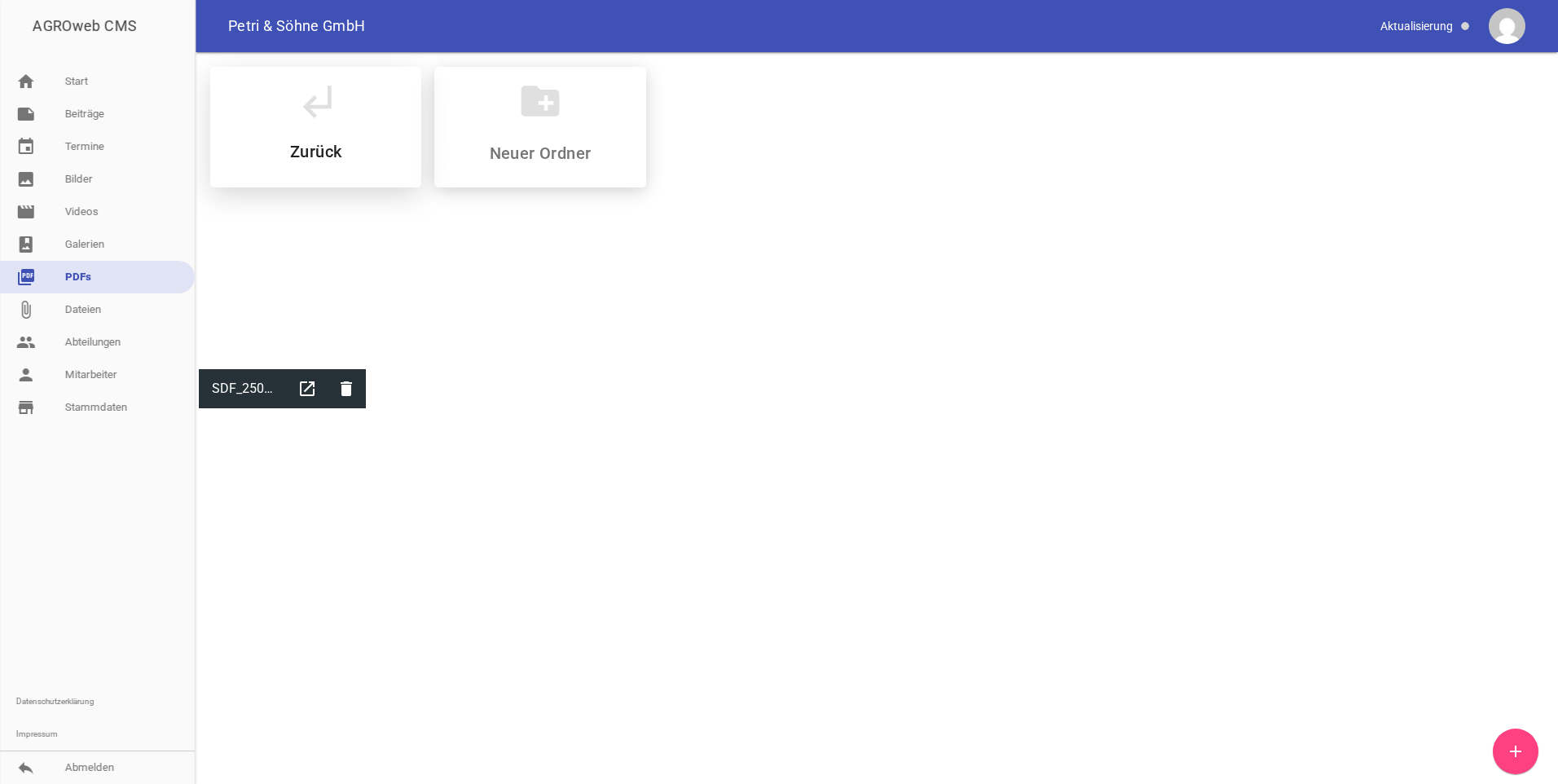
click at [354, 123] on div "subdirectory_arrow_left Zurück" at bounding box center [316, 126] width 211 height 120
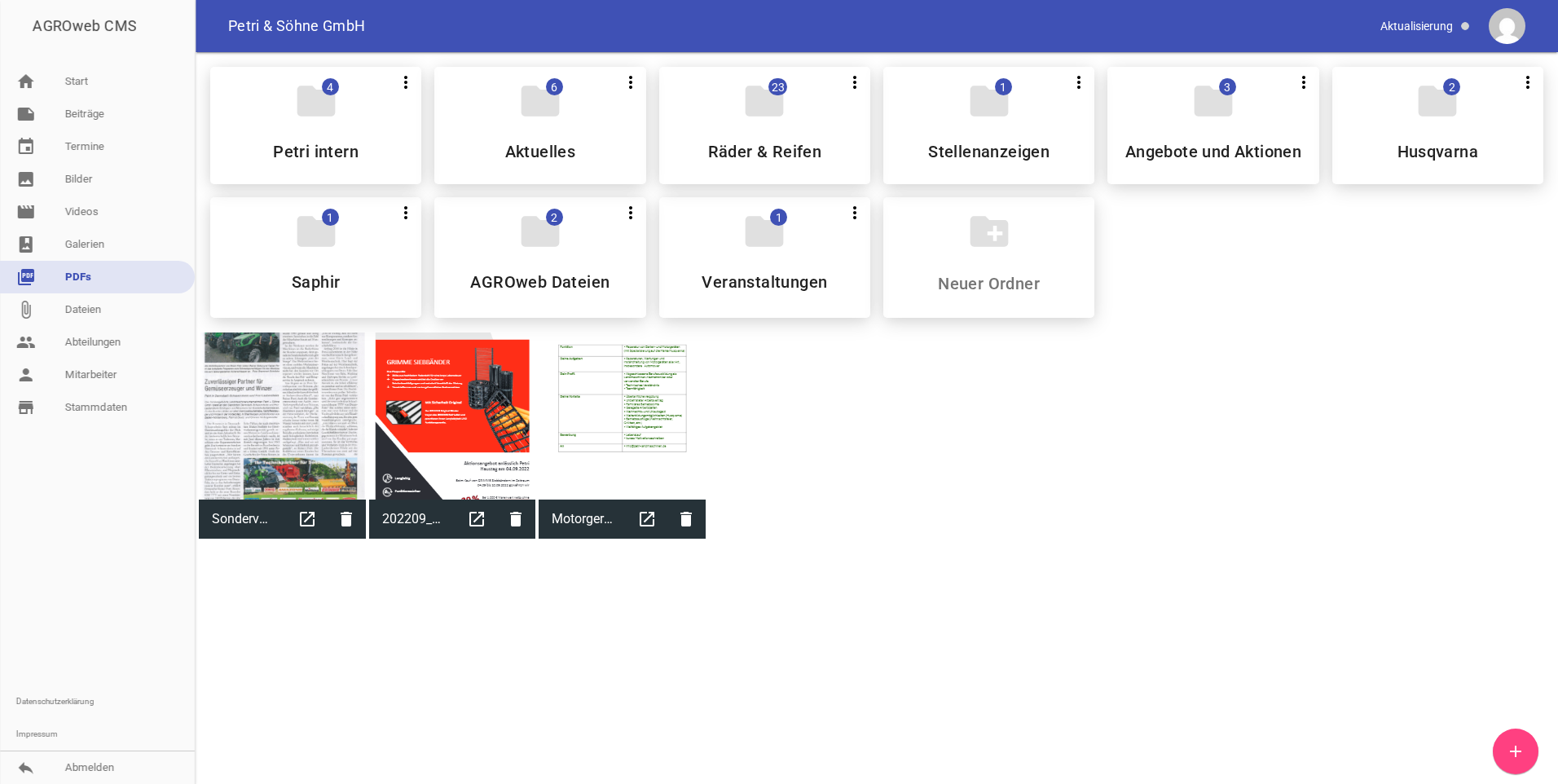
click at [1514, 739] on link "add" at bounding box center [1516, 751] width 45 height 45
drag, startPoint x: 115, startPoint y: 112, endPoint x: 192, endPoint y: 94, distance: 79.1
click at [117, 112] on link "note Beiträge" at bounding box center [98, 114] width 195 height 33
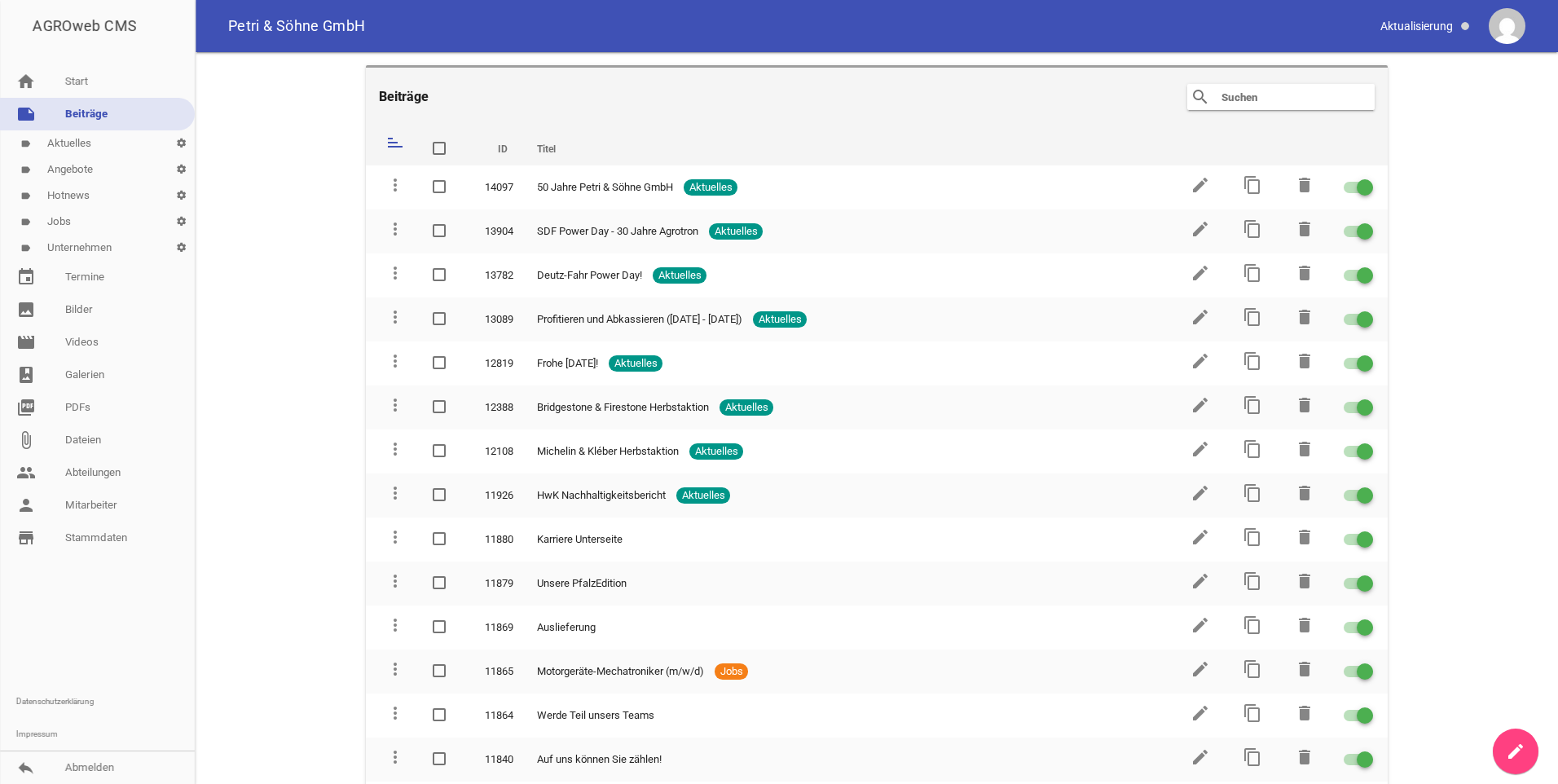
click at [1535, 752] on link "create" at bounding box center [1516, 751] width 45 height 45
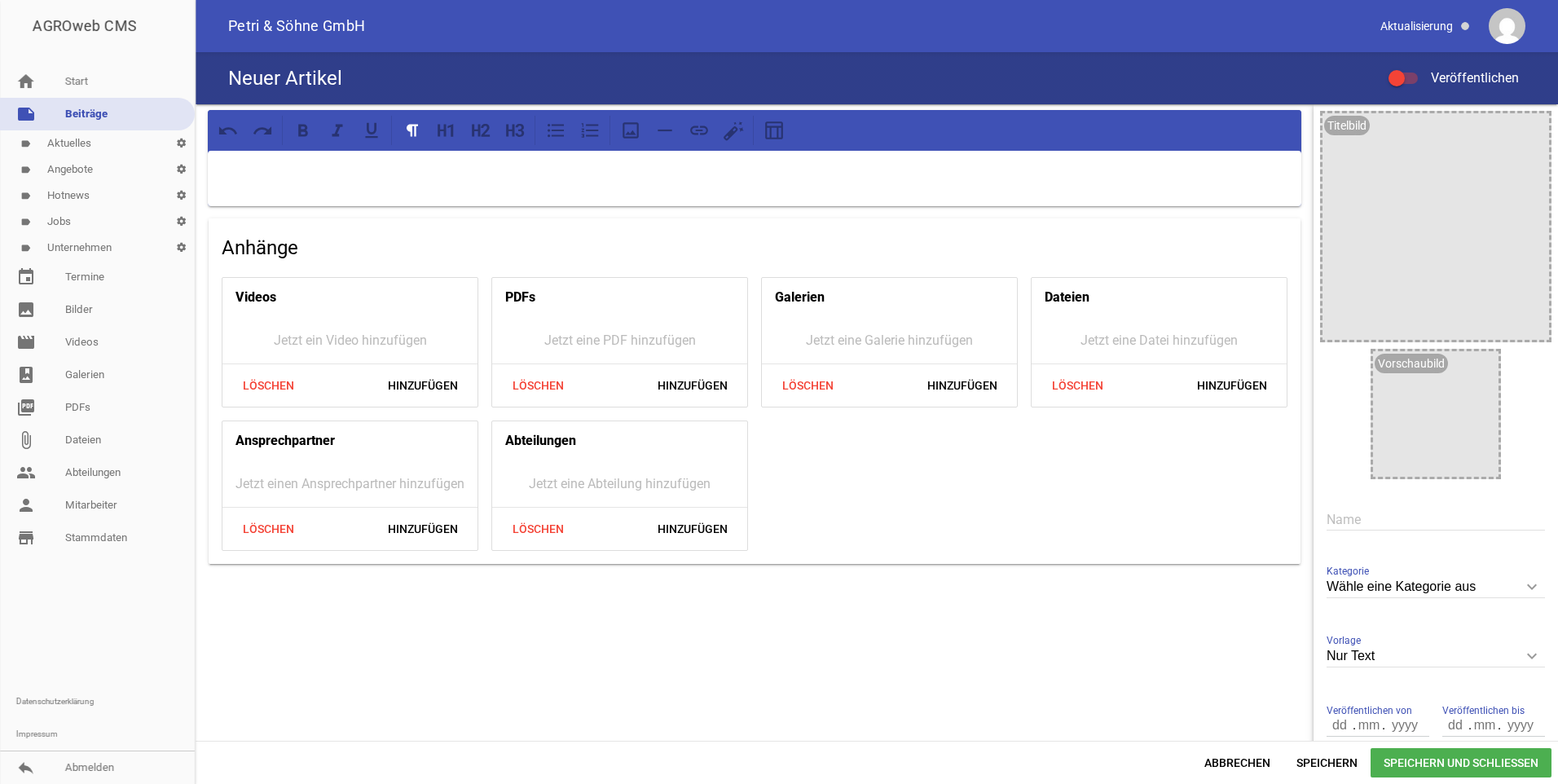
click at [1417, 80] on div at bounding box center [1403, 78] width 29 height 12
click at [1412, 69] on input "Veröffentlichen" at bounding box center [1412, 69] width 0 height 0
click at [1525, 133] on icon "image" at bounding box center [1532, 130] width 26 height 26
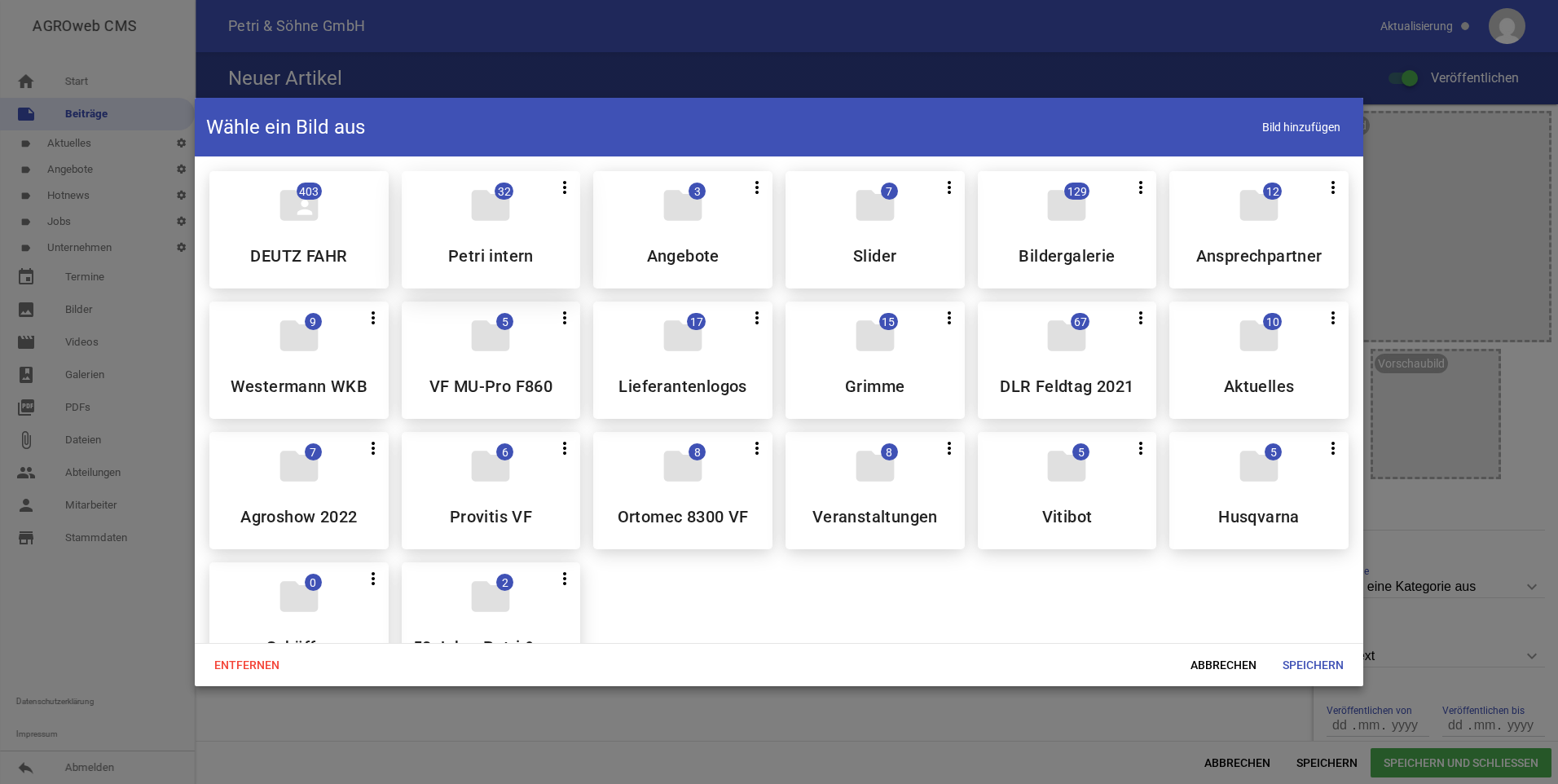
click at [432, 212] on div "folder 32 more_vert Teilen Bearbeiten Löschen Petri intern" at bounding box center [492, 229] width 179 height 117
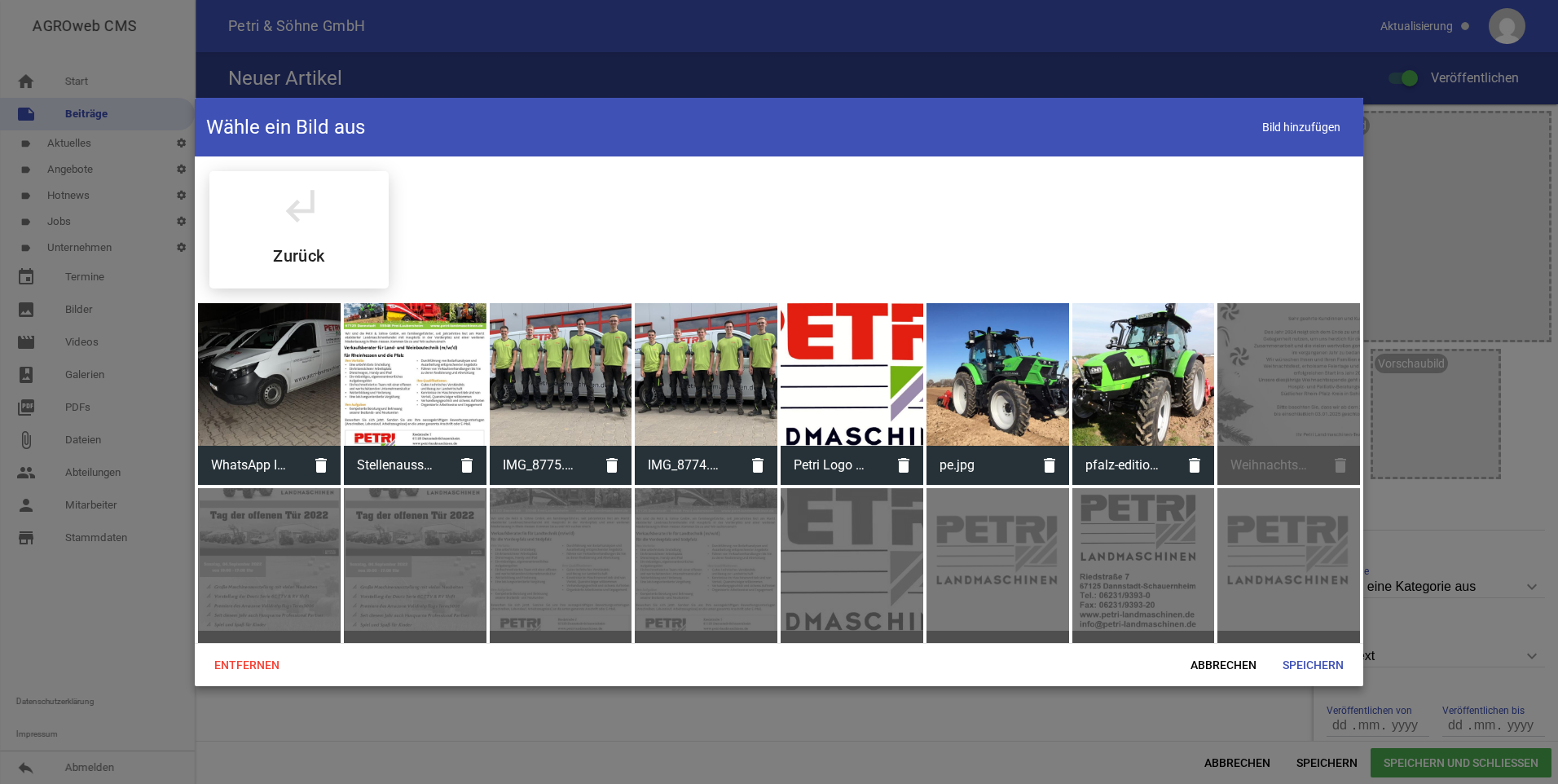
click at [915, 401] on div at bounding box center [852, 374] width 143 height 143
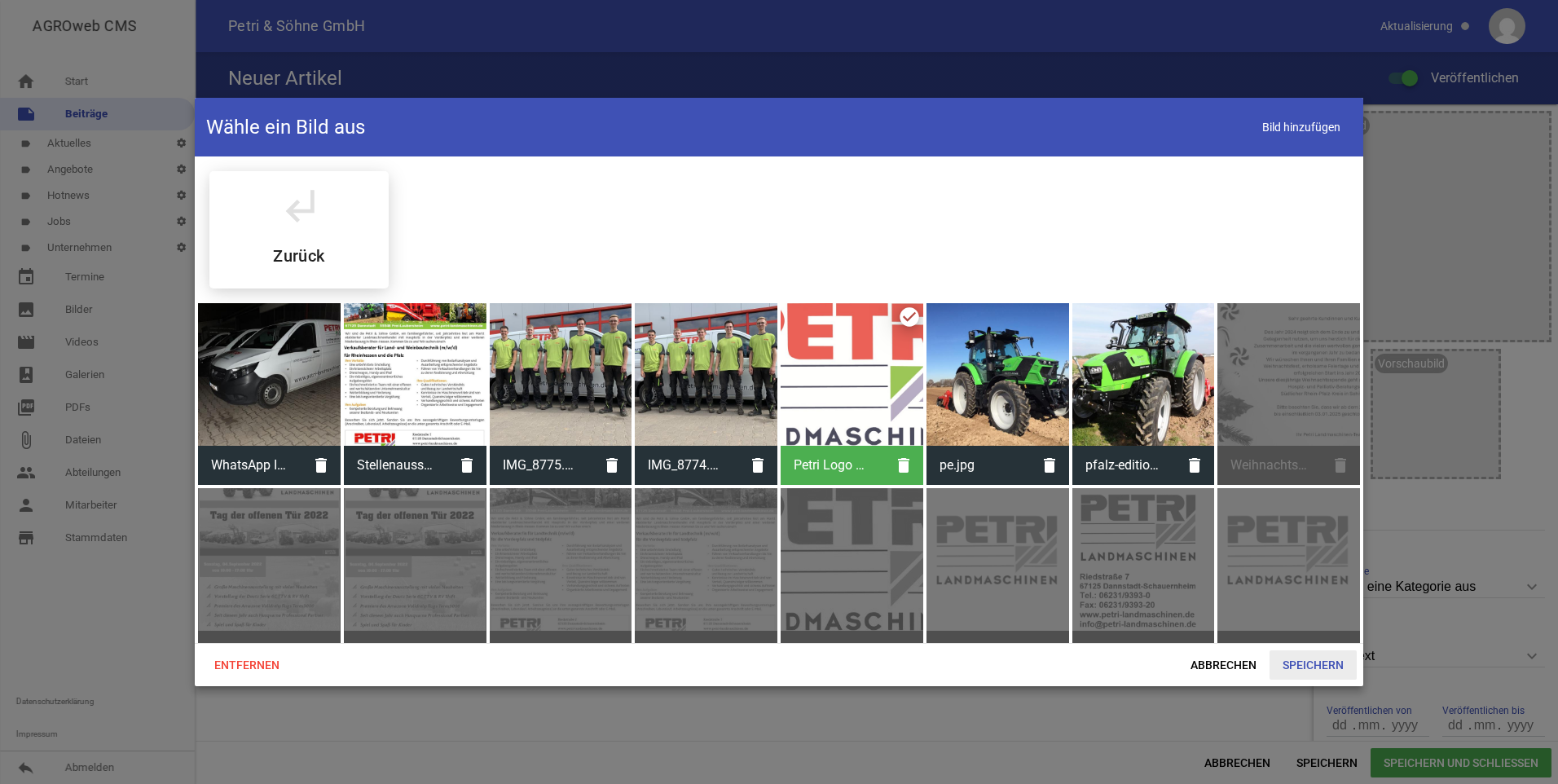
click at [1320, 666] on span "Speichern" at bounding box center [1313, 665] width 87 height 29
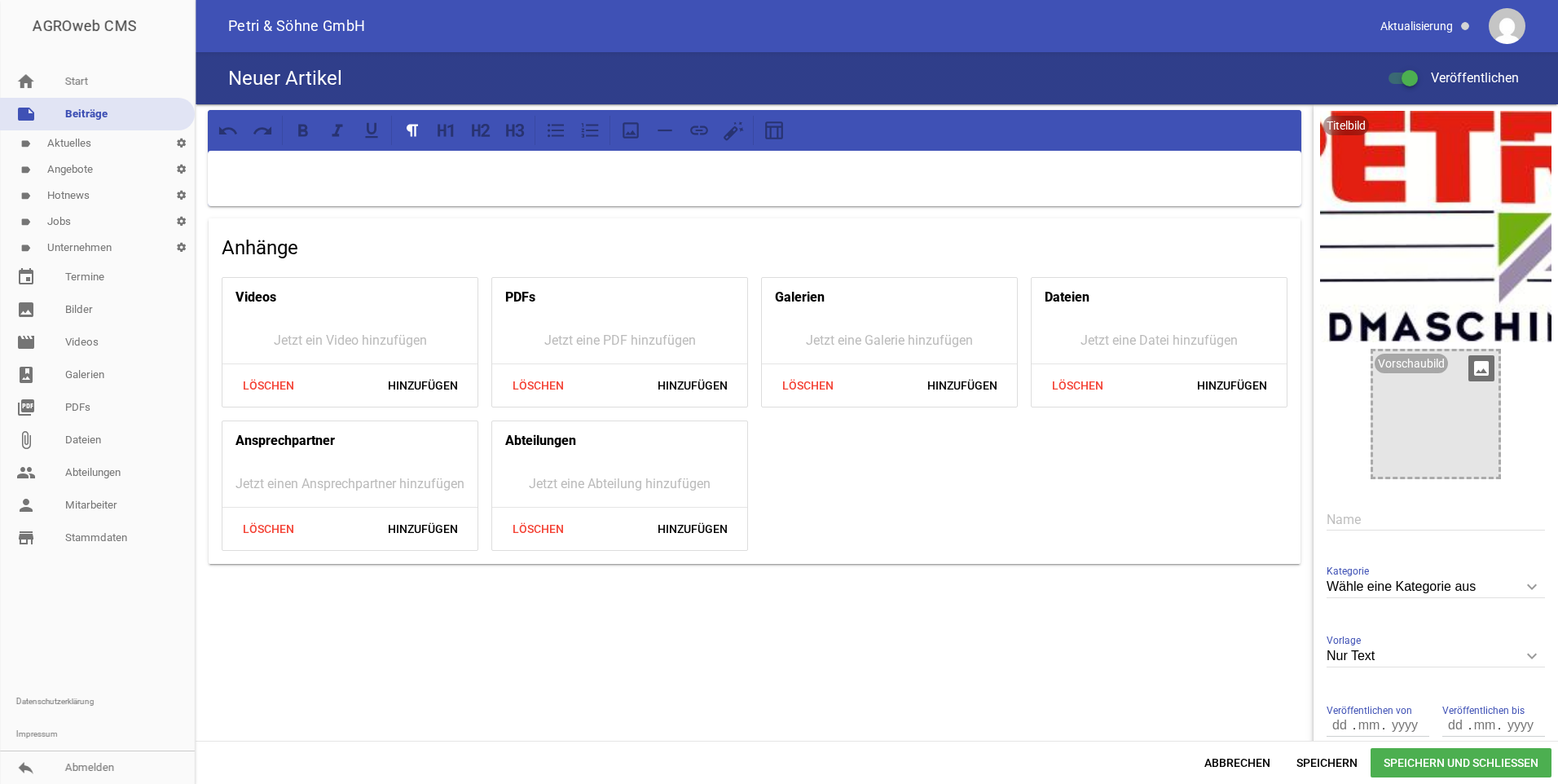
click at [1487, 352] on div at bounding box center [1435, 414] width 126 height 126
click at [1482, 370] on icon "image" at bounding box center [1481, 368] width 26 height 26
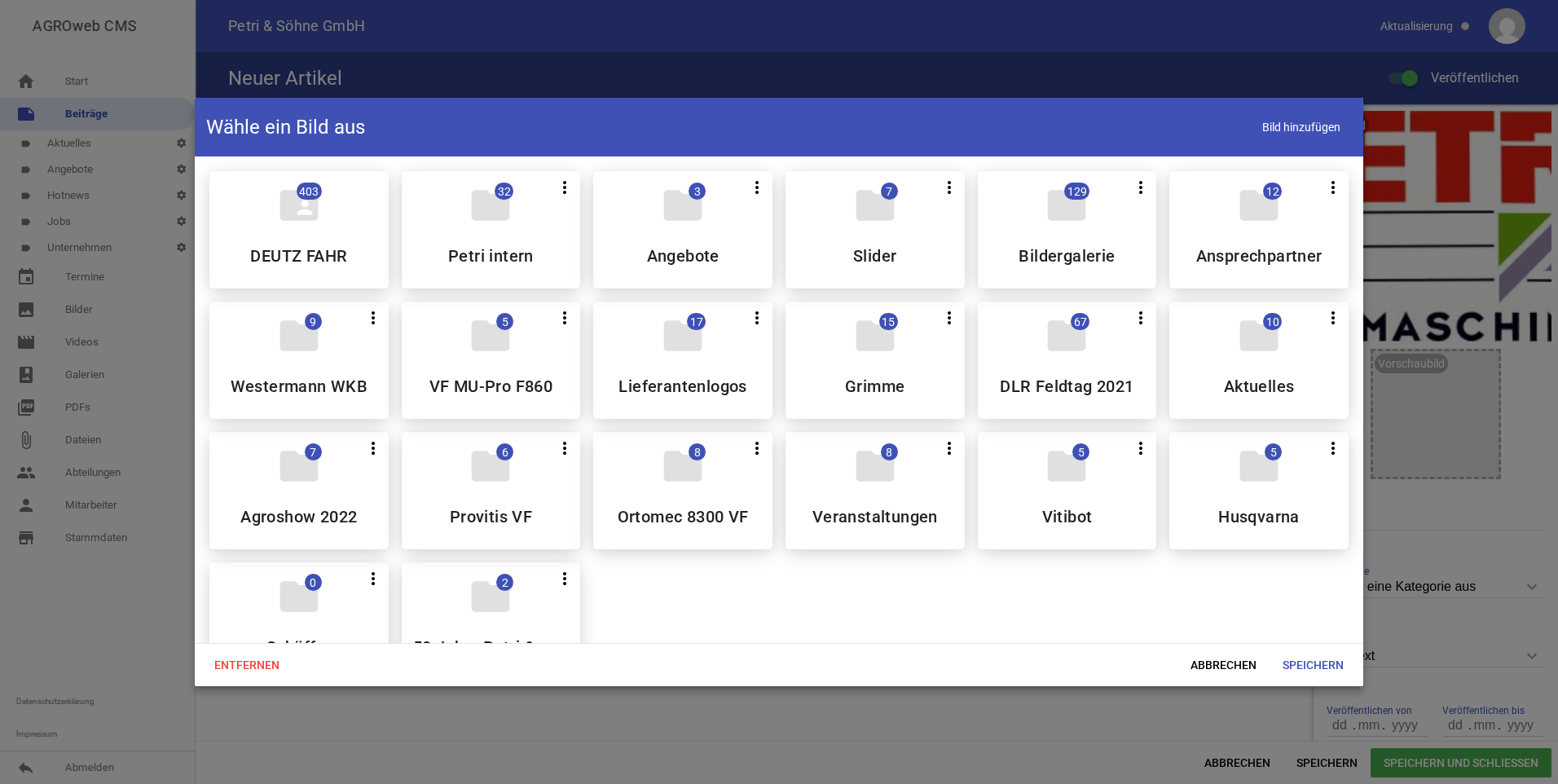
click at [432, 247] on div "folder 32 more_vert Teilen Bearbeiten Löschen Petri intern" at bounding box center [492, 229] width 179 height 117
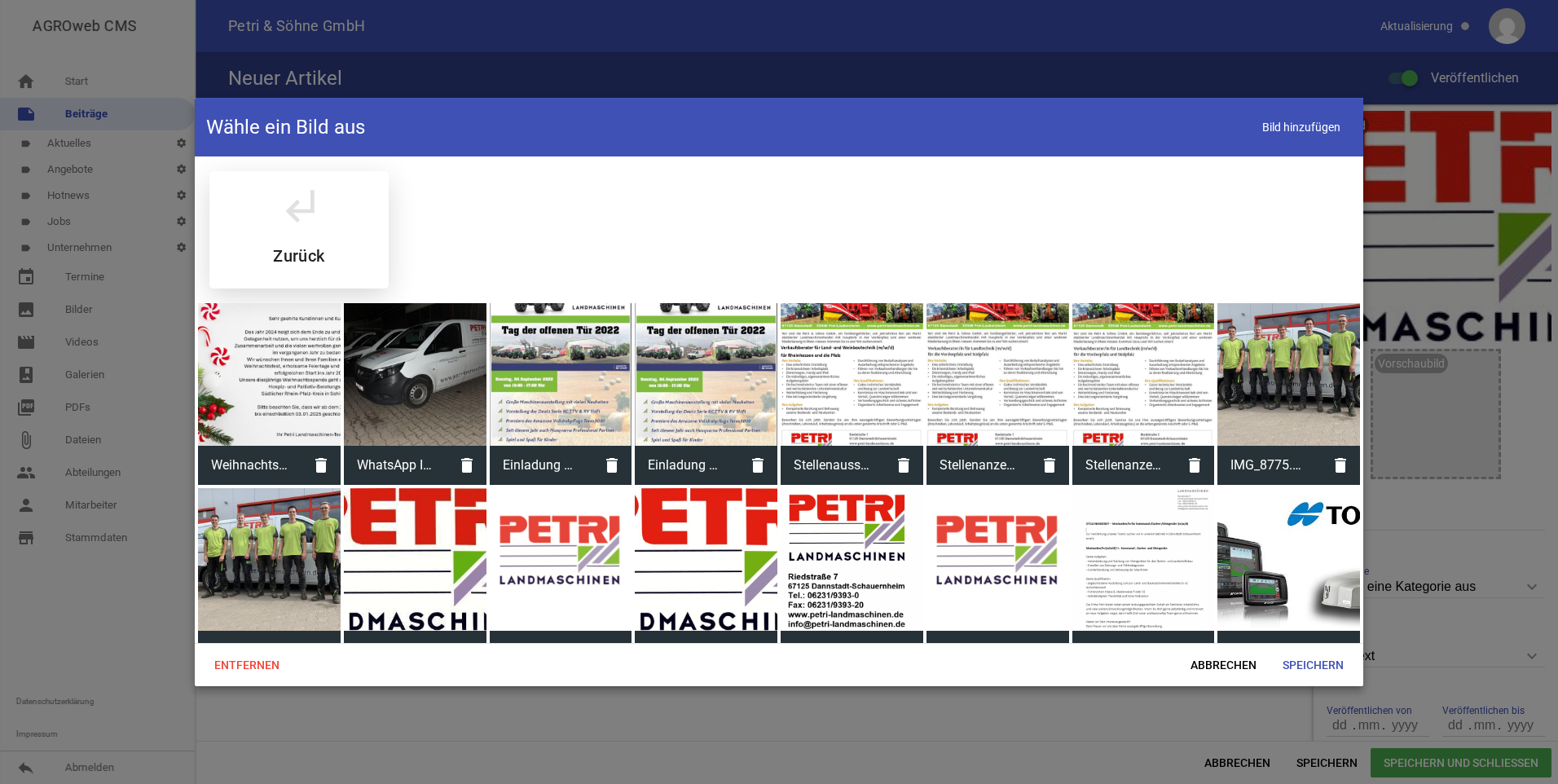
click at [278, 253] on h5 "Zurück" at bounding box center [298, 256] width 52 height 16
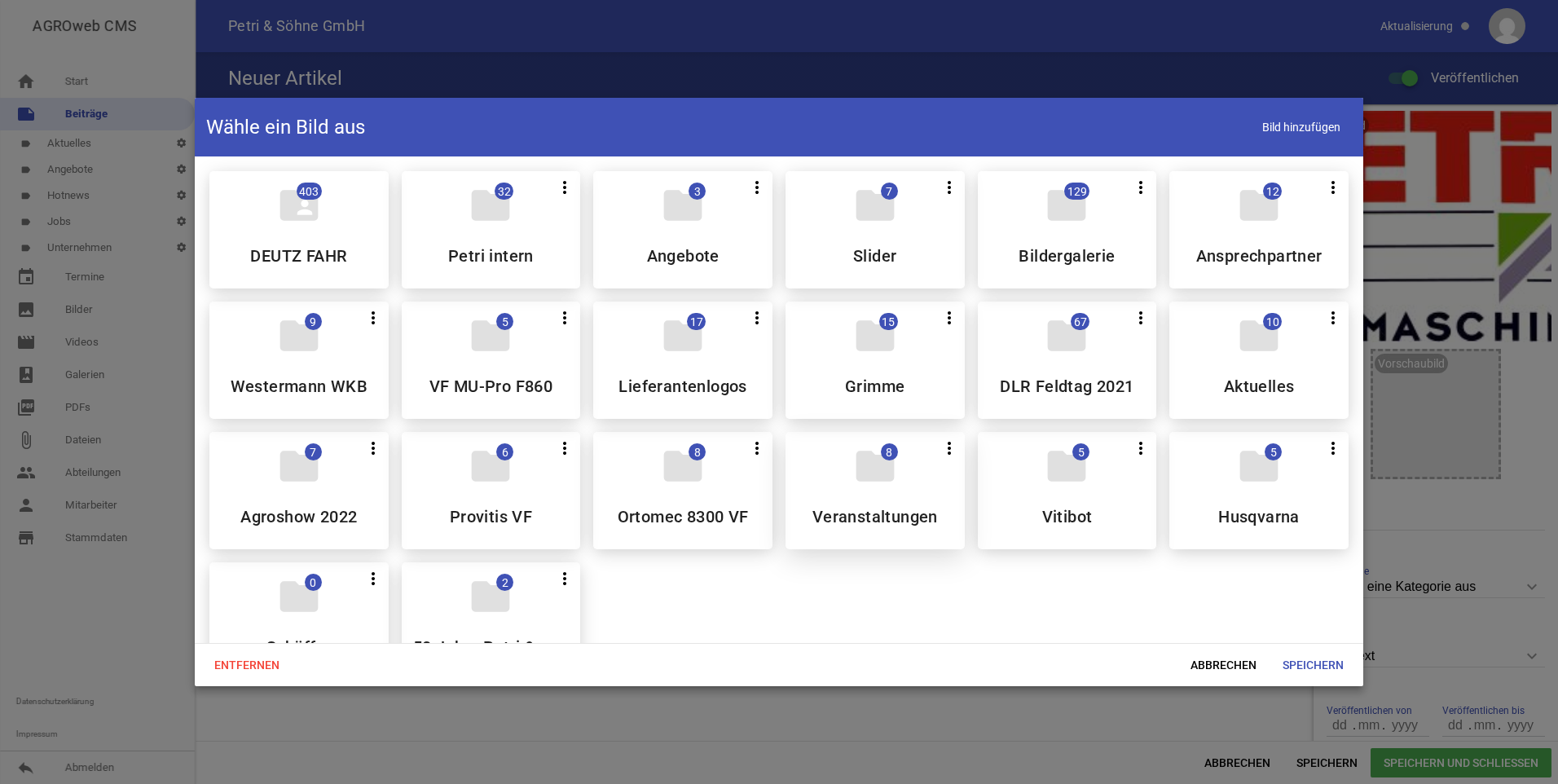
click at [906, 509] on h5 "Veranstaltungen" at bounding box center [875, 517] width 126 height 16
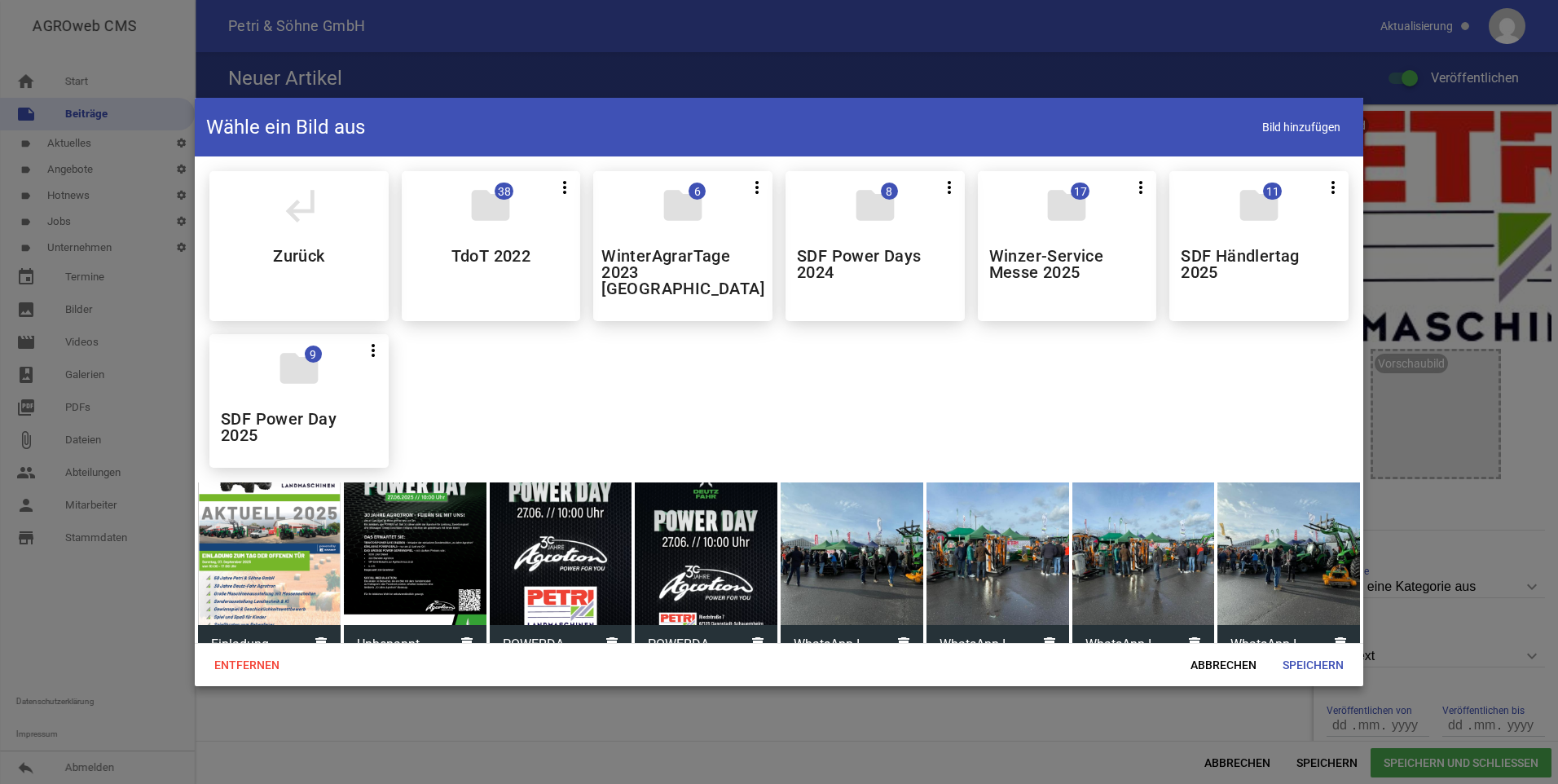
click at [276, 546] on div at bounding box center [269, 554] width 143 height 143
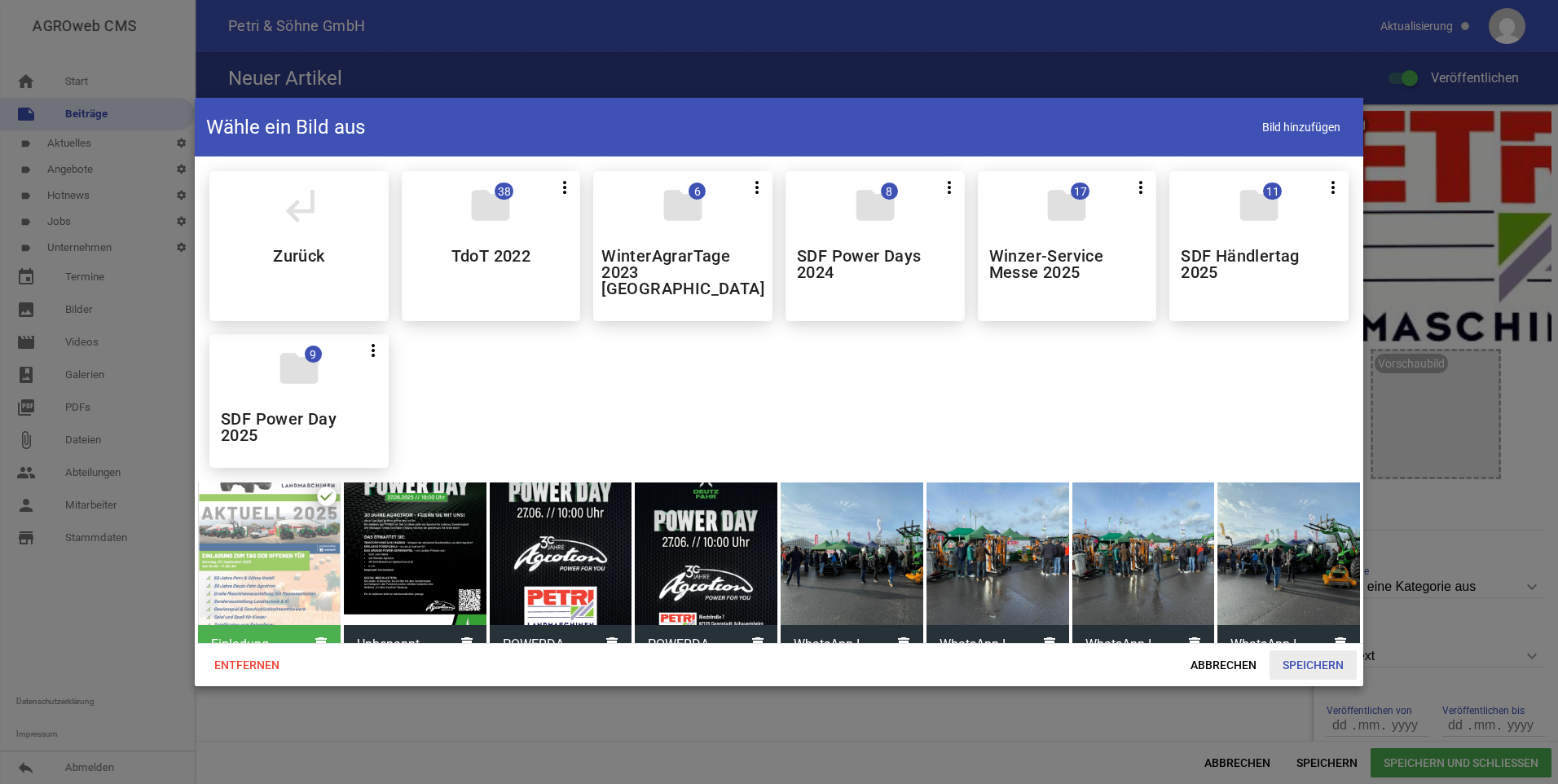
click at [1295, 666] on span "Speichern" at bounding box center [1313, 665] width 87 height 29
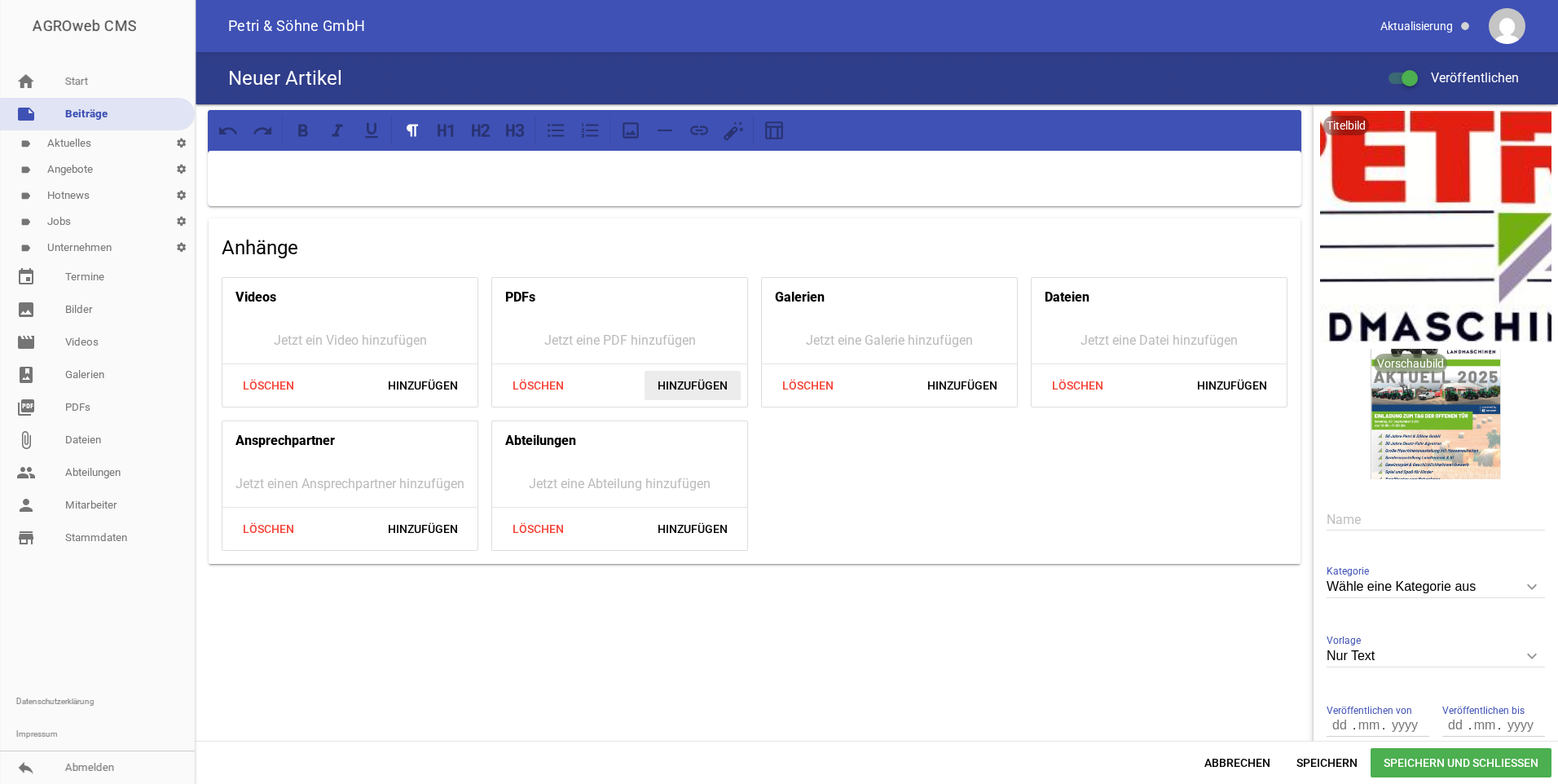
click at [687, 378] on span "Hinzufügen" at bounding box center [692, 385] width 96 height 29
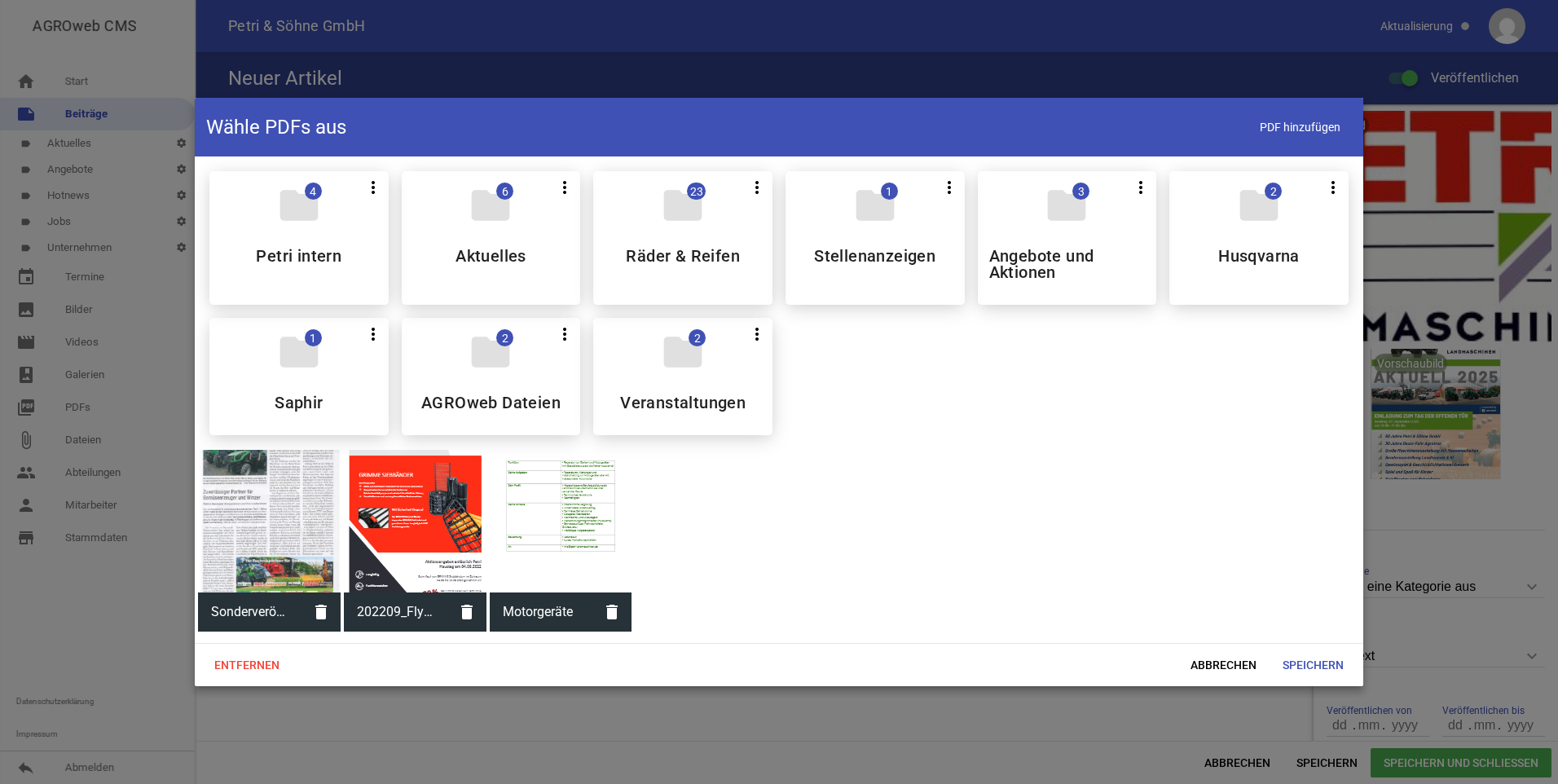
click at [681, 361] on icon "folder" at bounding box center [682, 351] width 45 height 45
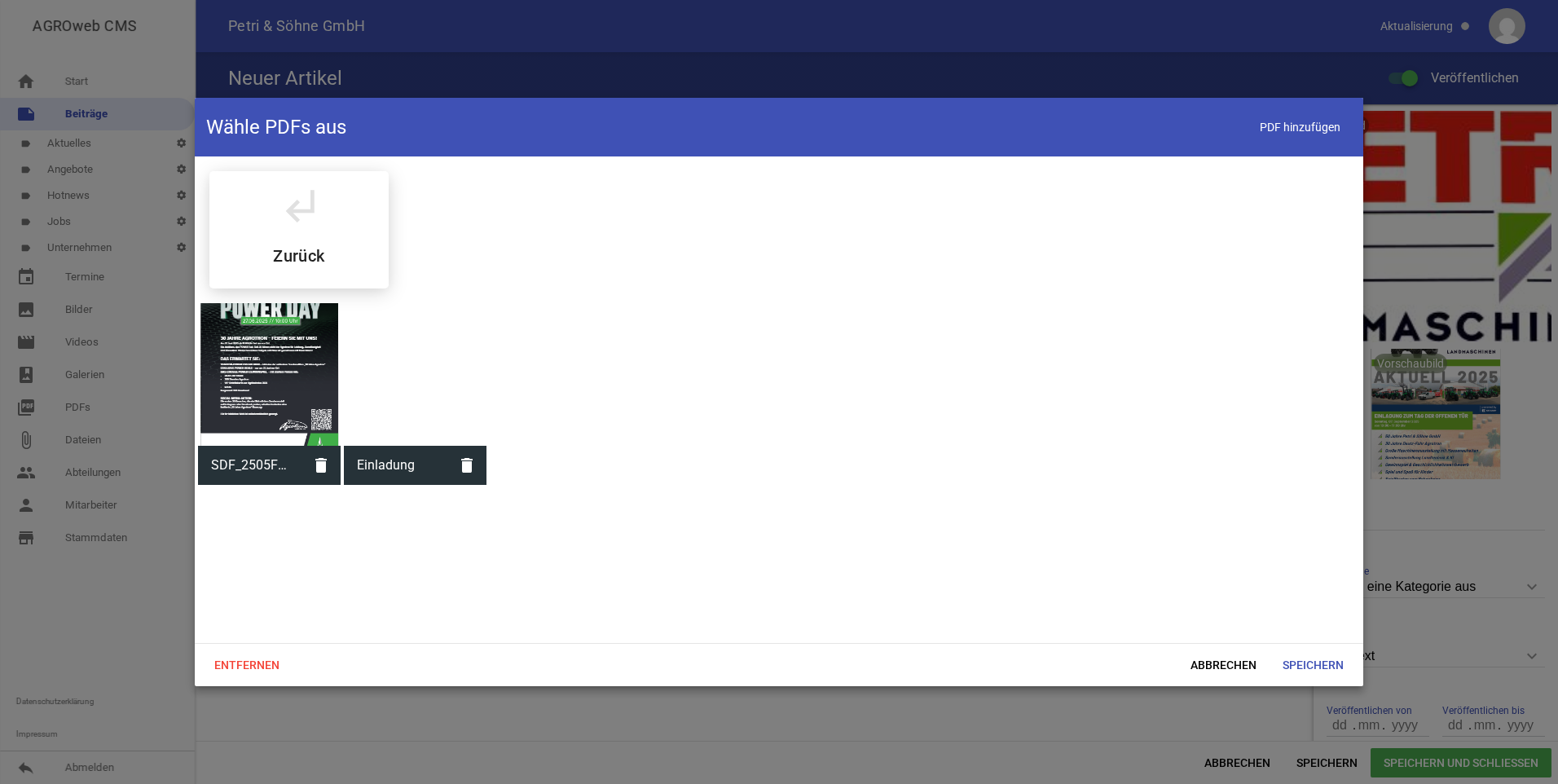
click at [406, 378] on div at bounding box center [416, 374] width 143 height 143
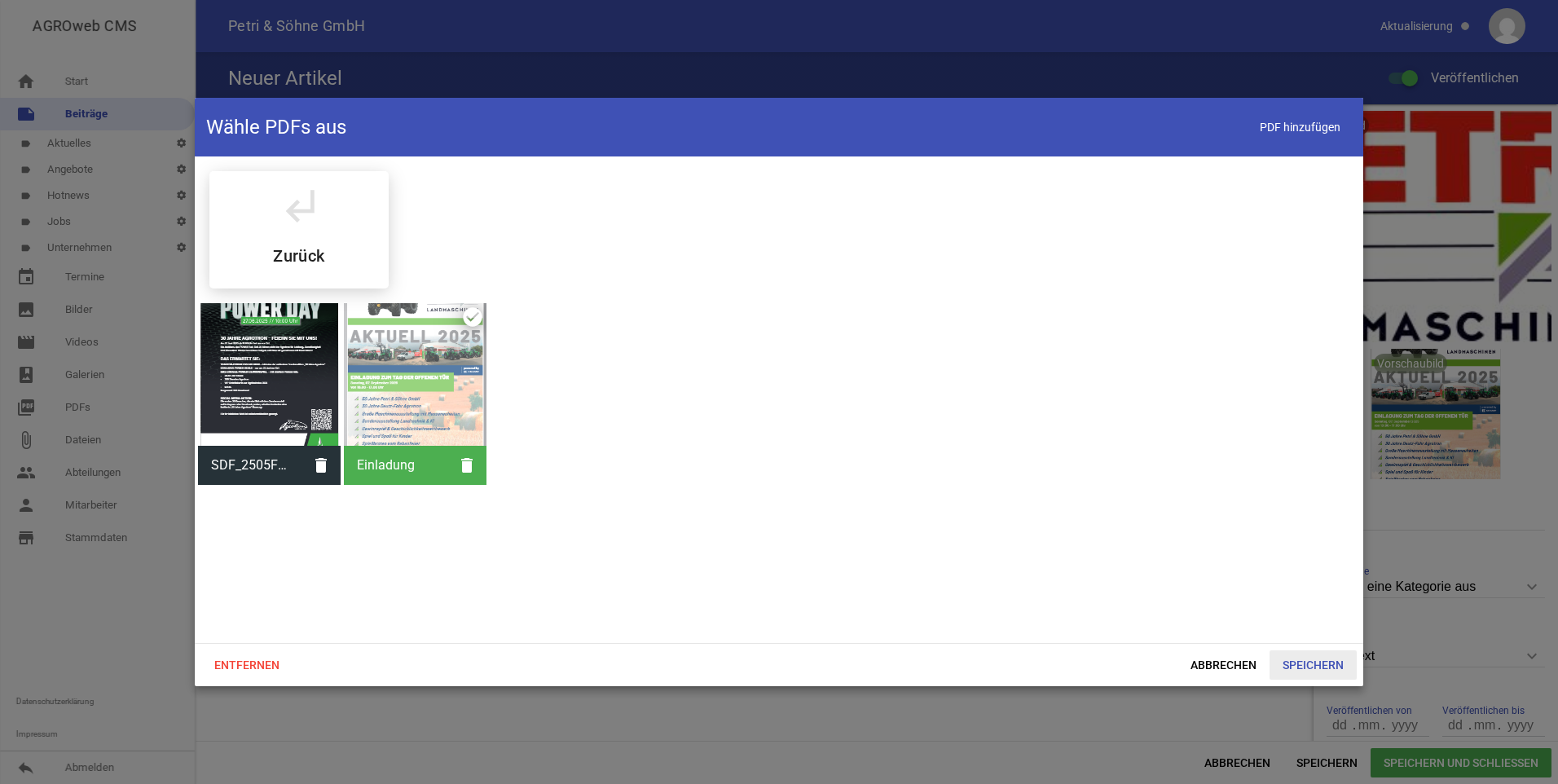
click at [1294, 651] on span "Speichern" at bounding box center [1313, 665] width 87 height 29
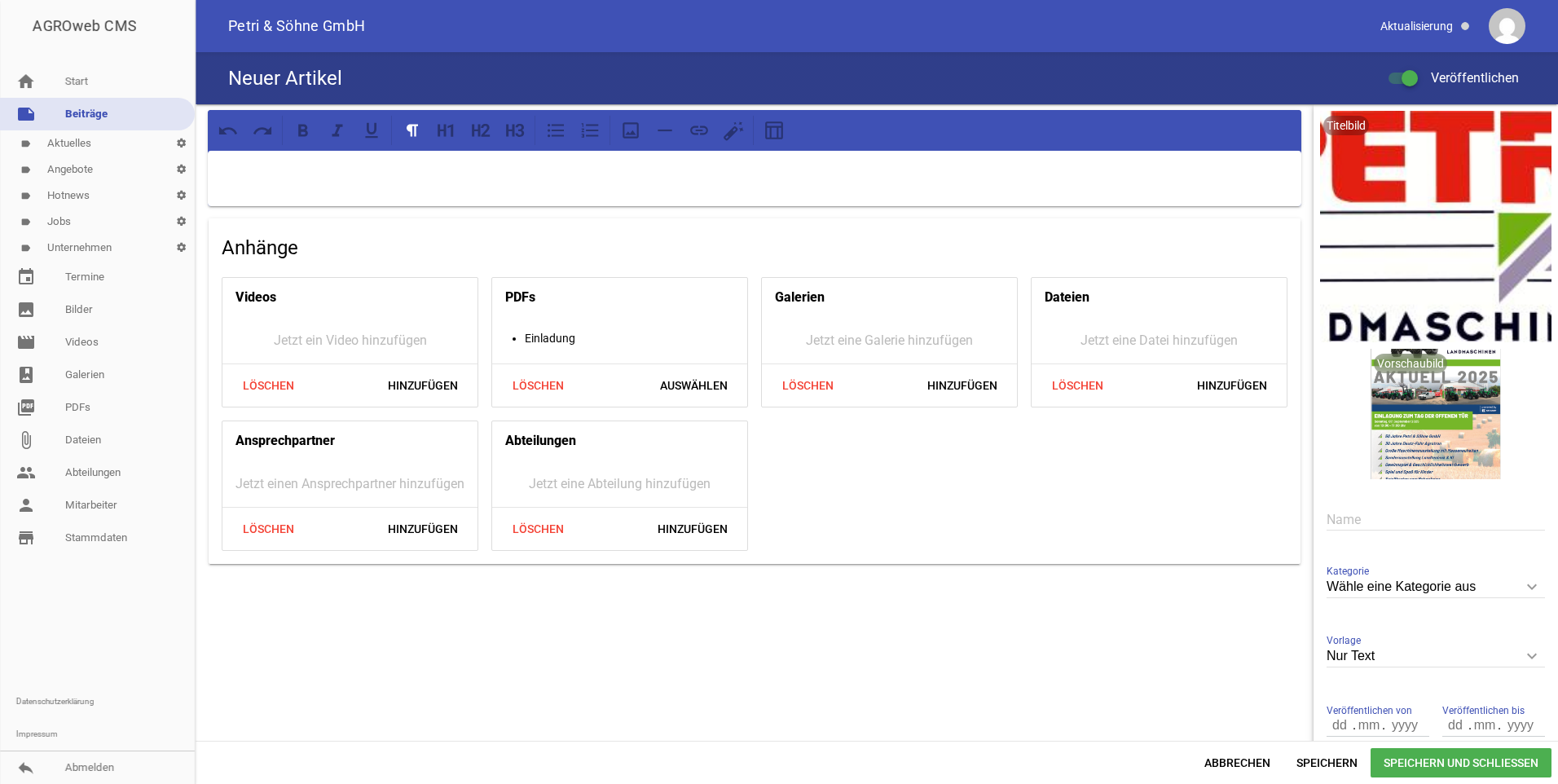
click at [1340, 518] on input "text" at bounding box center [1436, 519] width 219 height 22
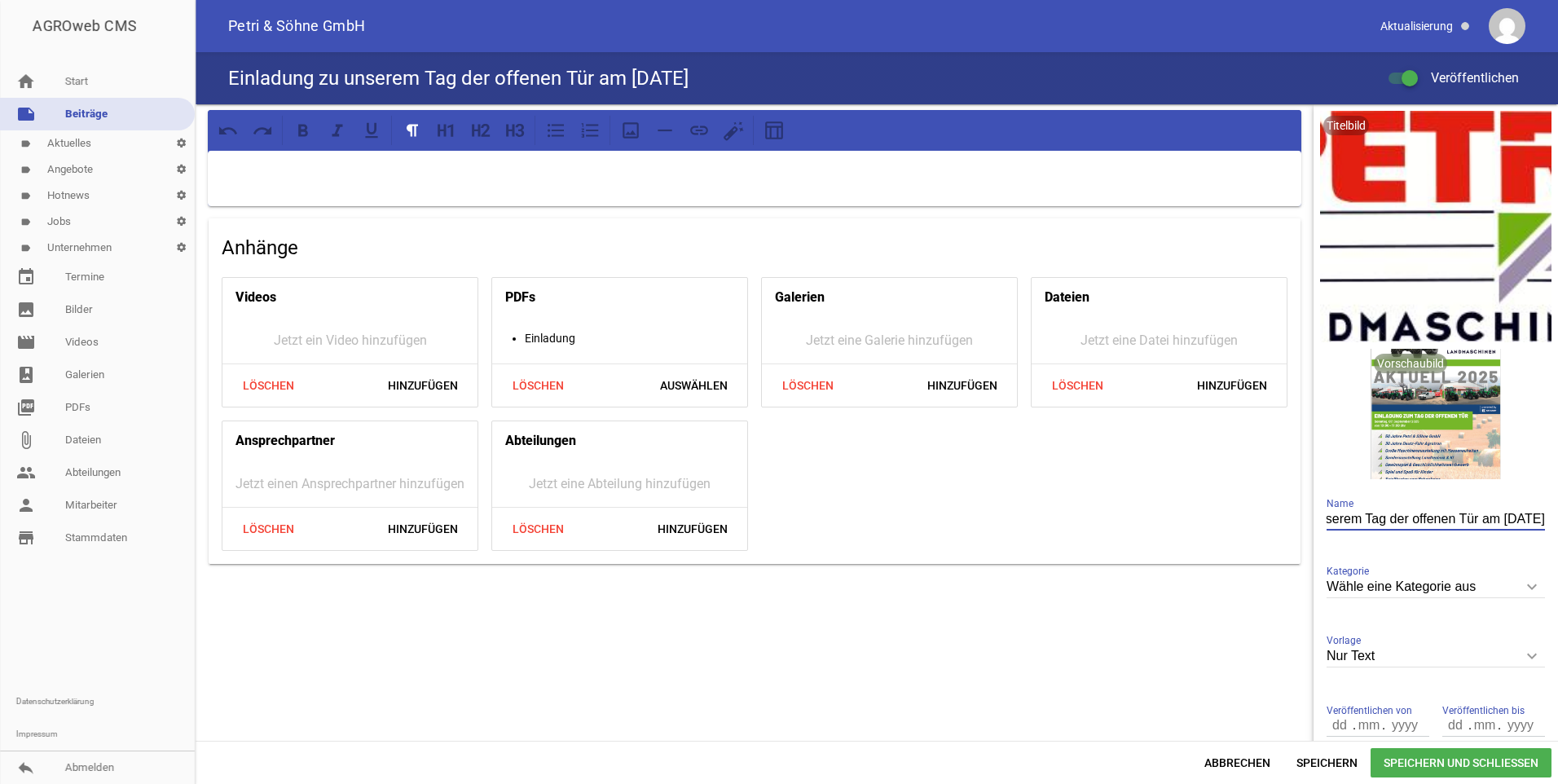
scroll to position [0, 118]
type input "Einladung zu unserem Tag der offenen Tür am [DATE]"
click at [636, 182] on div at bounding box center [755, 178] width 1093 height 55
click at [248, 185] on div at bounding box center [755, 178] width 1093 height 55
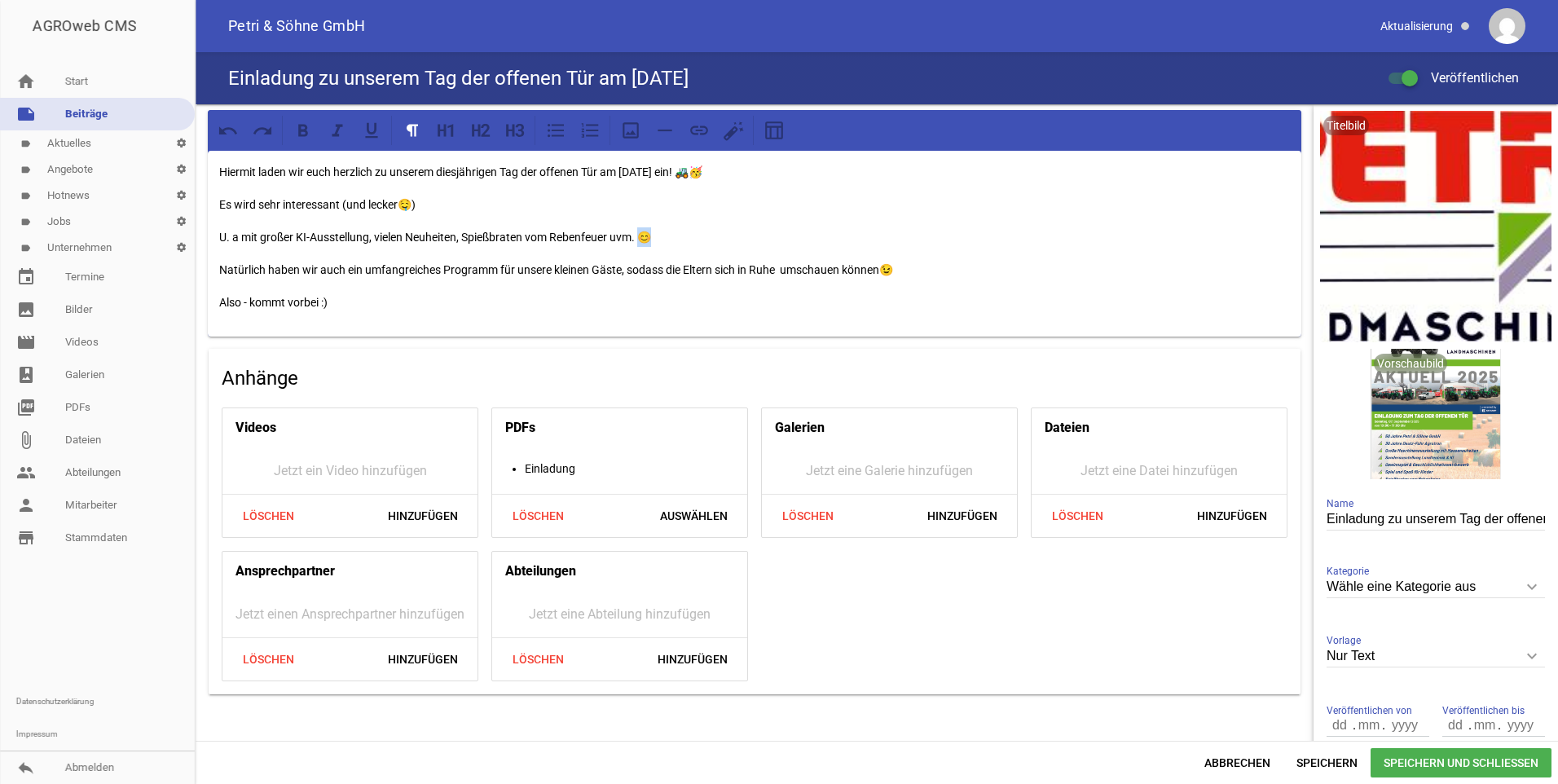
drag, startPoint x: 655, startPoint y: 233, endPoint x: 641, endPoint y: 233, distance: 14.0
click at [641, 233] on p "U. a mit großer KI-Ausstellung, vielen Neuheiten, Spießbraten vom Rebenfeuer uv…" at bounding box center [755, 238] width 1071 height 20
copy p "😊"
click at [385, 298] on p "Also - kommt vorbei :)" at bounding box center [755, 303] width 1071 height 20
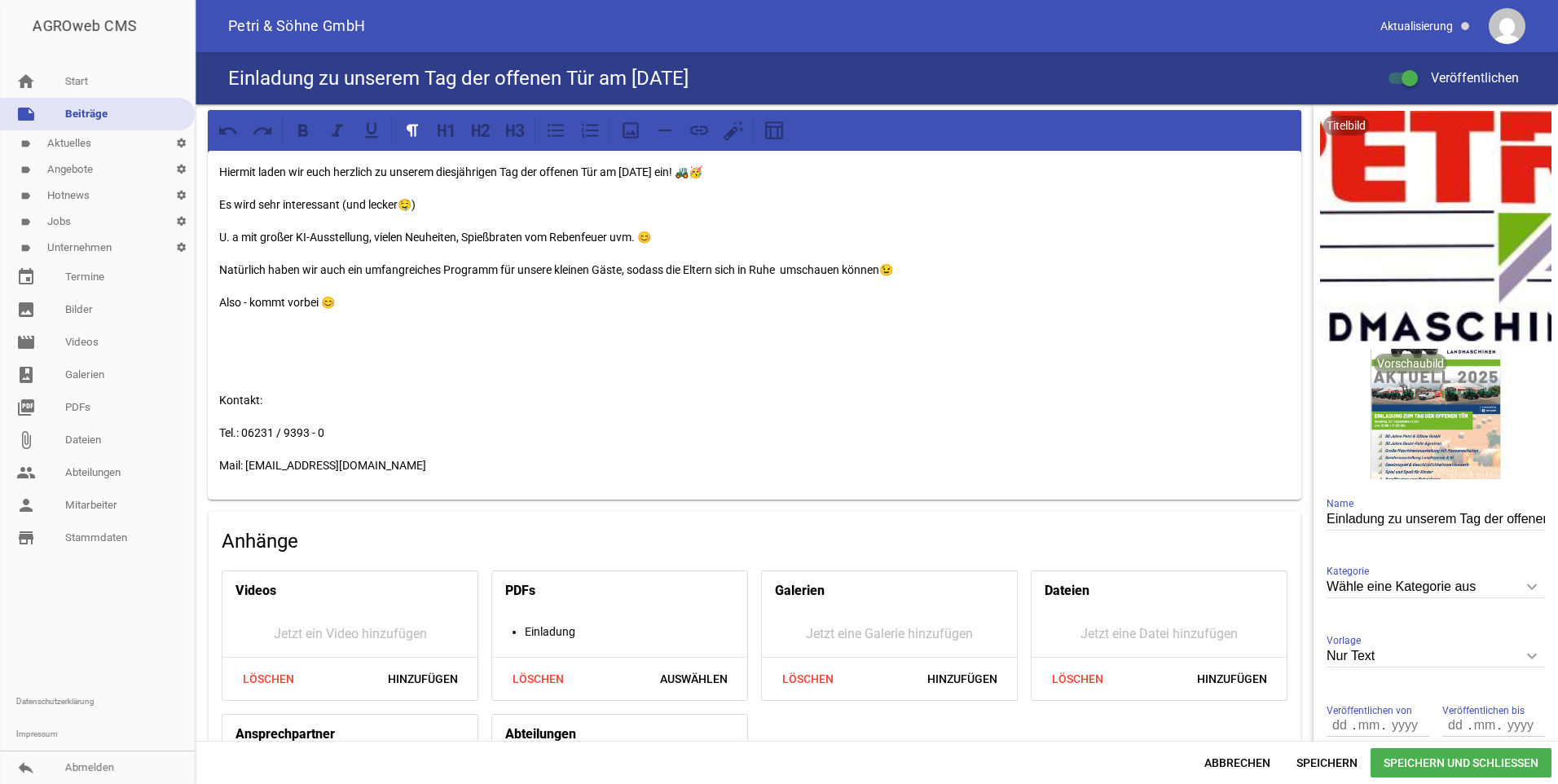
click at [1405, 760] on span "Speichern und Schließen" at bounding box center [1461, 762] width 181 height 29
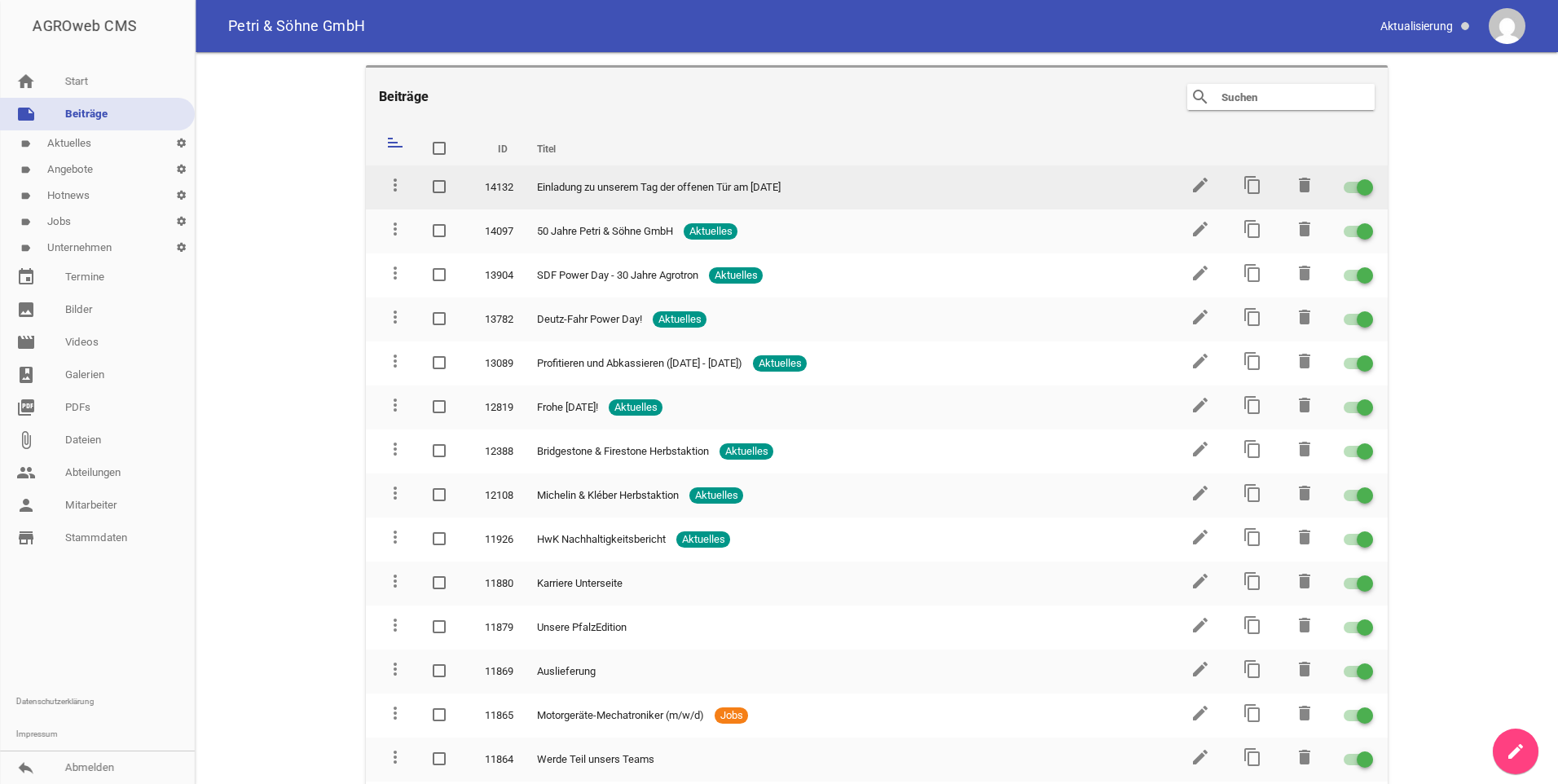
click at [1181, 180] on td "edit" at bounding box center [1199, 187] width 52 height 44
click at [1190, 182] on icon "edit" at bounding box center [1200, 185] width 20 height 20
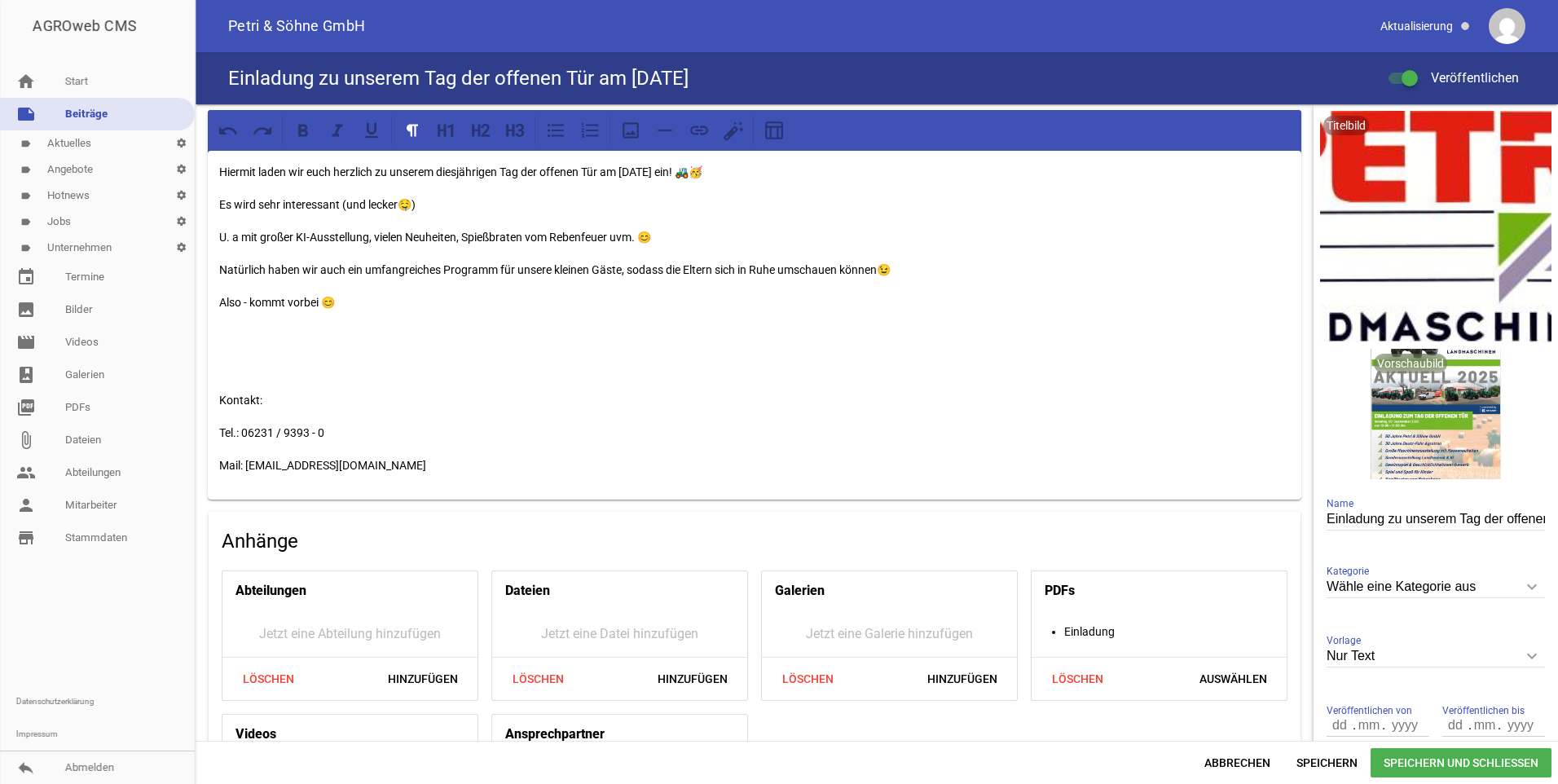
click at [1535, 593] on icon "keyboard_arrow_down" at bounding box center [1532, 586] width 26 height 26
click at [1535, 593] on input "Wähle eine Kategorie aus" at bounding box center [1436, 587] width 219 height 22
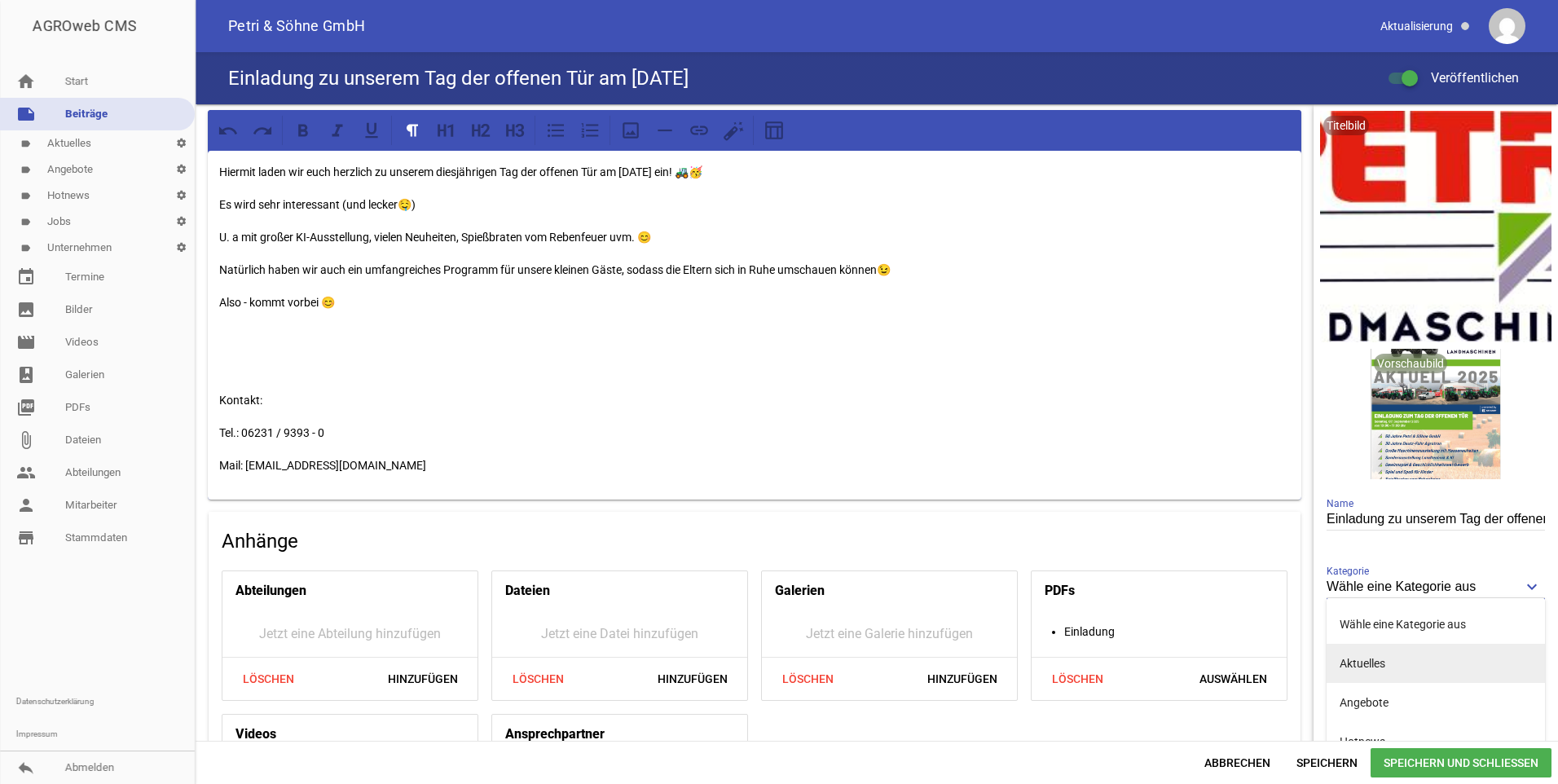
click at [1372, 673] on li "Aktuelles" at bounding box center [1436, 662] width 219 height 39
type input "Aktuelles"
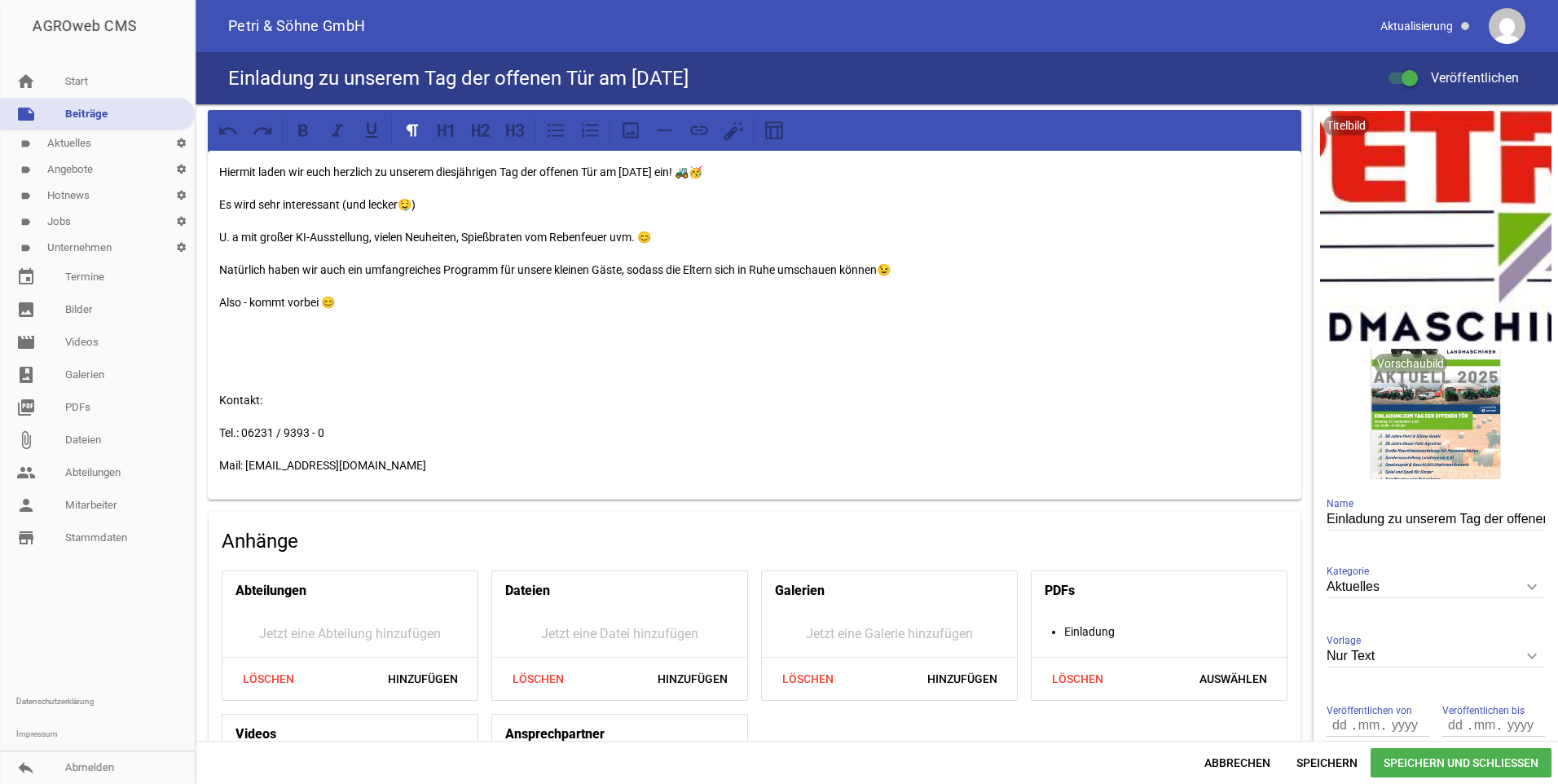
click at [1433, 760] on span "Speichern und Schließen" at bounding box center [1461, 762] width 181 height 29
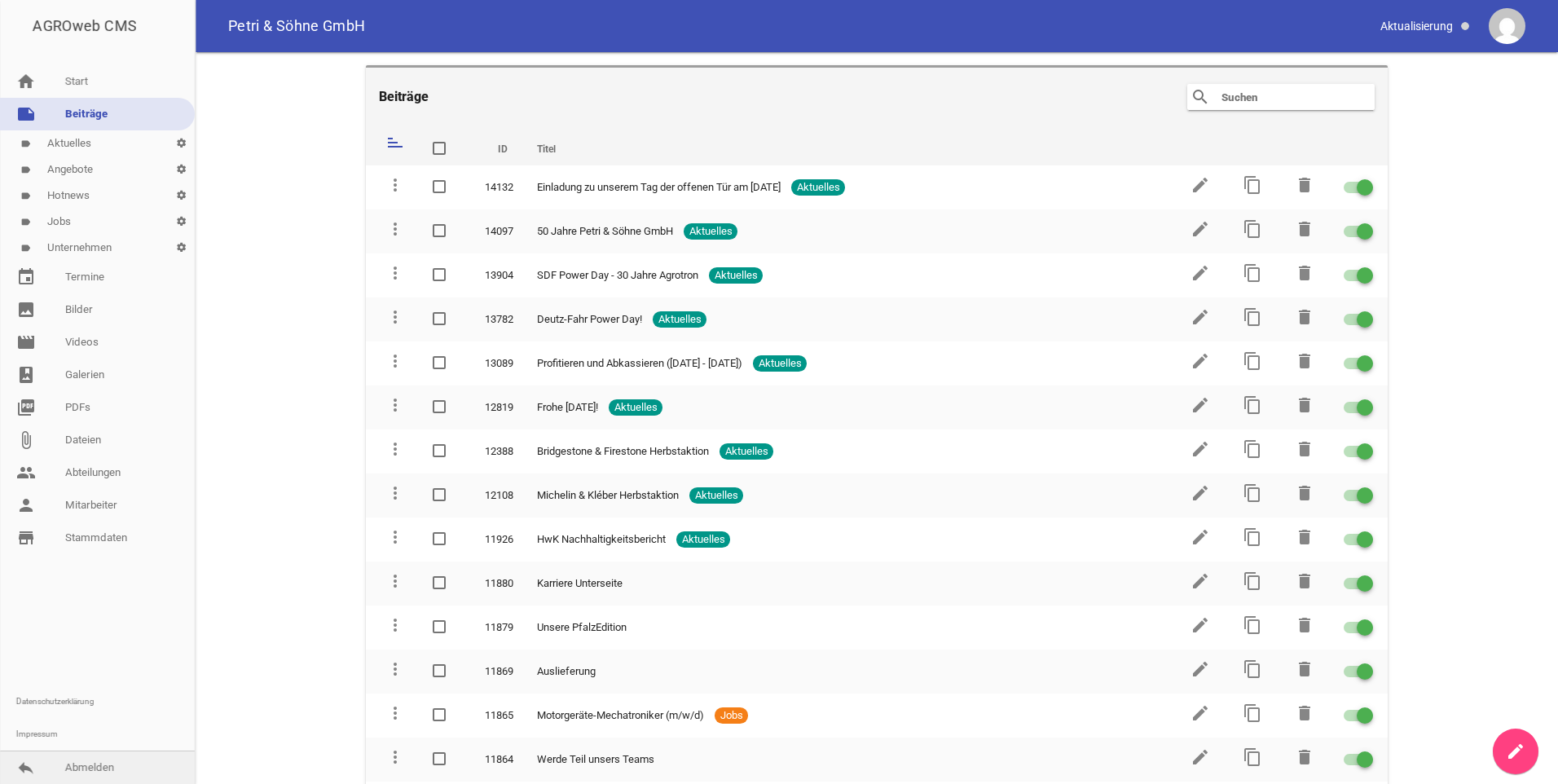
click at [87, 760] on link "reply Abmelden" at bounding box center [98, 767] width 195 height 33
